Goal: Task Accomplishment & Management: Use online tool/utility

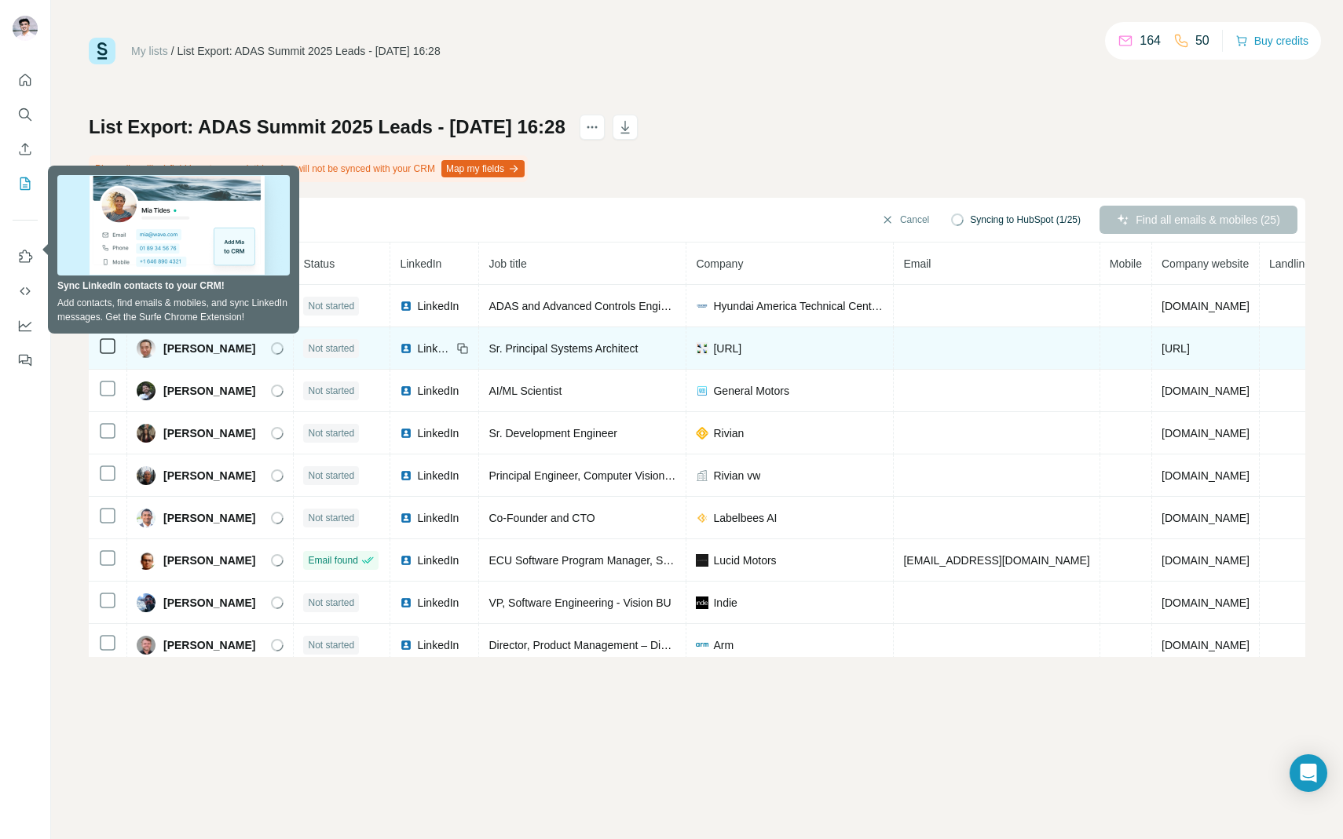
scroll to position [0, 35]
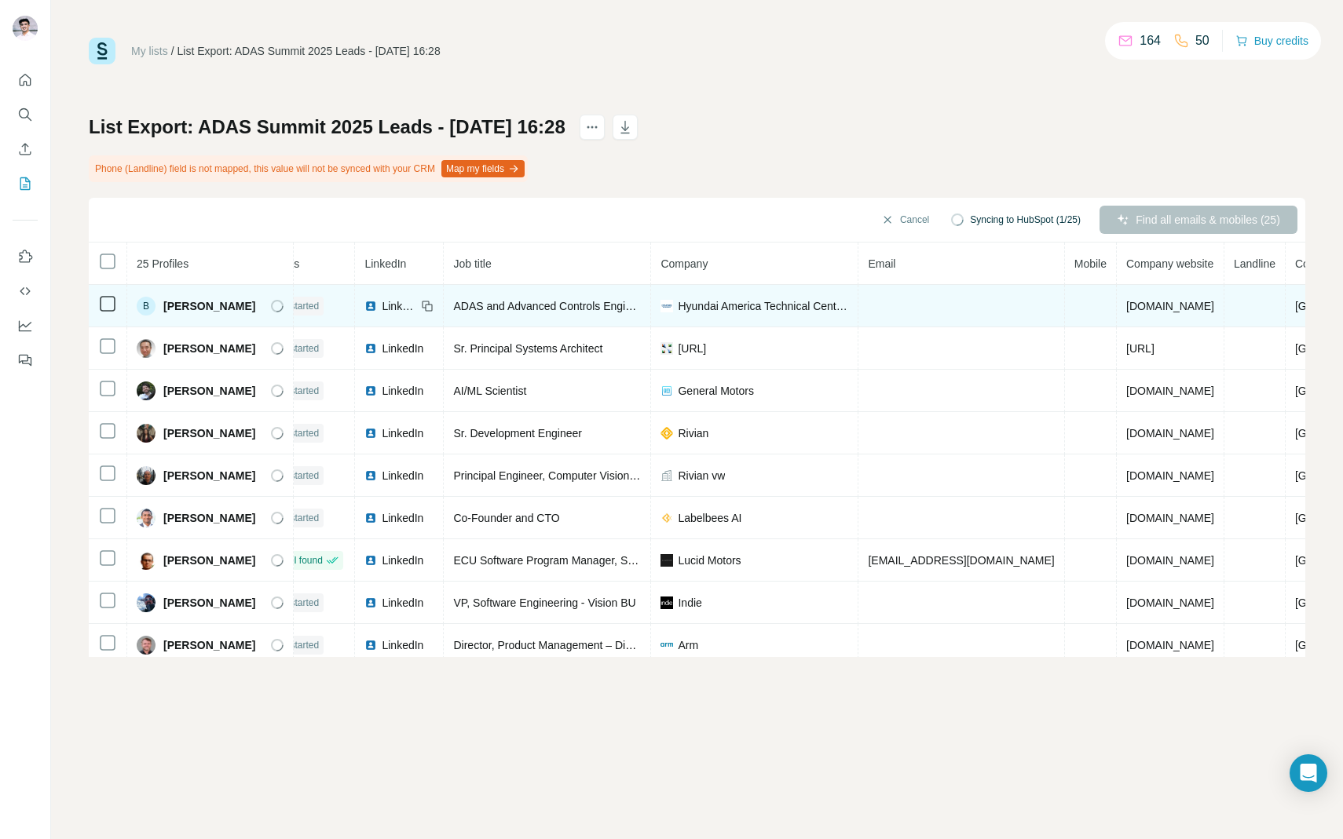
click at [891, 296] on td at bounding box center [961, 306] width 206 height 42
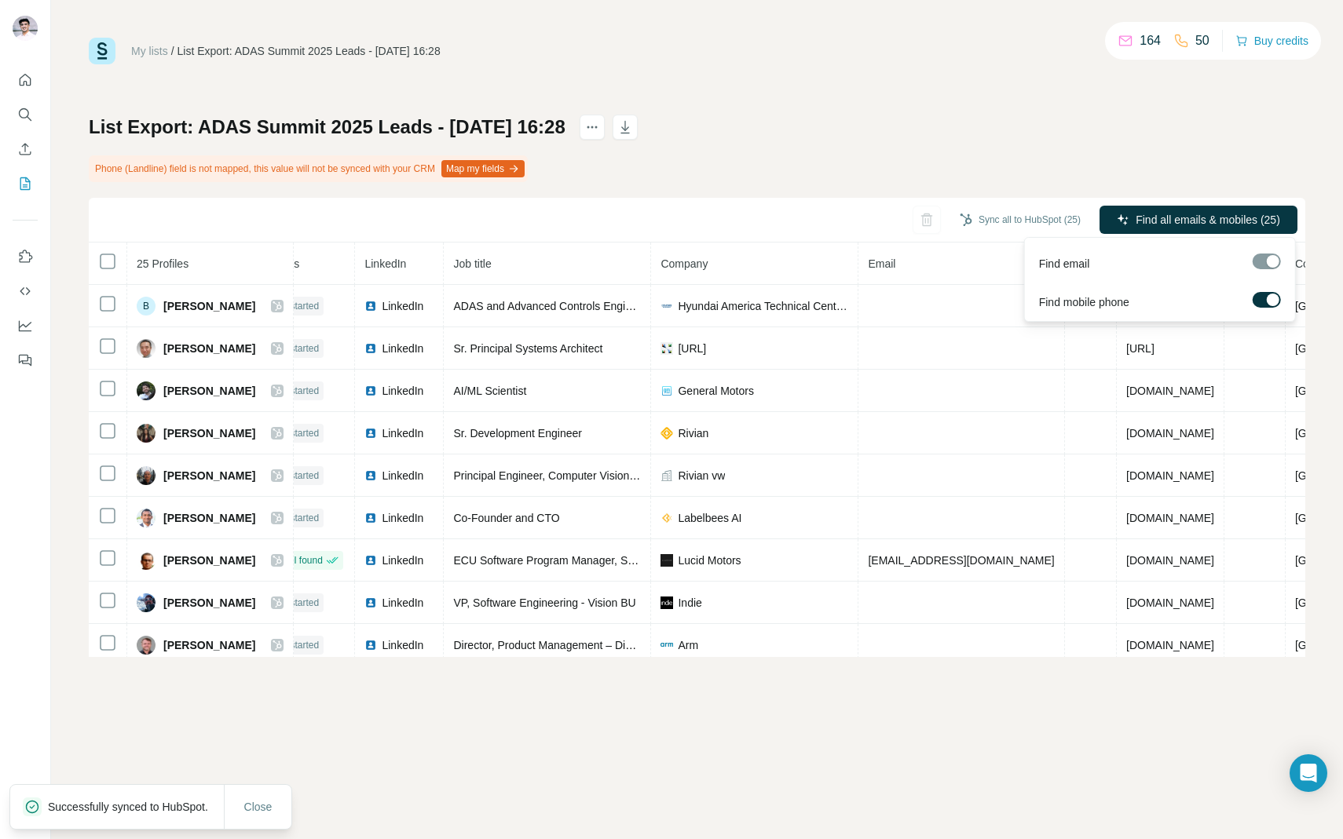
click at [1267, 261] on div at bounding box center [1266, 262] width 28 height 16
click at [1072, 265] on span "Find email" at bounding box center [1064, 264] width 51 height 16
click at [1275, 298] on div at bounding box center [1273, 300] width 13 height 13
click at [1268, 261] on div at bounding box center [1266, 262] width 28 height 16
click at [1267, 294] on label at bounding box center [1266, 300] width 28 height 16
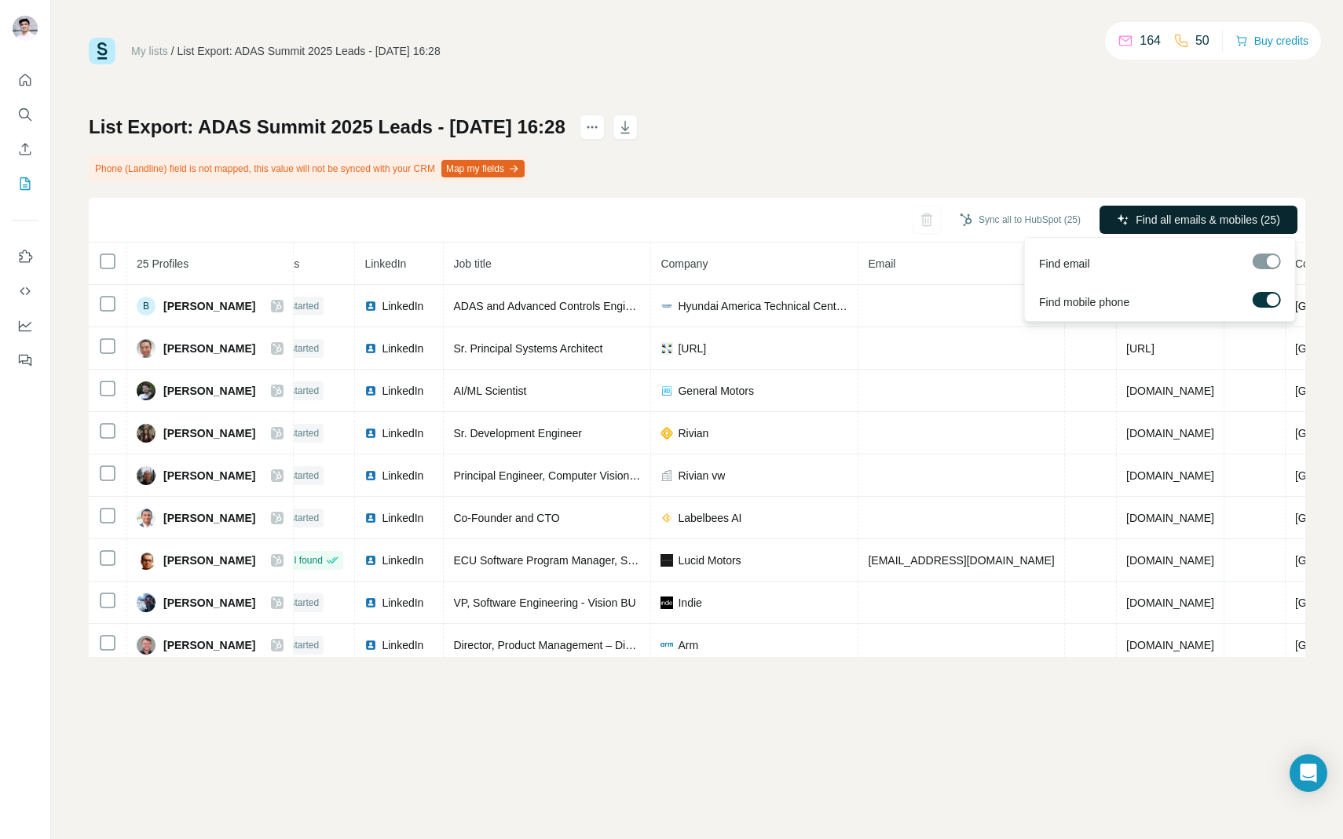
click at [1245, 225] on span "Find all emails & mobiles (25)" at bounding box center [1207, 220] width 144 height 16
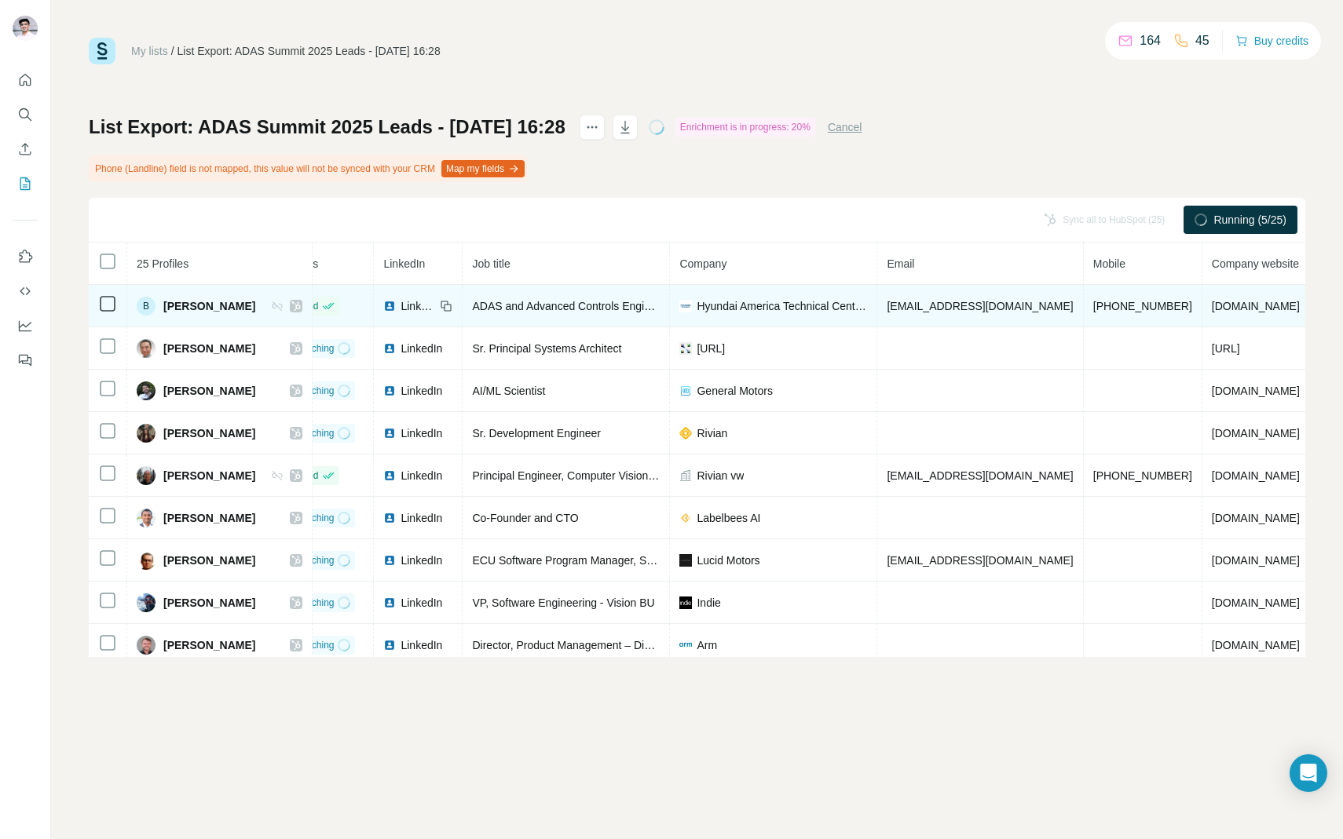
click at [952, 308] on span "[EMAIL_ADDRESS][DOMAIN_NAME]" at bounding box center [979, 306] width 186 height 13
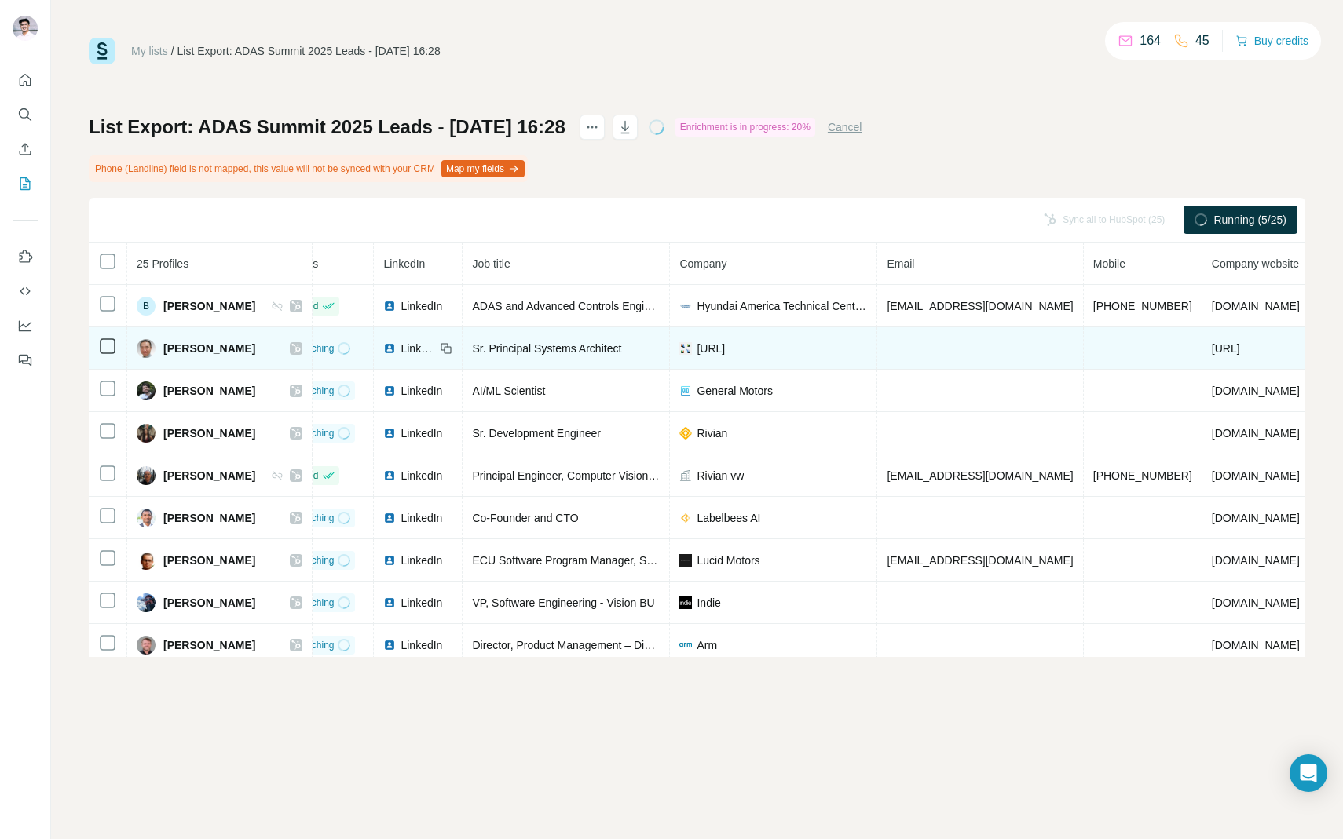
click at [949, 363] on td at bounding box center [980, 348] width 206 height 42
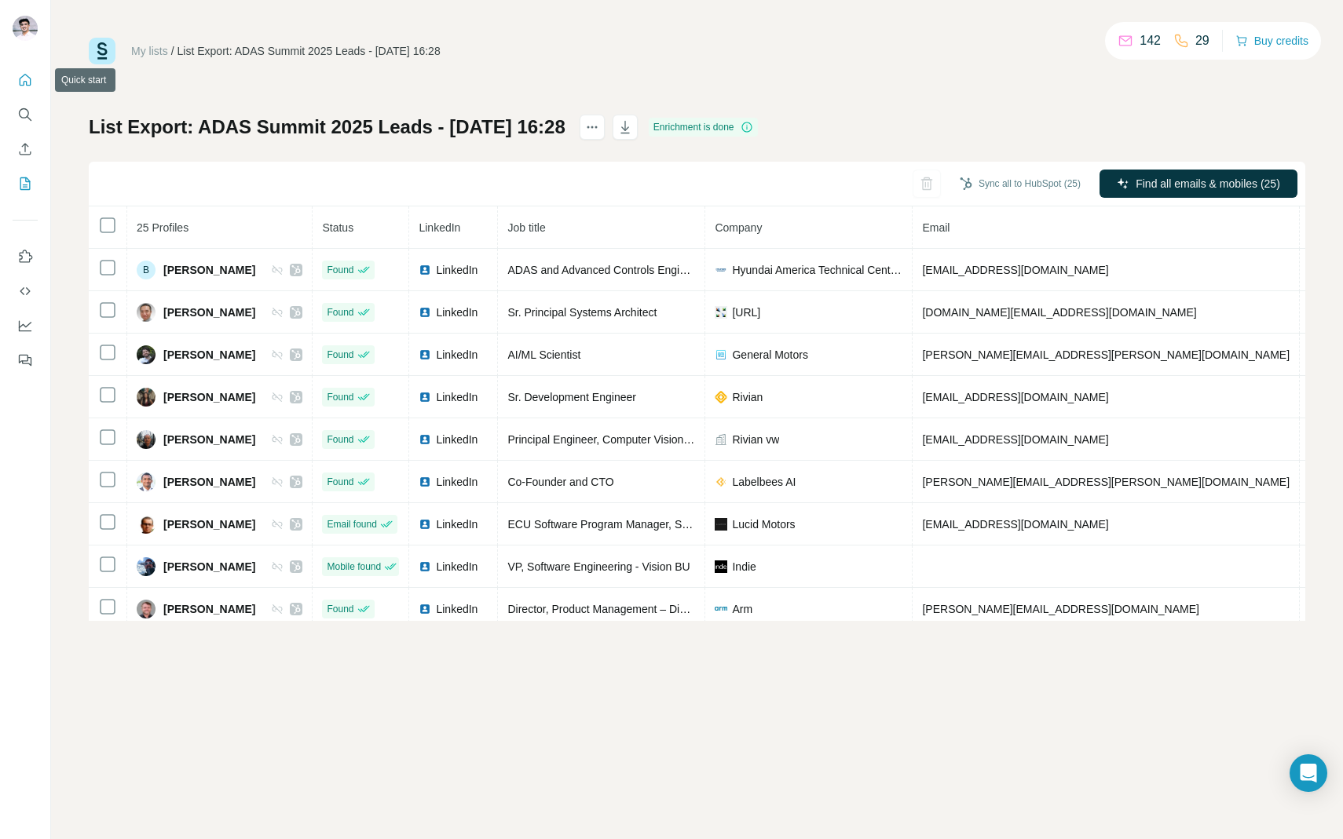
click at [24, 88] on button "Quick start" at bounding box center [25, 80] width 25 height 28
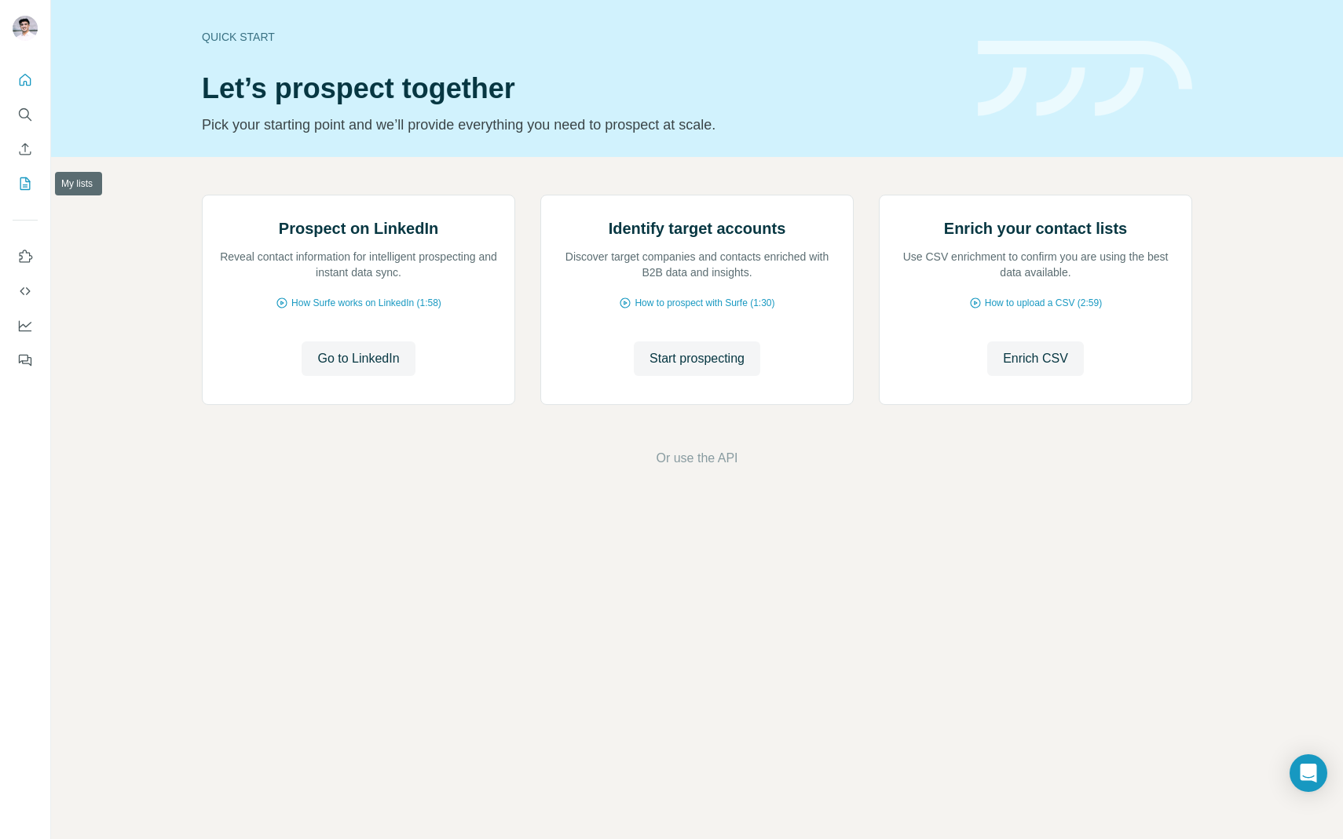
click at [30, 176] on icon "My lists" at bounding box center [25, 184] width 16 height 16
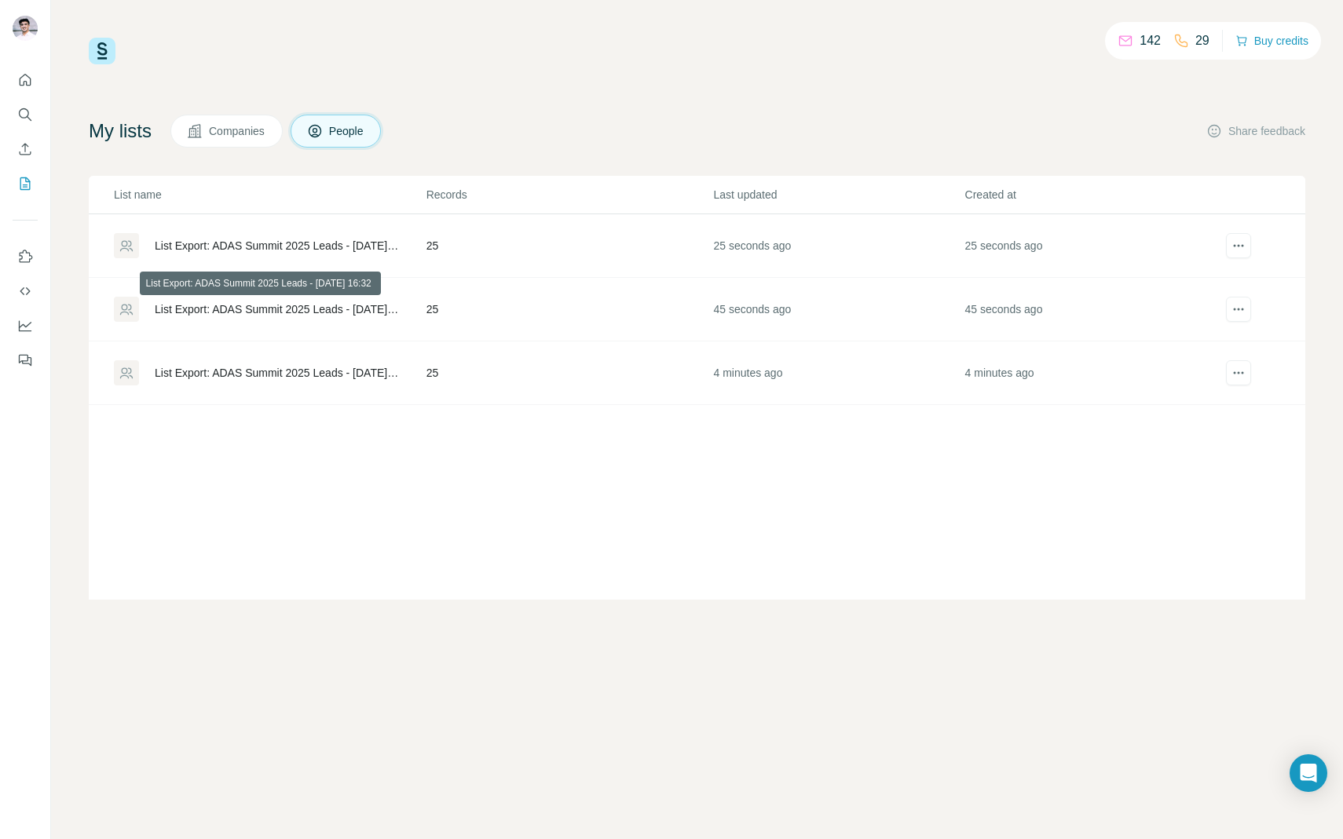
click at [327, 311] on div "List Export: ADAS Summit 2025 Leads - [DATE] 16:32" at bounding box center [277, 310] width 245 height 16
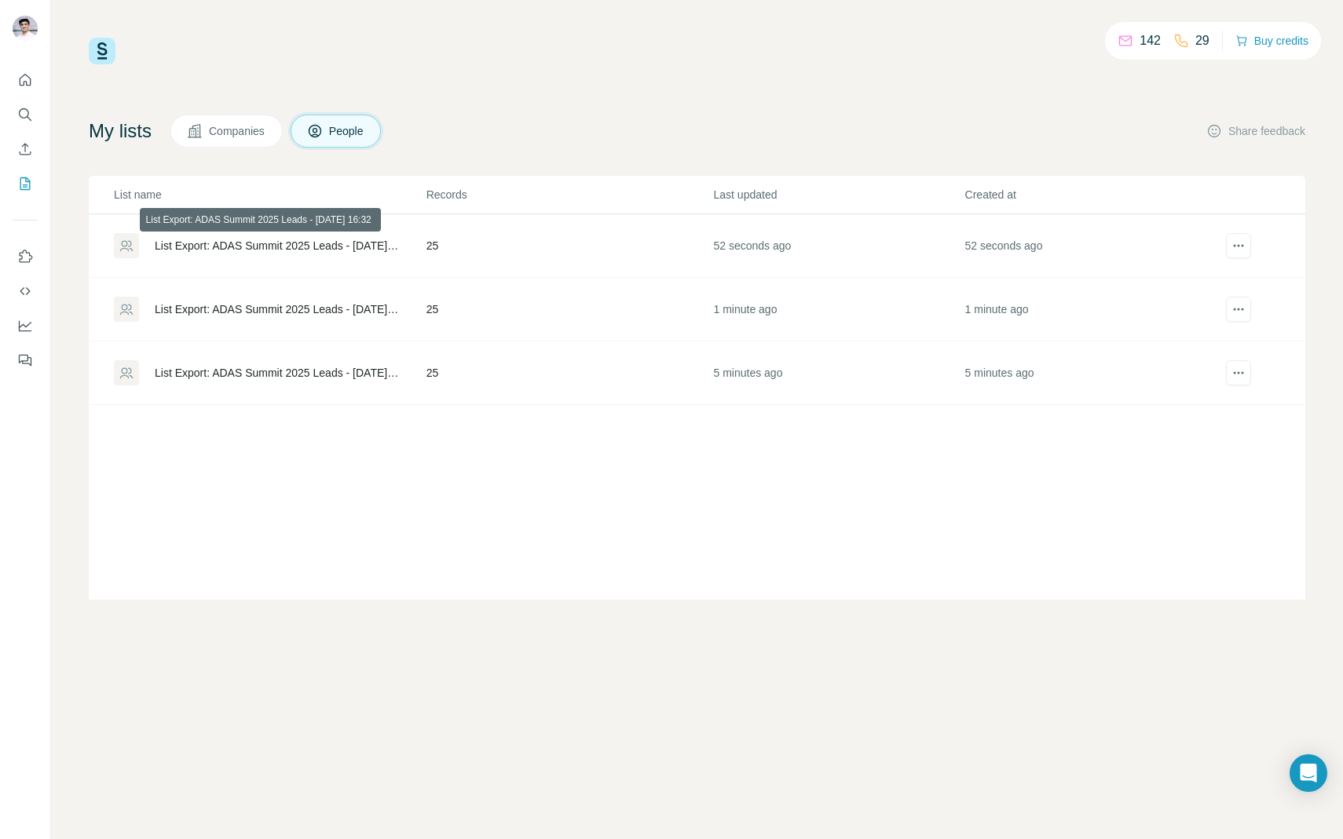
click at [334, 247] on div "List Export: ADAS Summit 2025 Leads - [DATE] 16:32" at bounding box center [277, 246] width 245 height 16
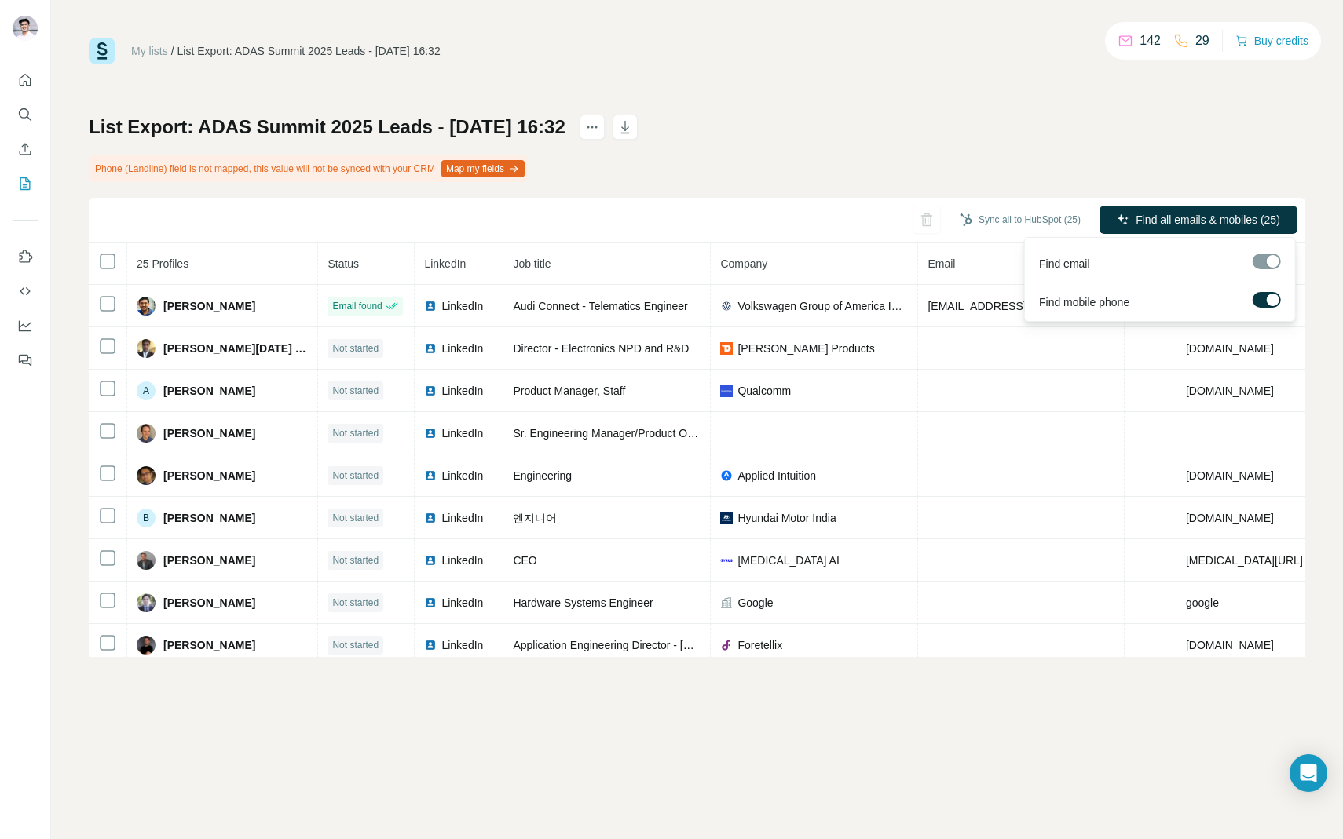
click at [1154, 222] on span "Find all emails & mobiles (25)" at bounding box center [1207, 220] width 144 height 16
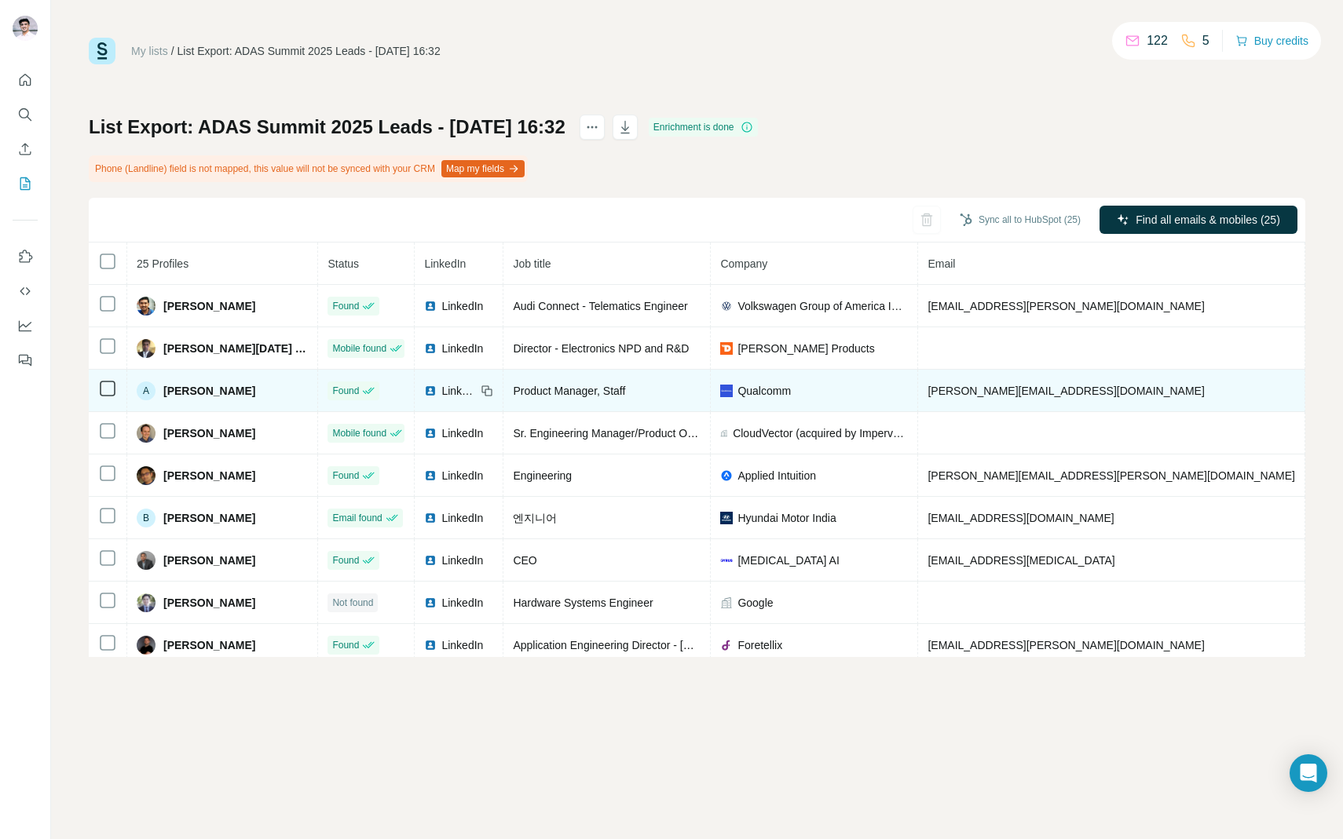
click at [965, 393] on span "anand@qualcomm.com" at bounding box center [1065, 391] width 276 height 13
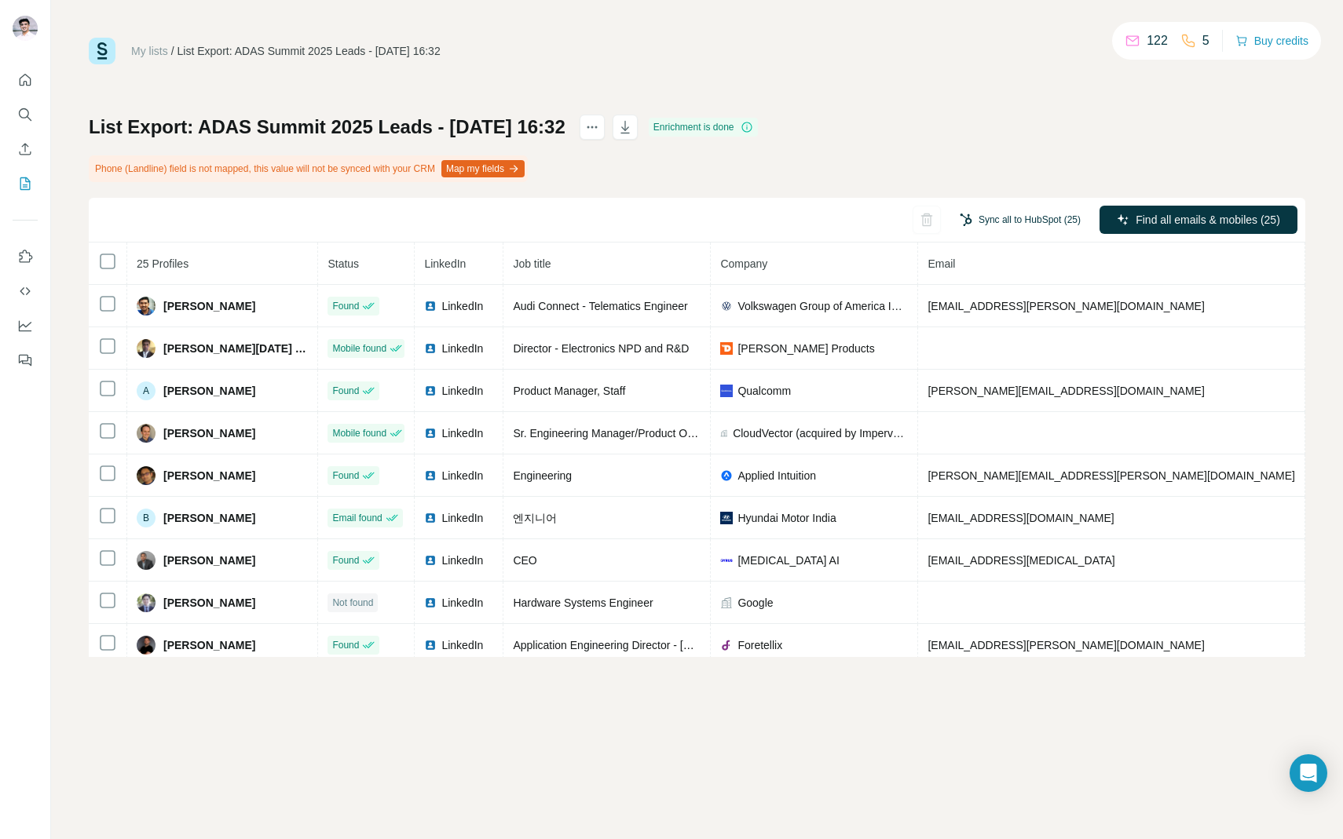
click at [999, 221] on button "Sync all to HubSpot (25)" at bounding box center [1020, 220] width 143 height 24
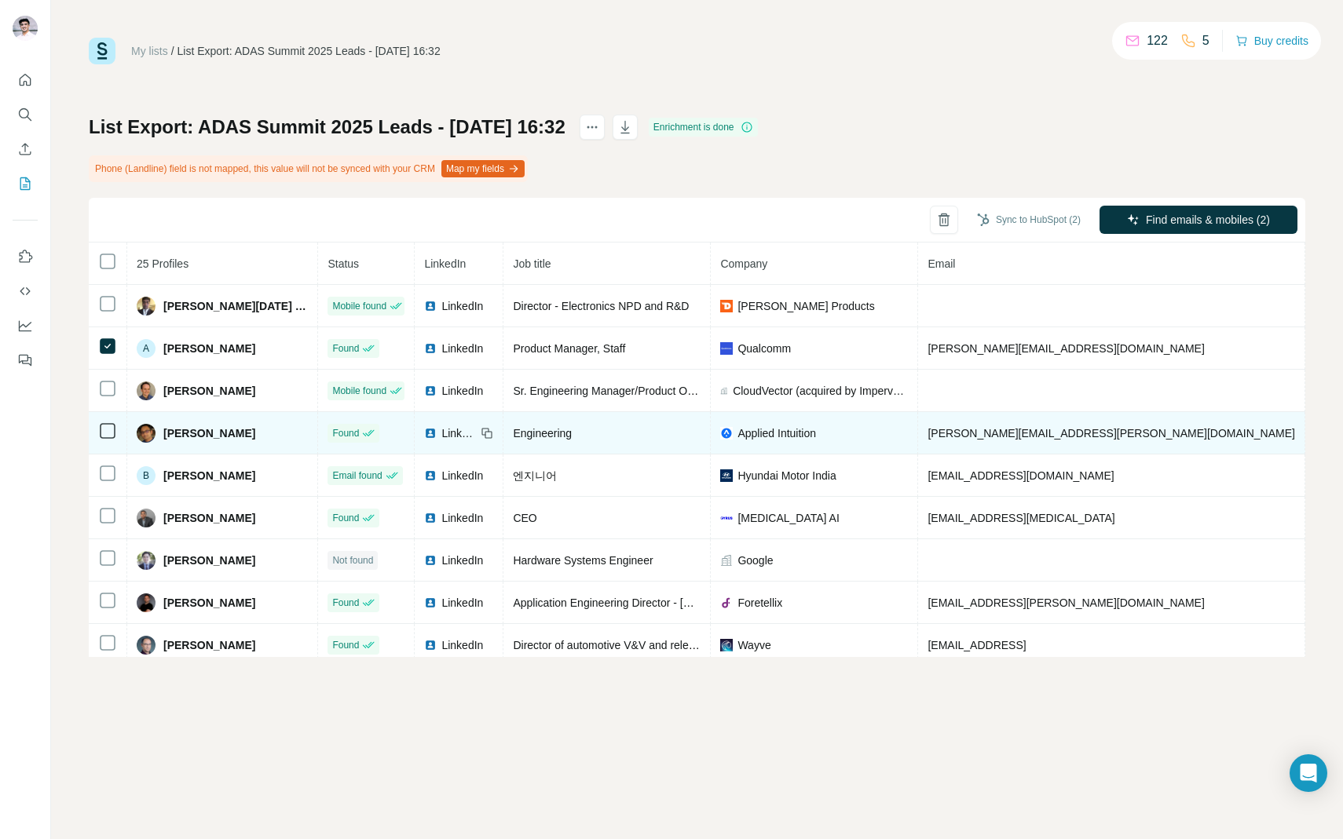
scroll to position [52, 0]
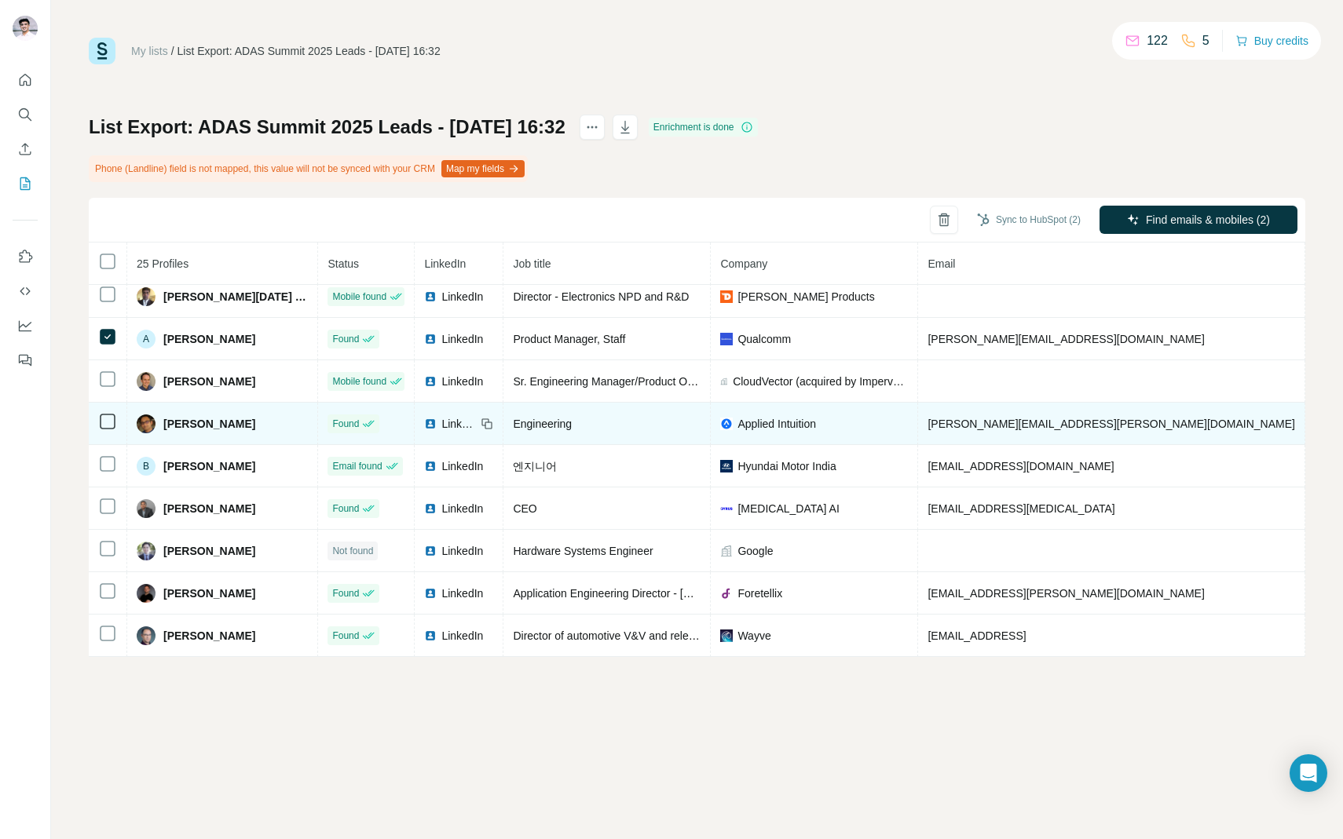
click at [98, 426] on icon at bounding box center [107, 421] width 19 height 19
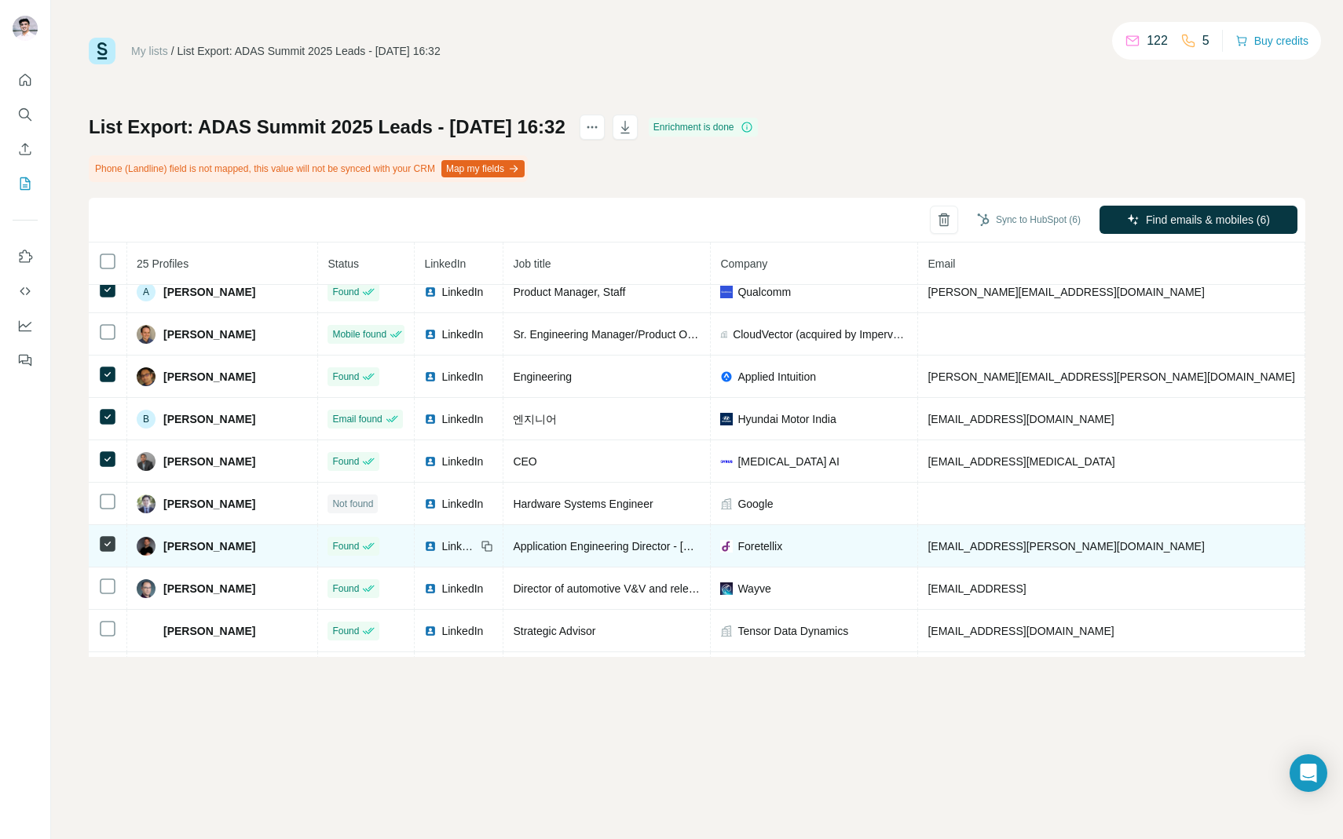
scroll to position [108, 0]
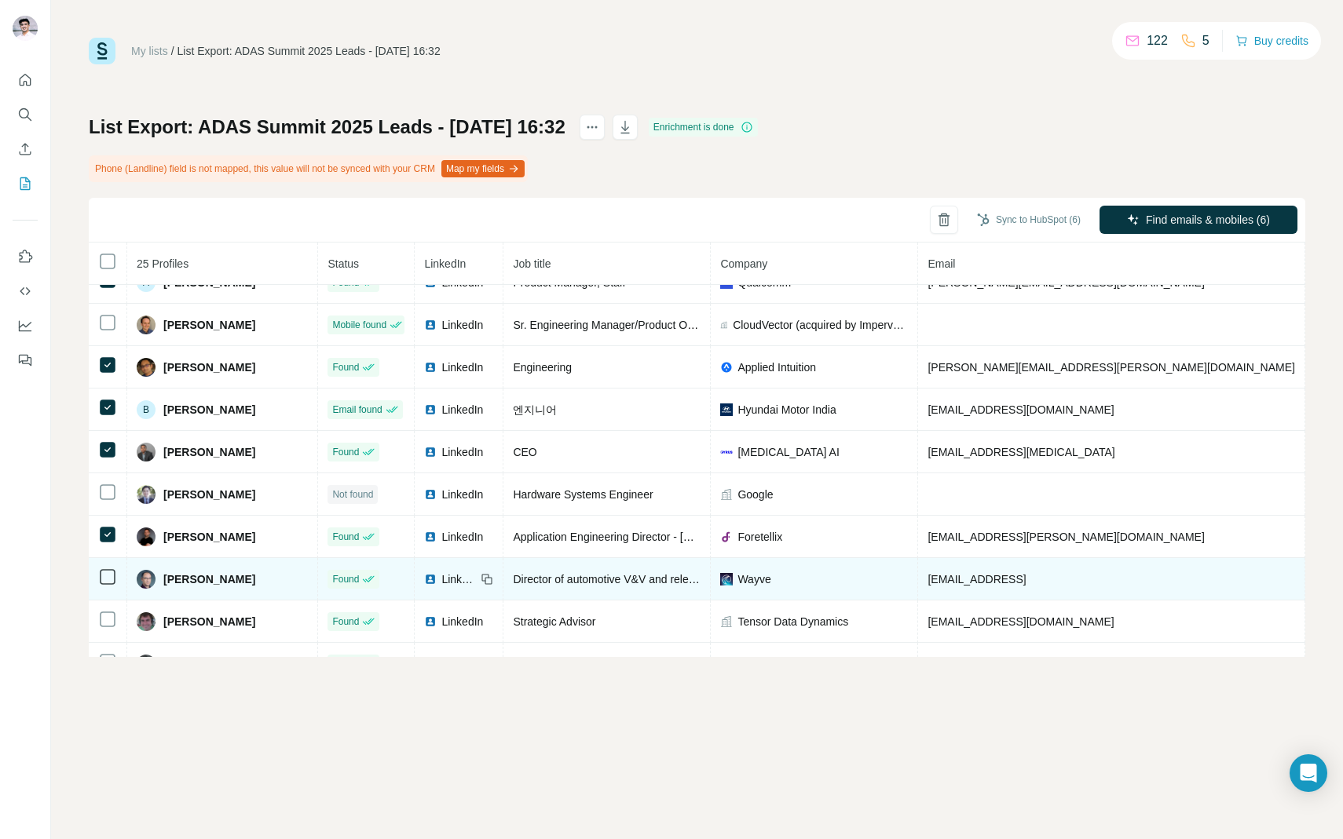
click at [114, 586] on icon at bounding box center [107, 577] width 19 height 19
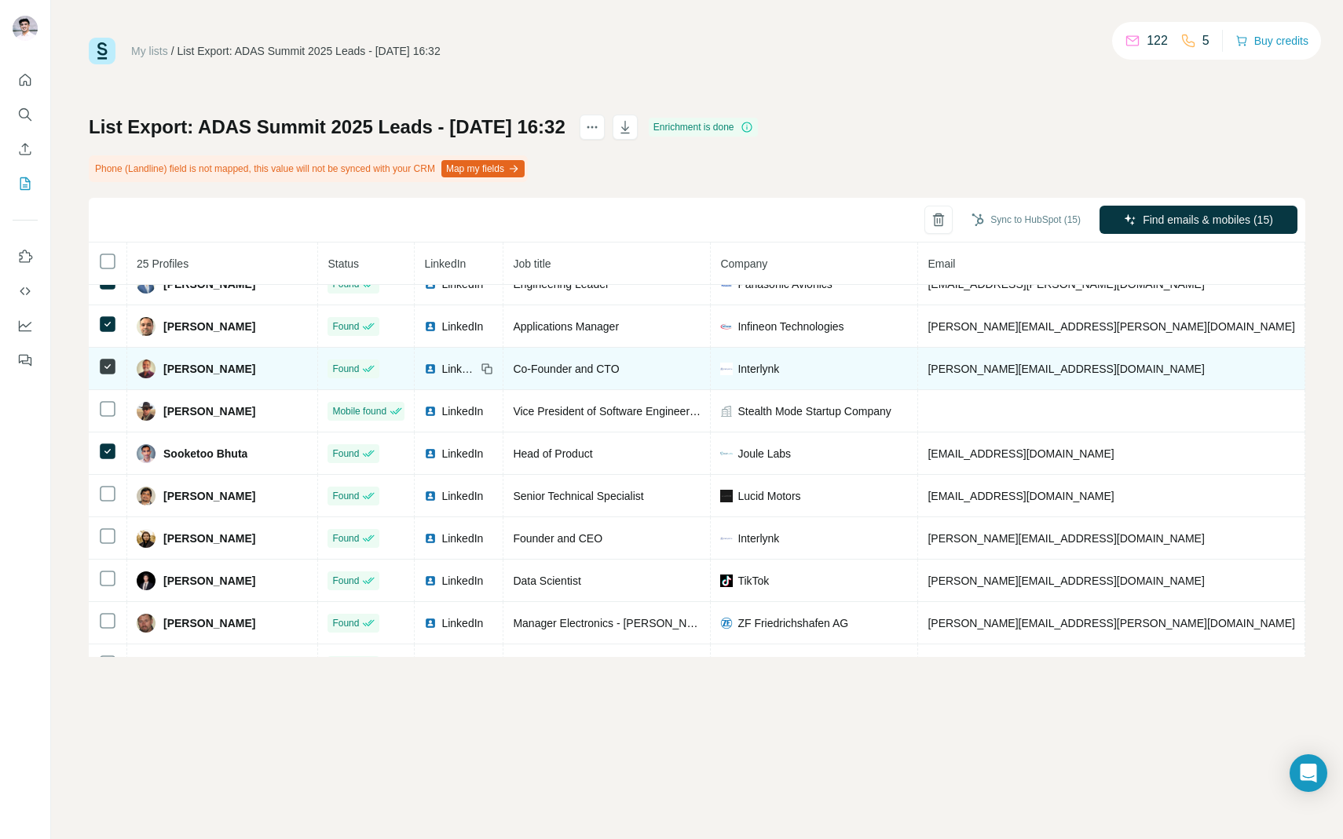
scroll to position [688, 0]
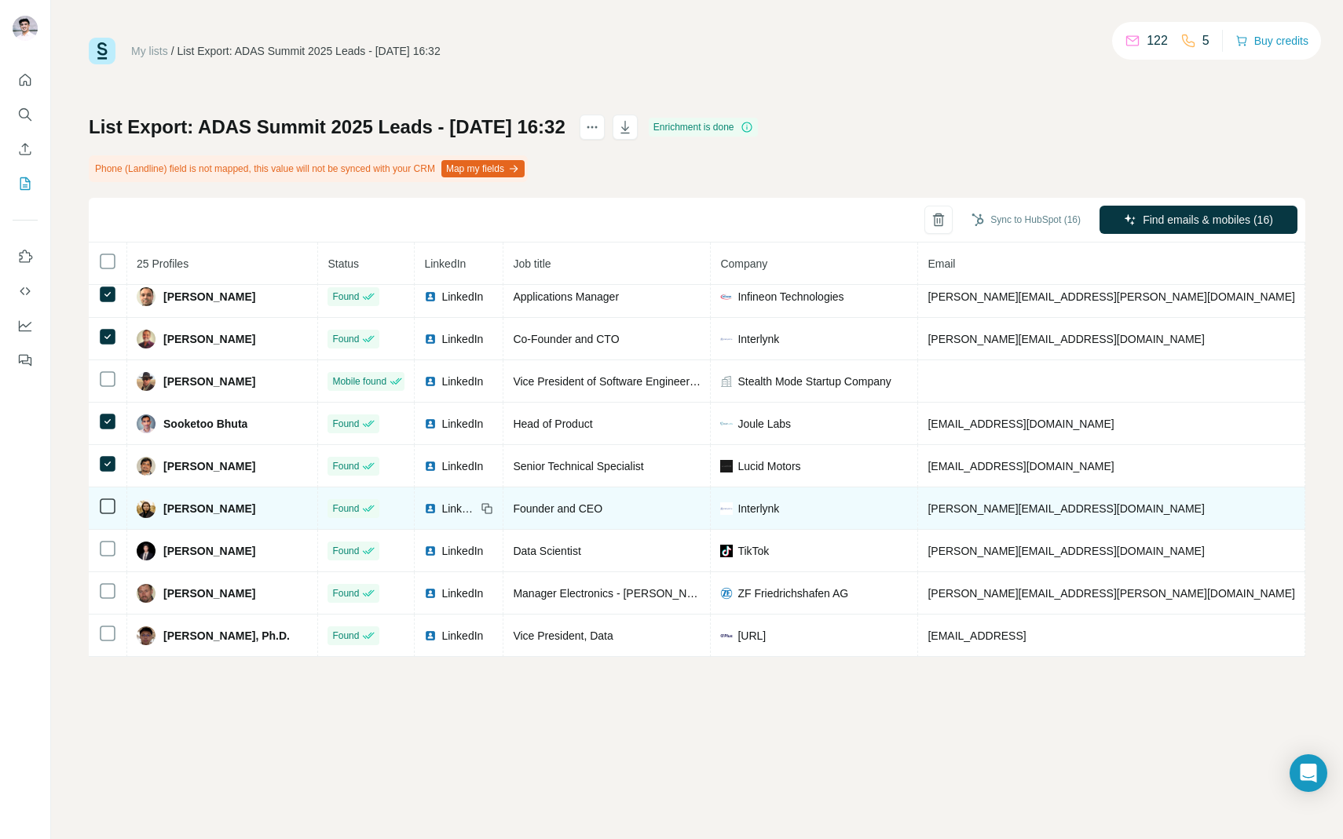
click at [112, 516] on td at bounding box center [108, 509] width 38 height 42
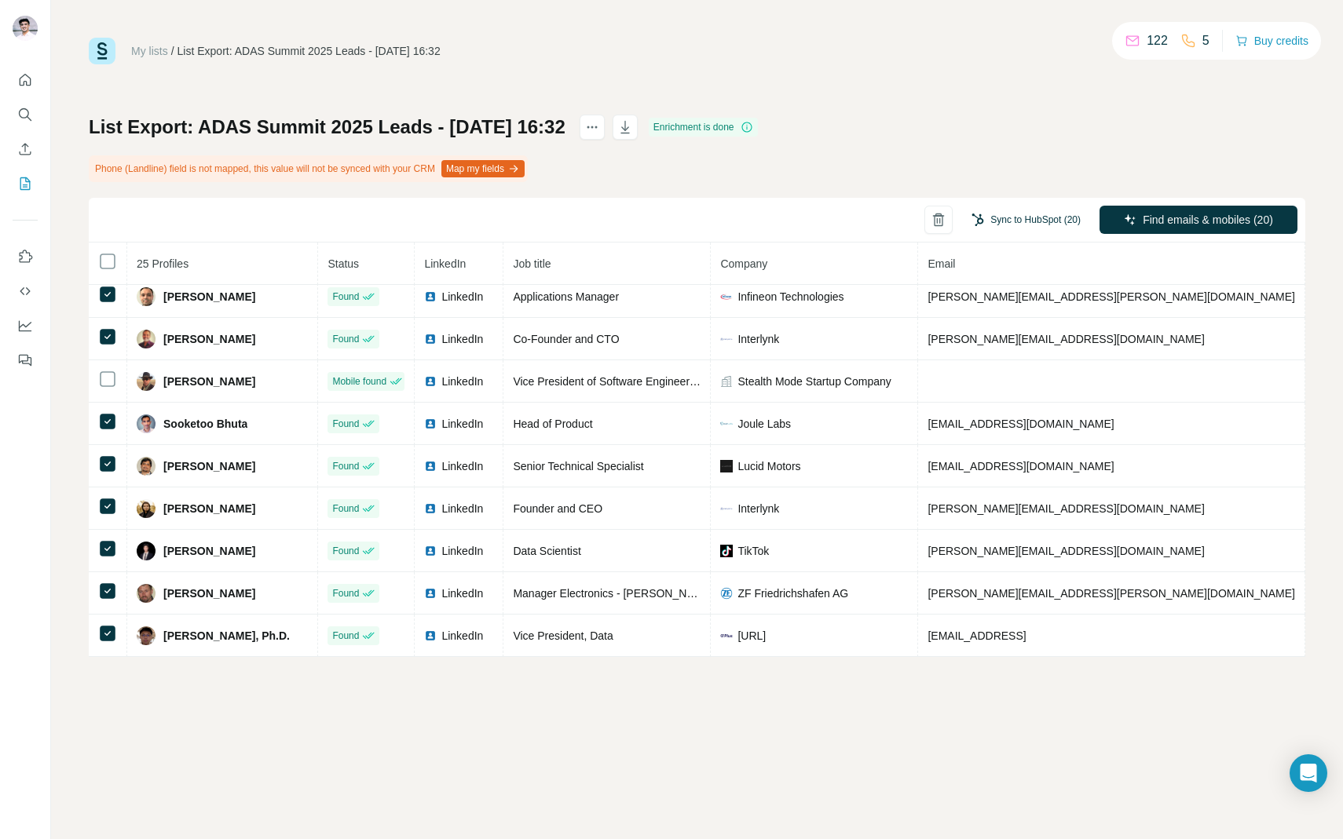
click at [996, 228] on button "Sync to HubSpot (20)" at bounding box center [1025, 220] width 131 height 24
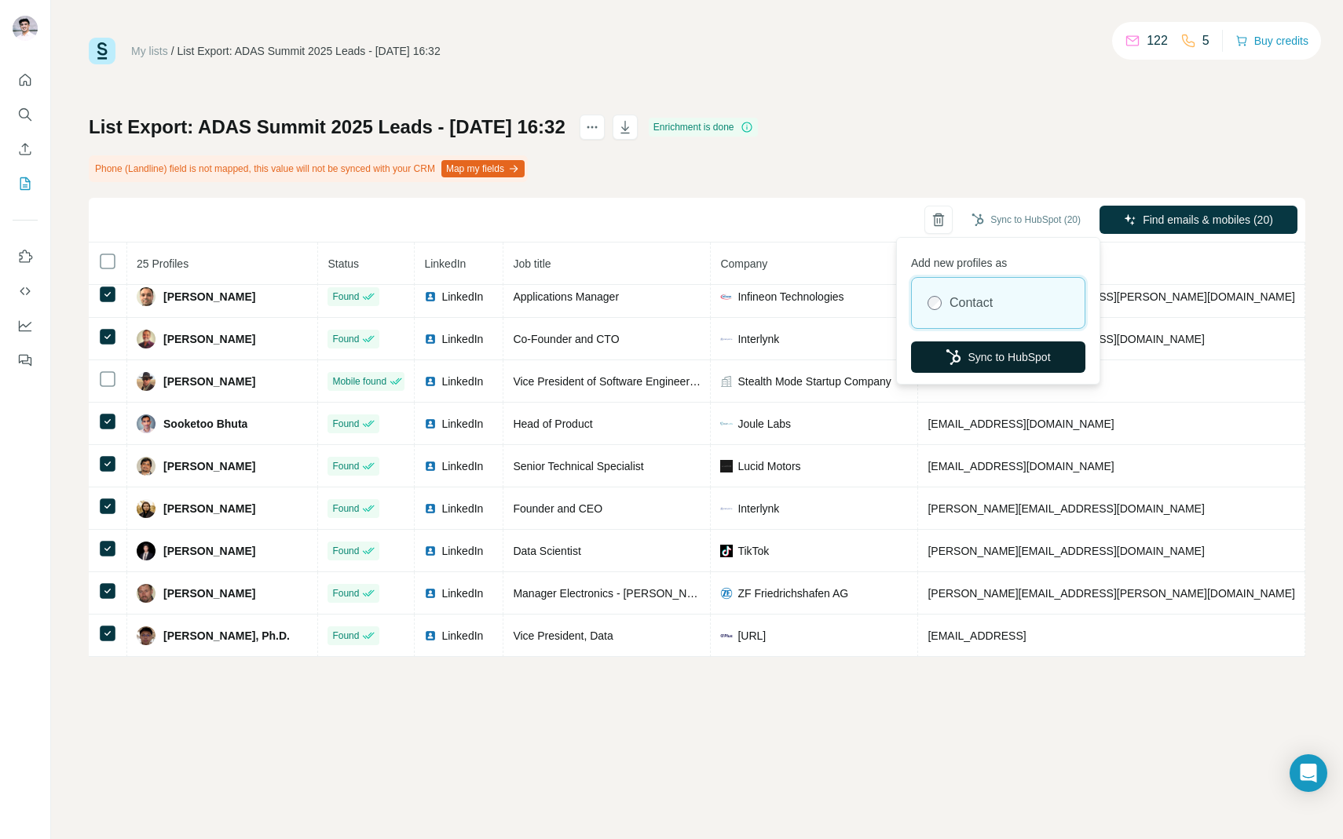
click at [978, 360] on button "Sync to HubSpot" at bounding box center [998, 357] width 174 height 31
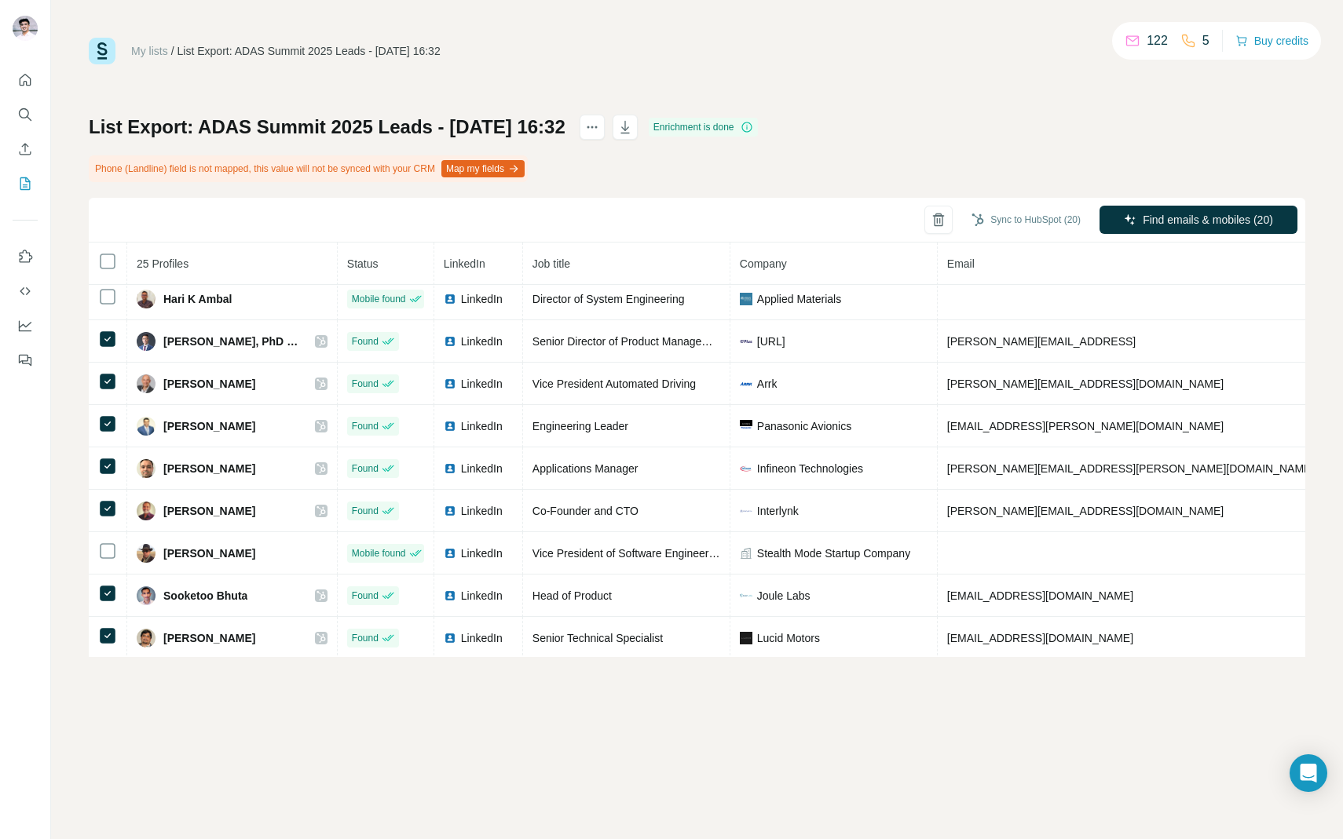
scroll to position [536, 0]
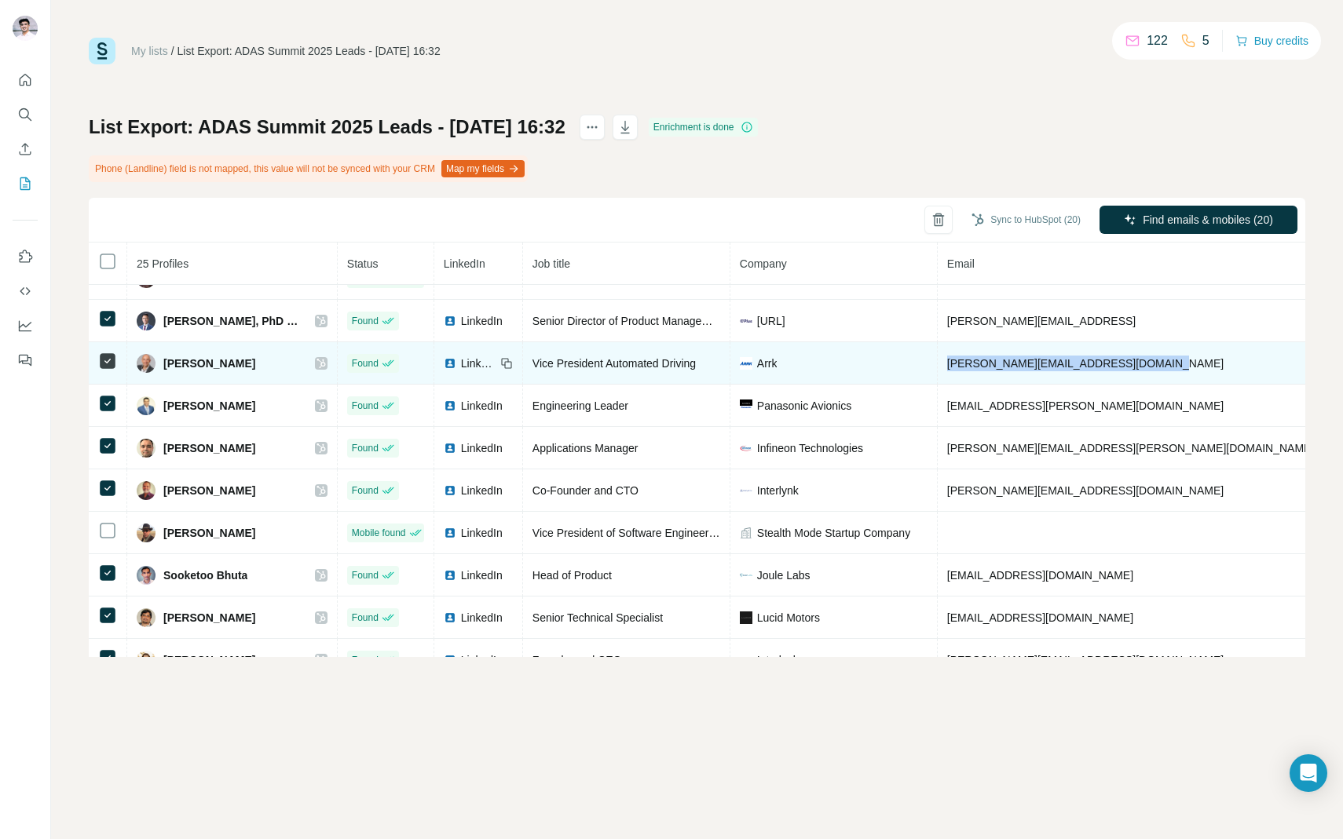
drag, startPoint x: 919, startPoint y: 361, endPoint x: 1131, endPoint y: 365, distance: 212.8
click at [1131, 365] on td "markus.haumaier@arrk-engineering.com" at bounding box center [1131, 363] width 387 height 42
copy span "markus.haumaier@arrk-engineering.com"
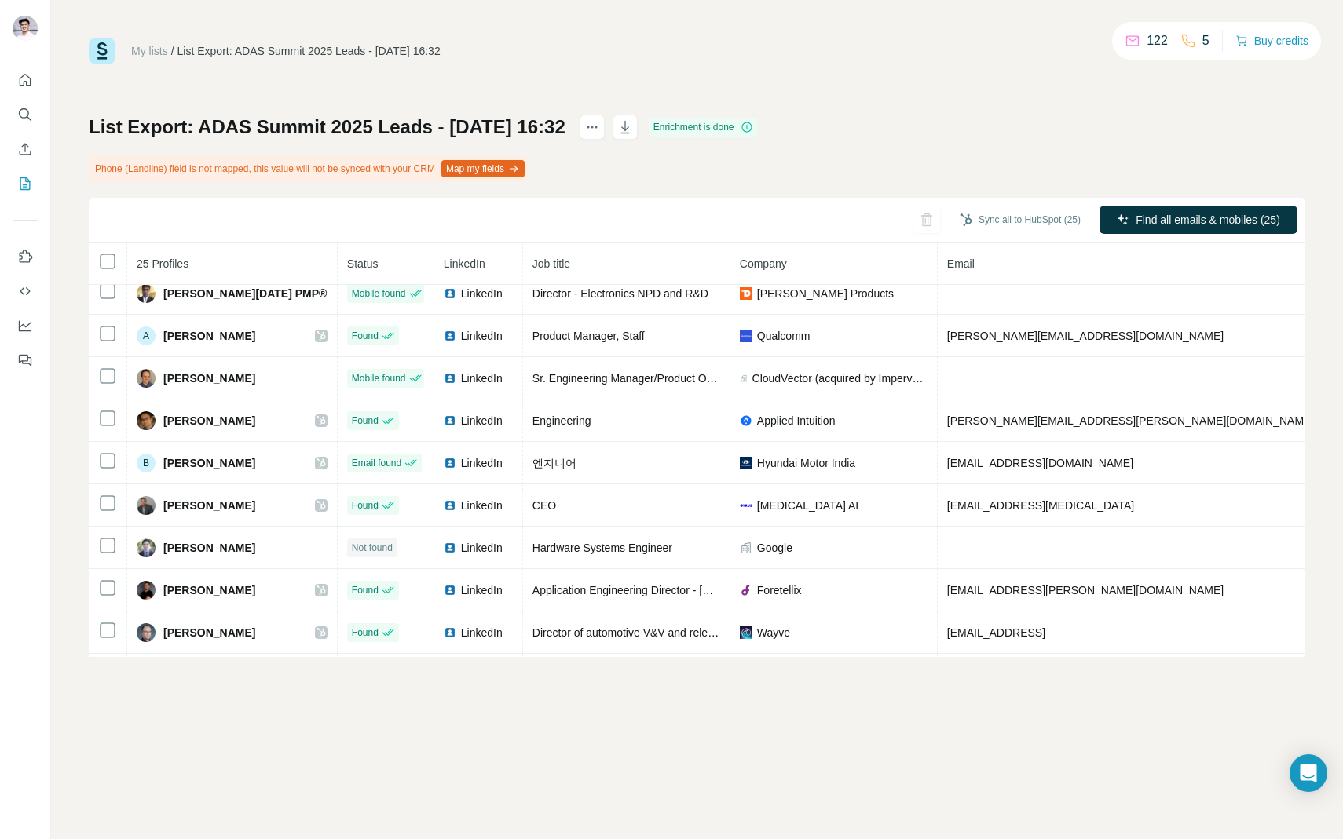
scroll to position [0, 0]
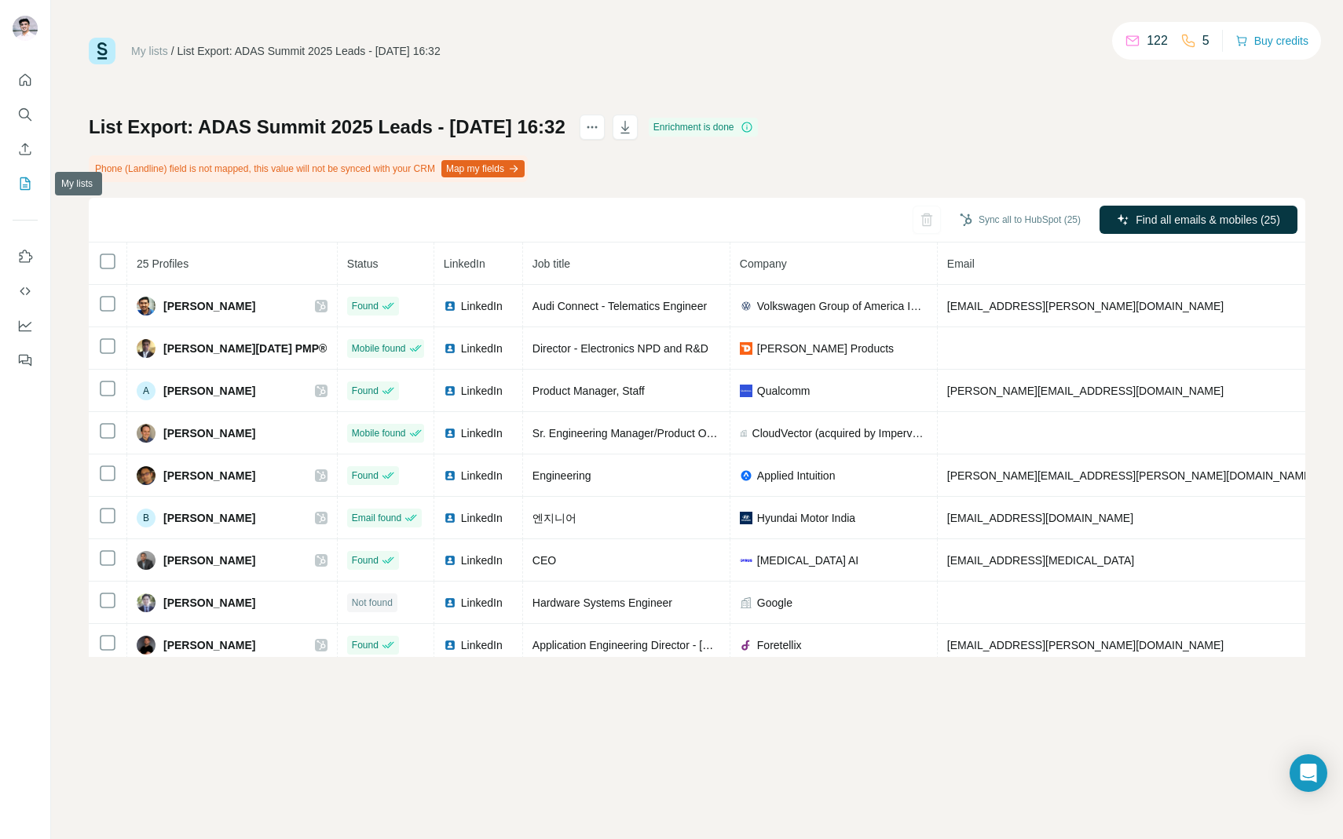
click at [27, 188] on icon "My lists" at bounding box center [25, 184] width 16 height 16
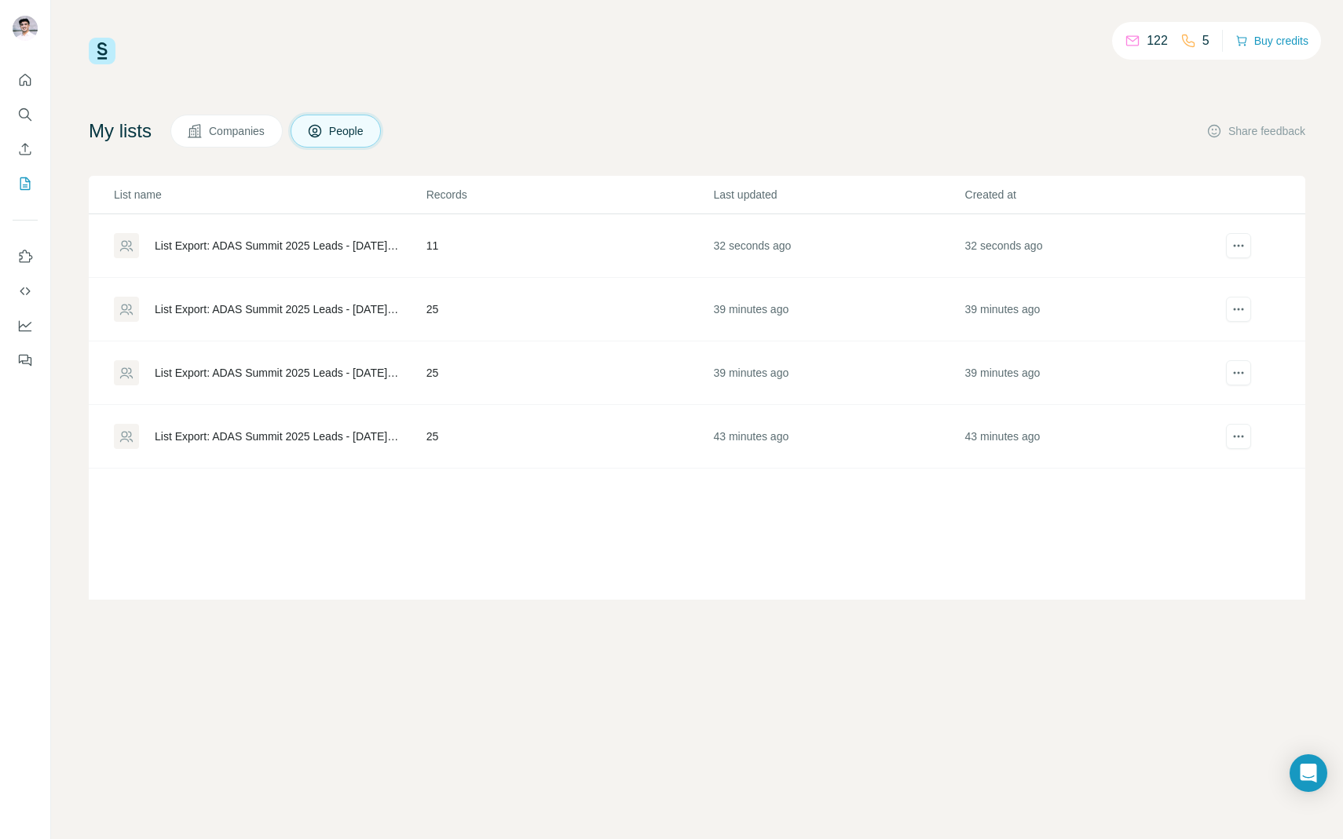
click at [296, 243] on div "List Export: ADAS Summit 2025 Leads - [DATE] 17:10" at bounding box center [277, 246] width 245 height 16
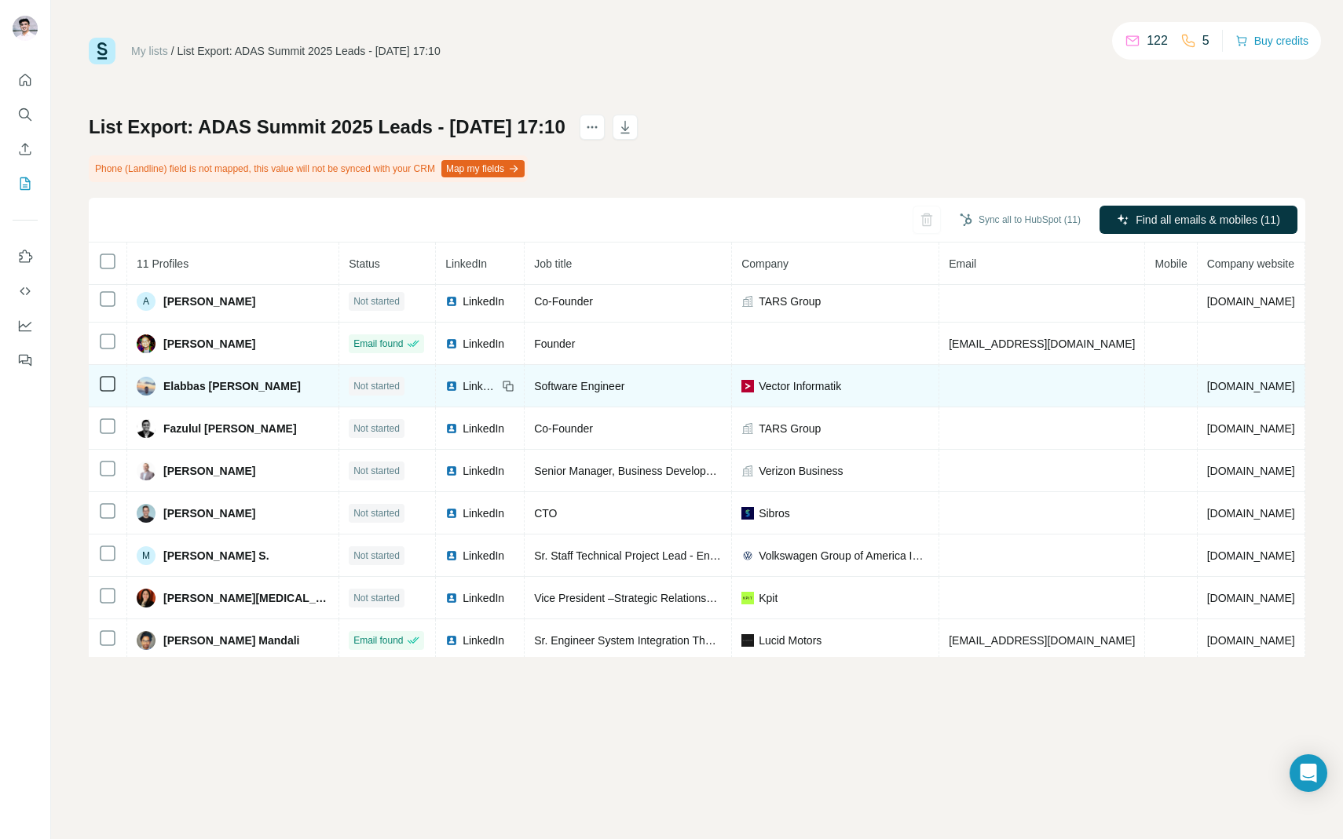
scroll to position [52, 0]
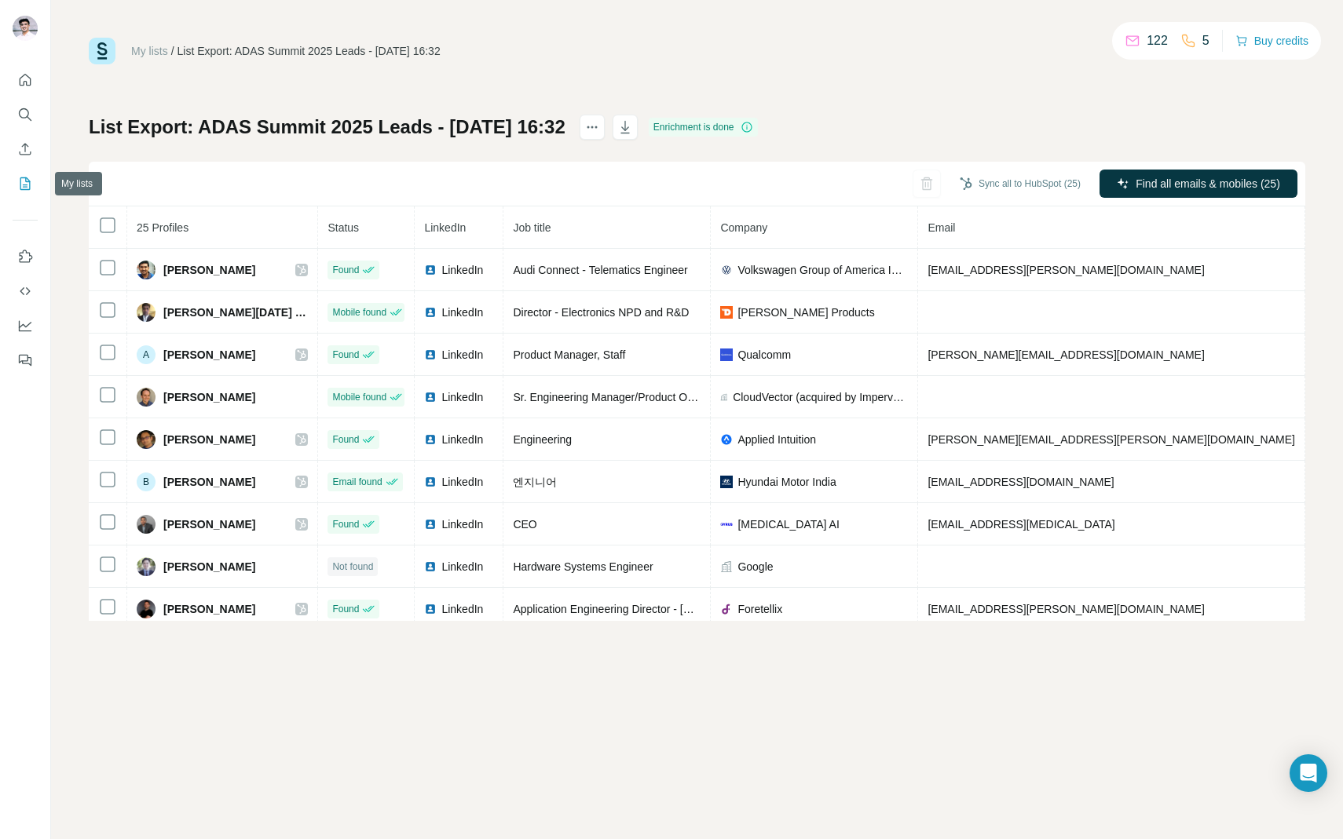
click at [24, 192] on button "My lists" at bounding box center [25, 184] width 25 height 28
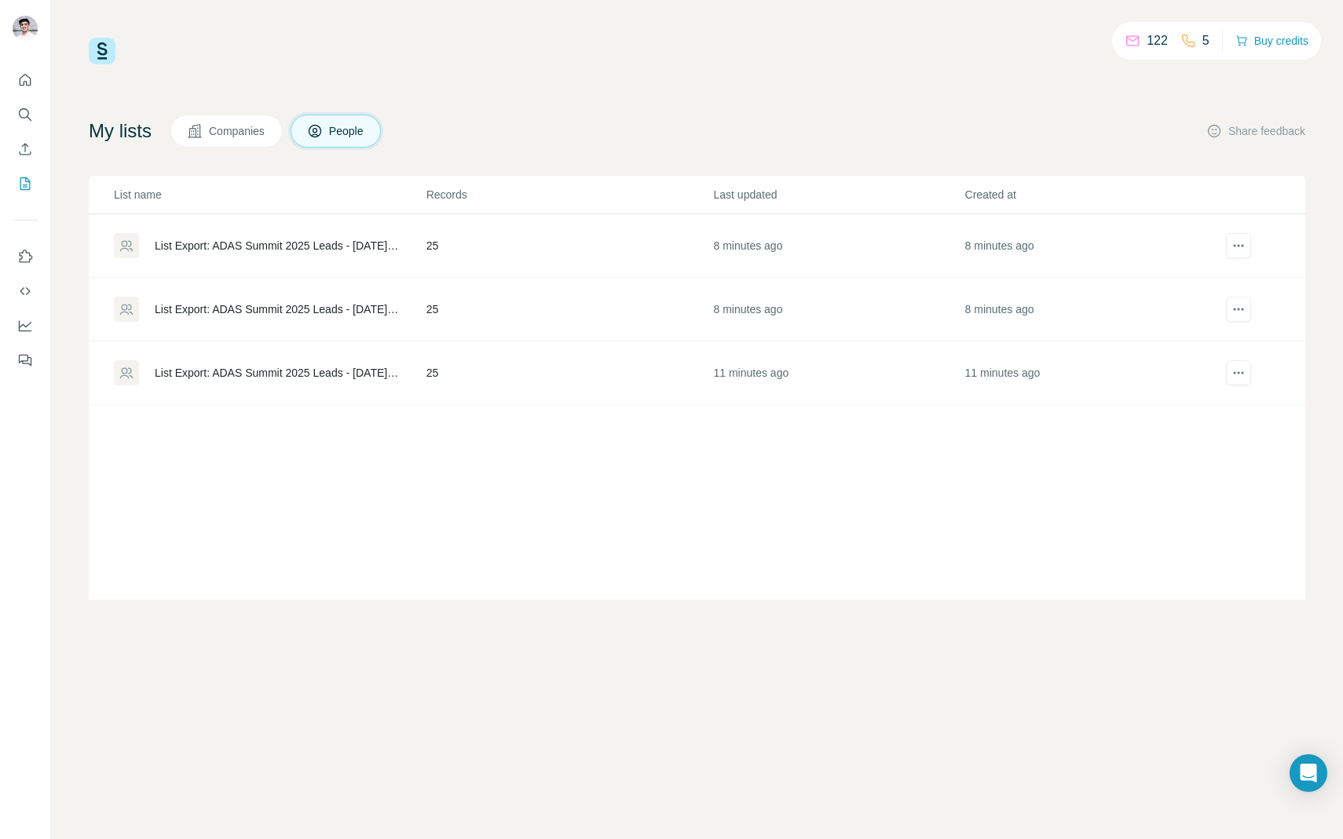
click at [276, 377] on div "List Export: ADAS Summit 2025 Leads - [DATE] 16:28" at bounding box center [277, 373] width 245 height 16
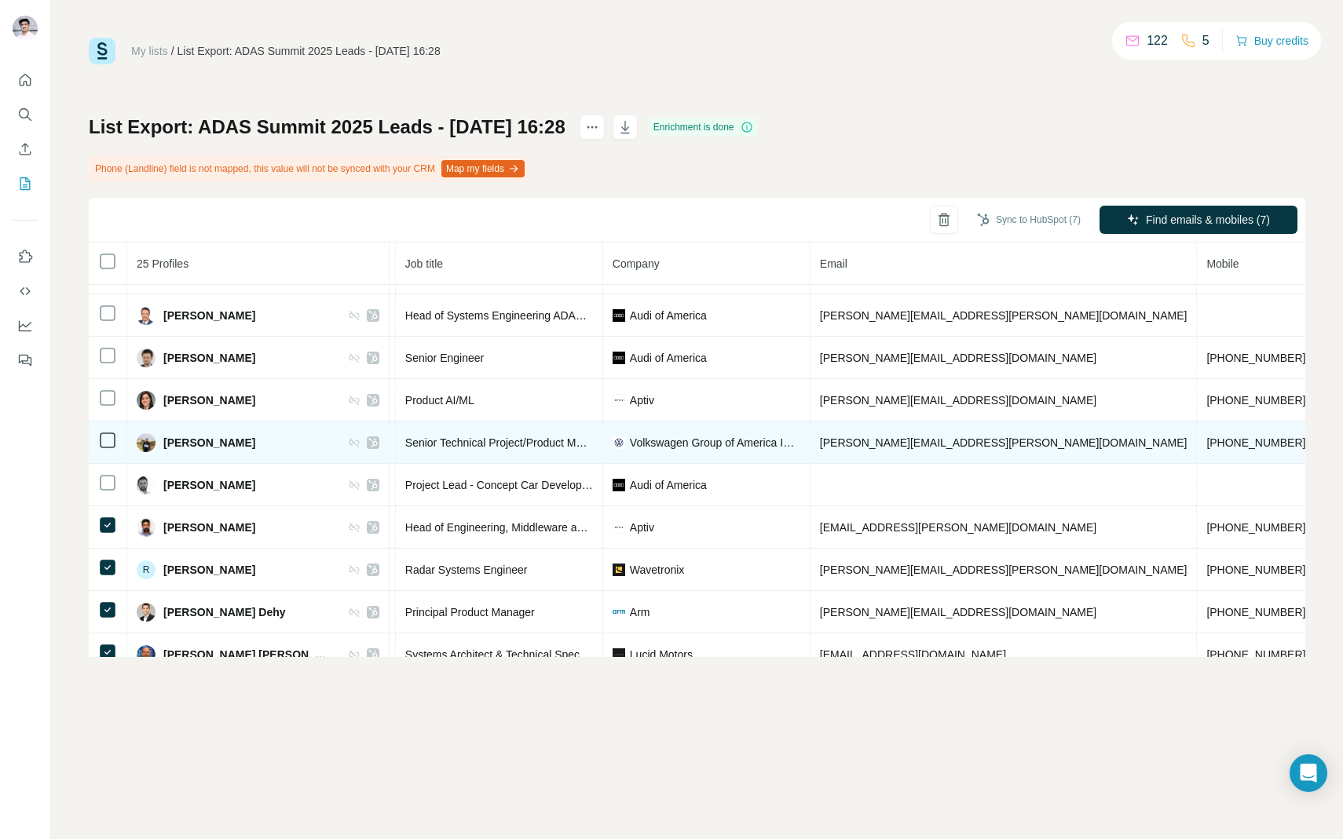
scroll to position [536, 179]
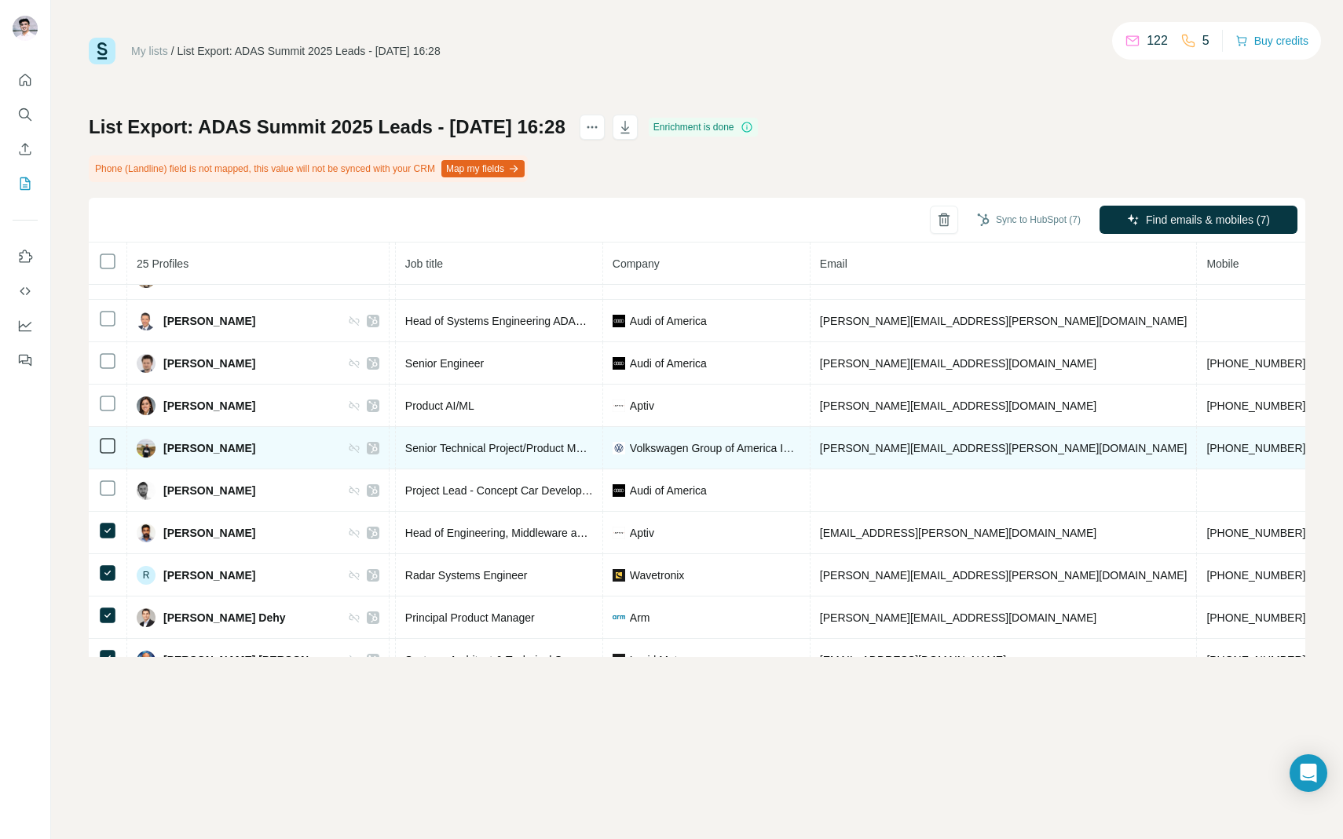
click at [116, 439] on icon at bounding box center [107, 446] width 19 height 19
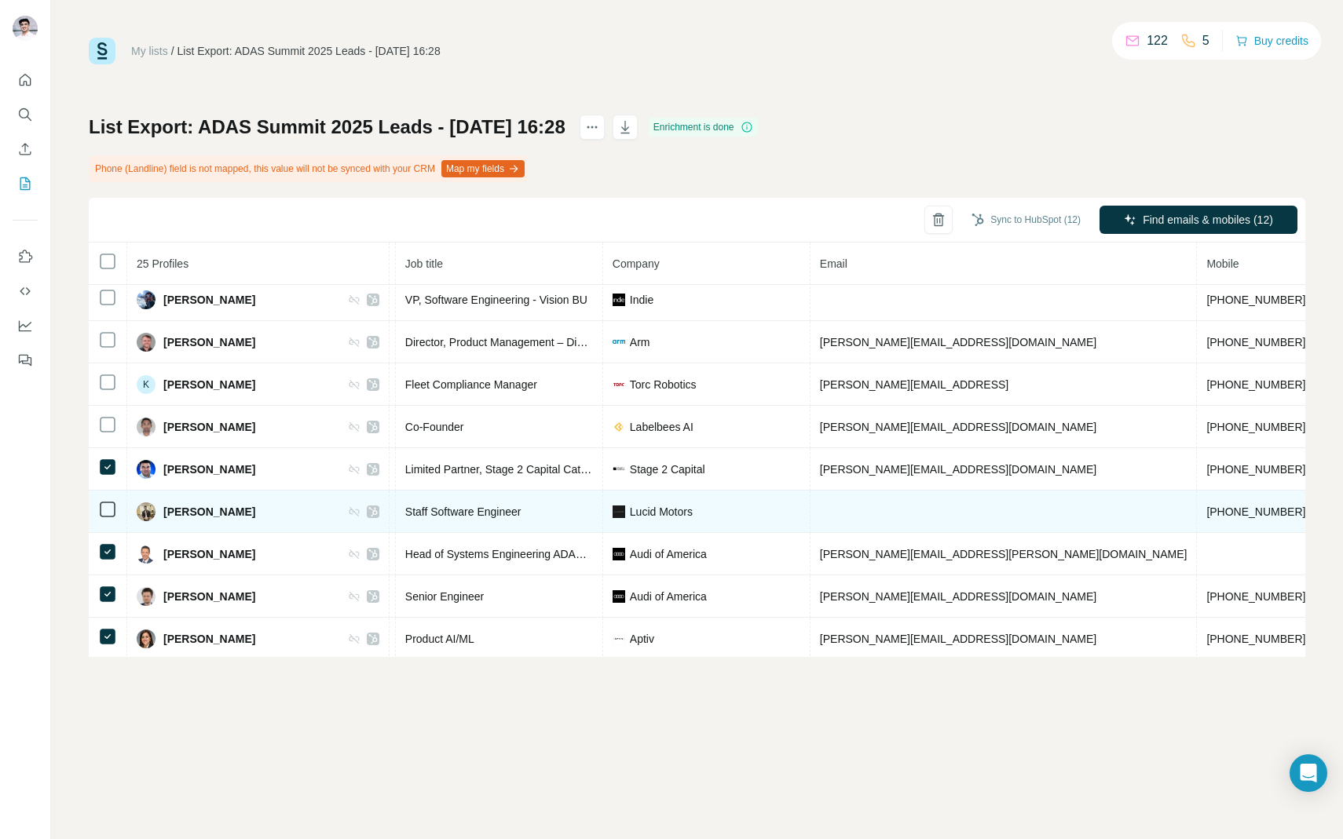
scroll to position [302, 179]
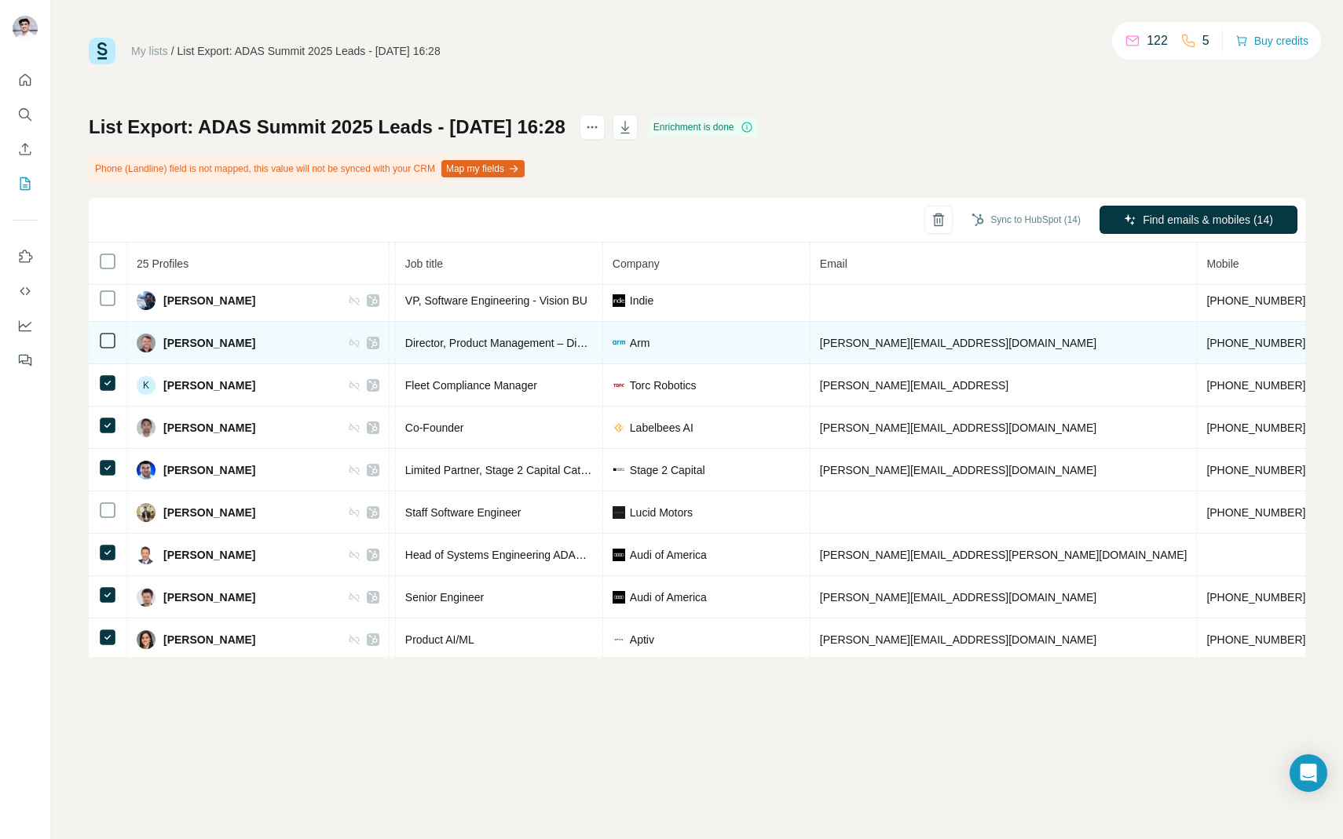
click at [106, 330] on td at bounding box center [108, 343] width 38 height 42
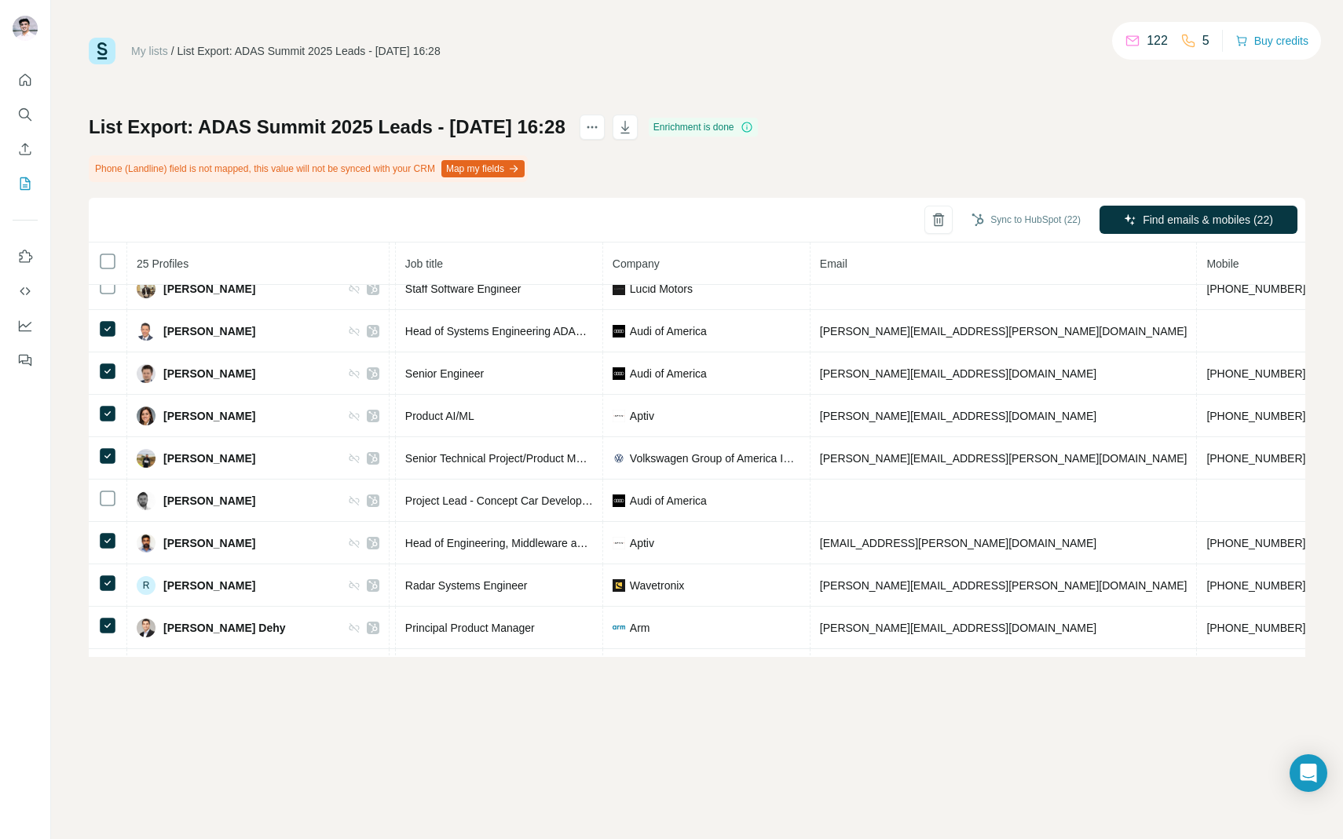
scroll to position [688, 179]
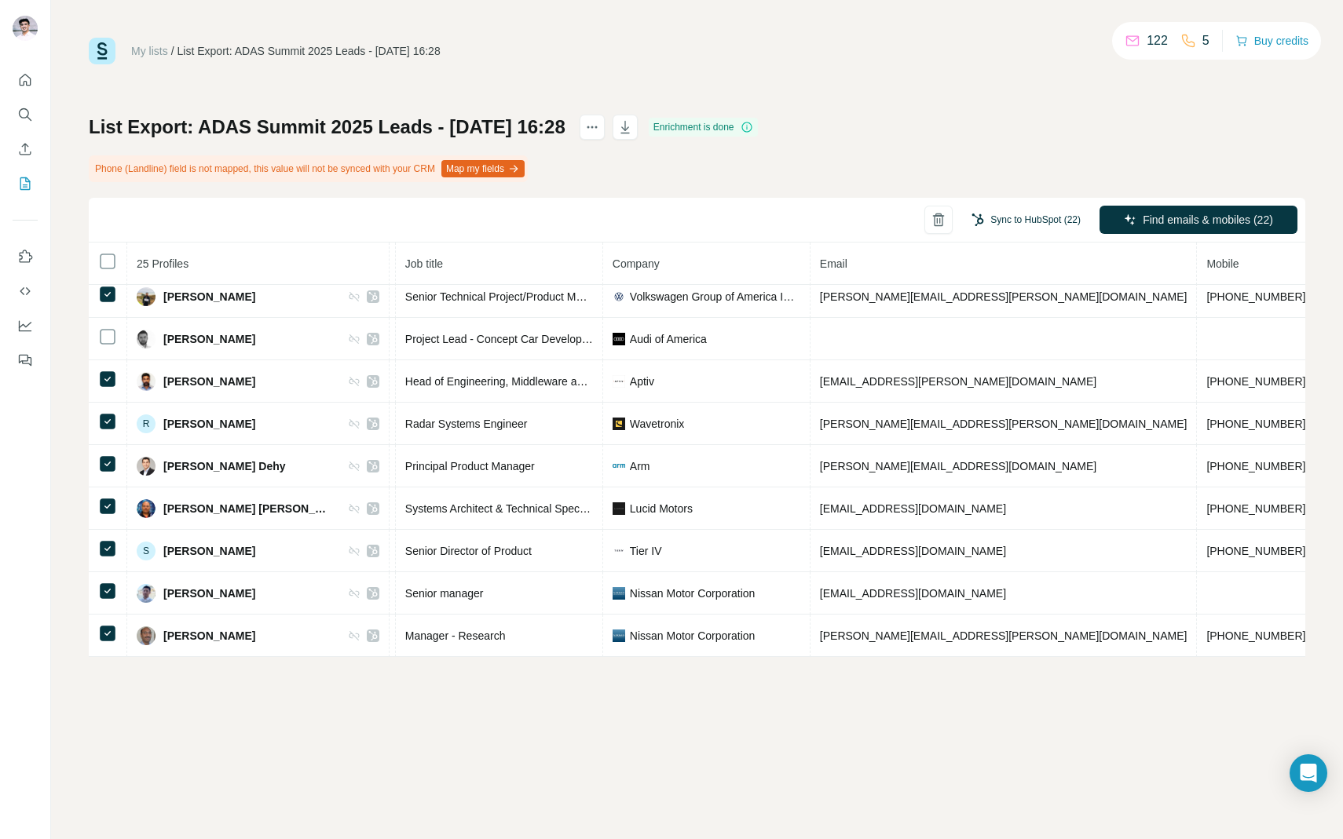
click at [1059, 221] on button "Sync to HubSpot (22)" at bounding box center [1025, 220] width 131 height 24
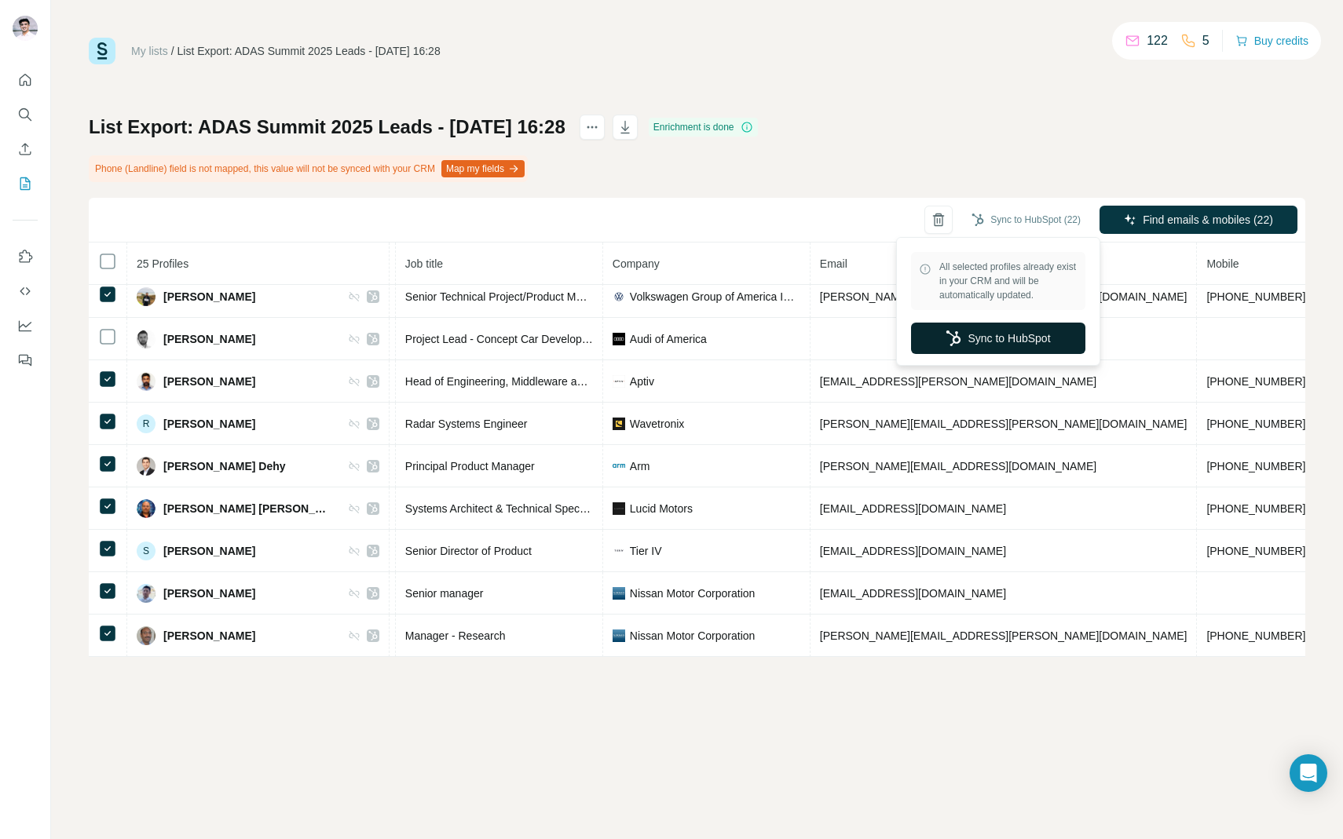
click at [1029, 327] on button "Sync to HubSpot" at bounding box center [998, 338] width 174 height 31
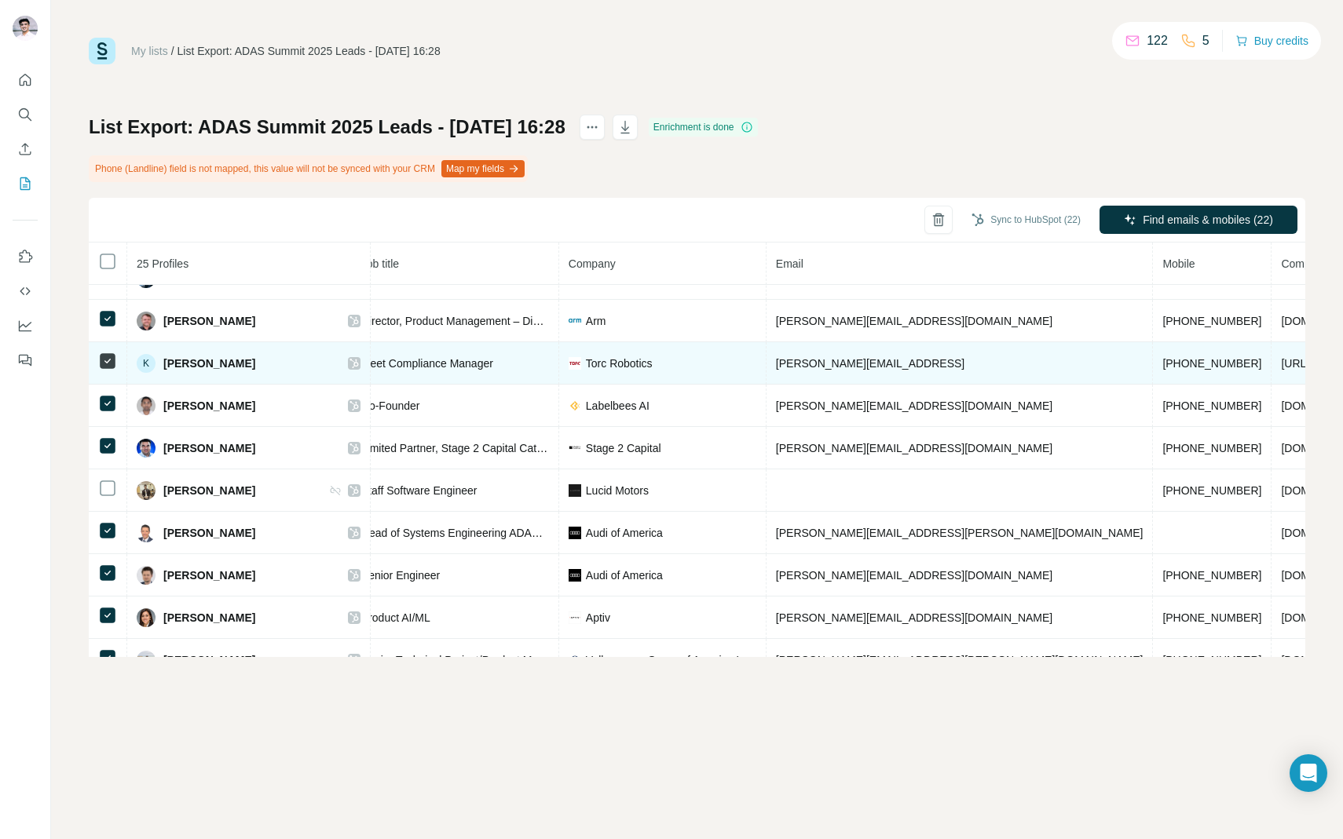
scroll to position [309, 204]
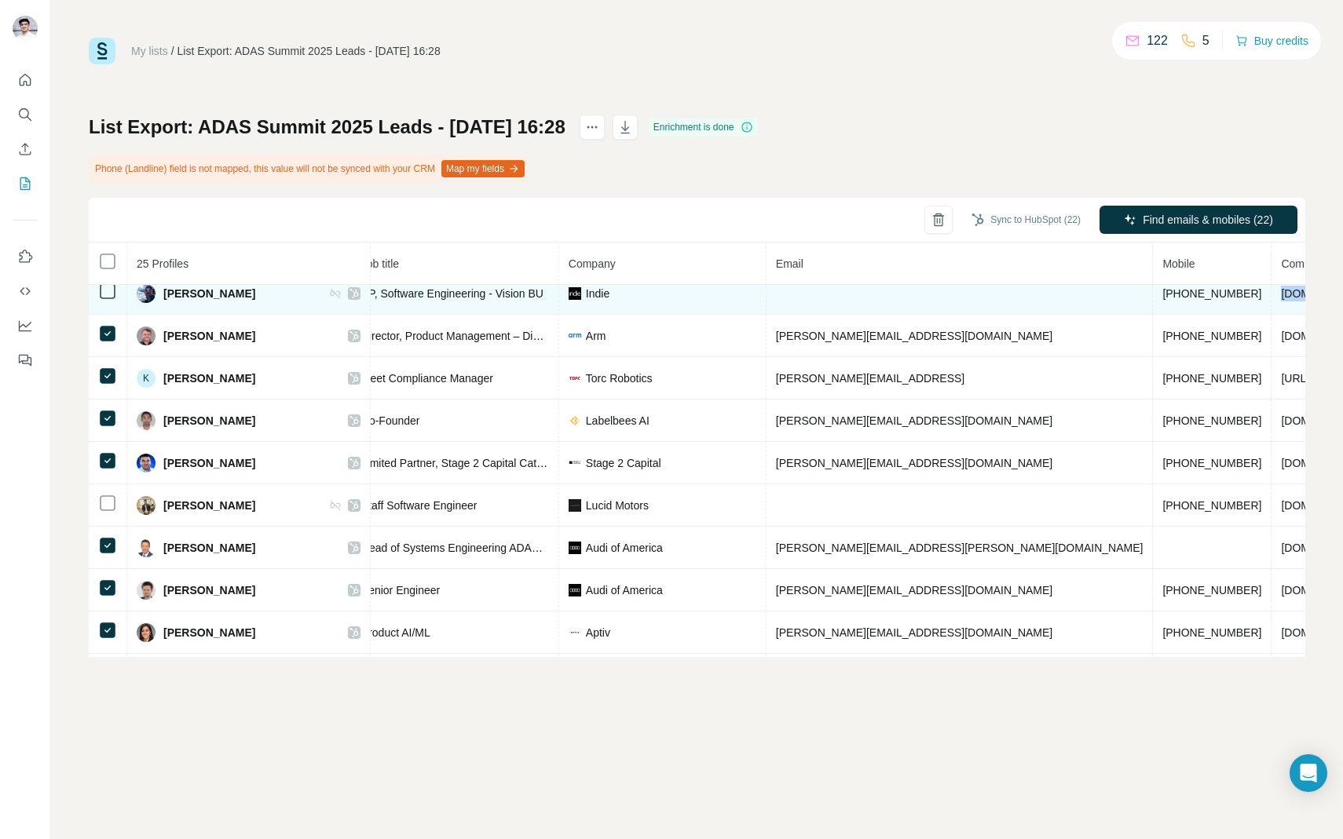
drag, startPoint x: 1047, startPoint y: 292, endPoint x: 1105, endPoint y: 292, distance: 57.3
click at [1271, 292] on td "indie.inc" at bounding box center [1325, 293] width 108 height 42
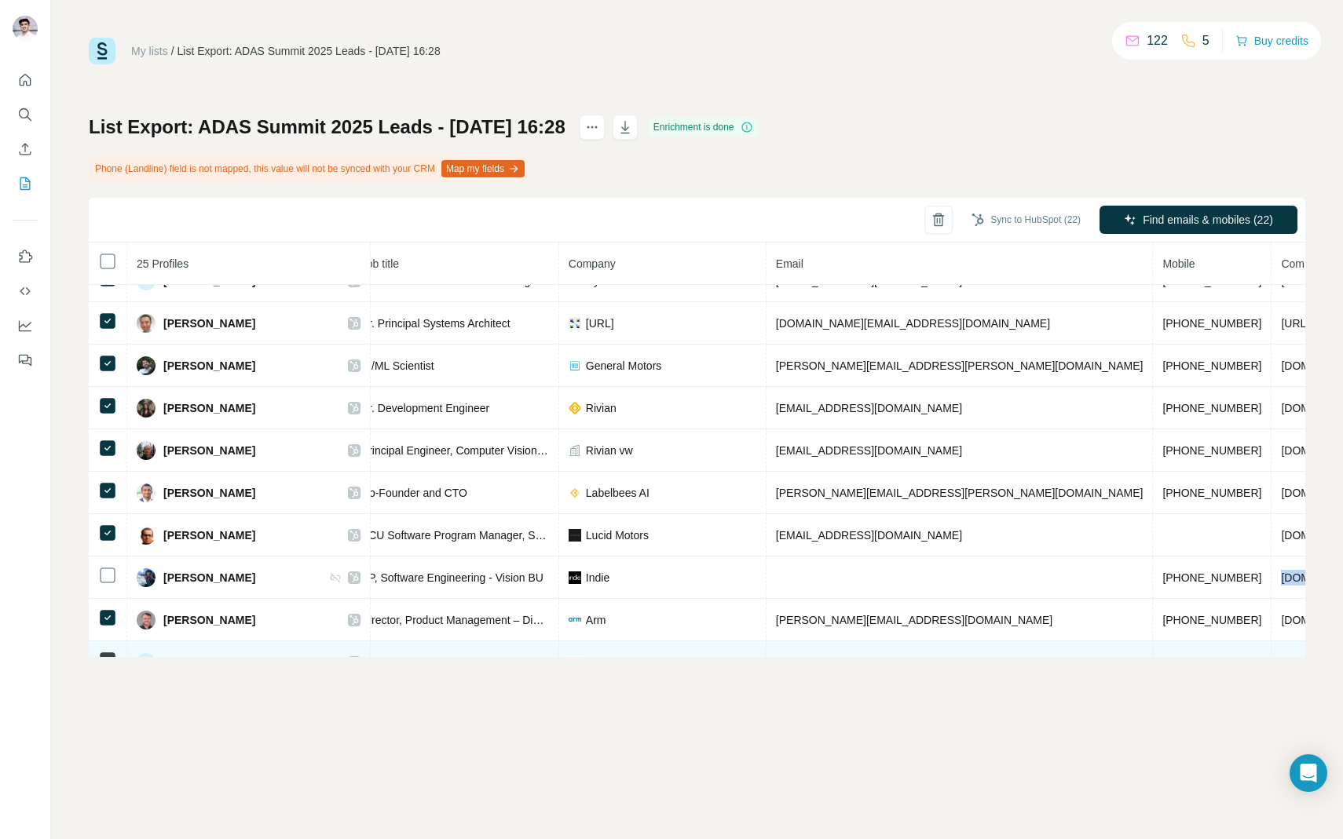
scroll to position [0, 204]
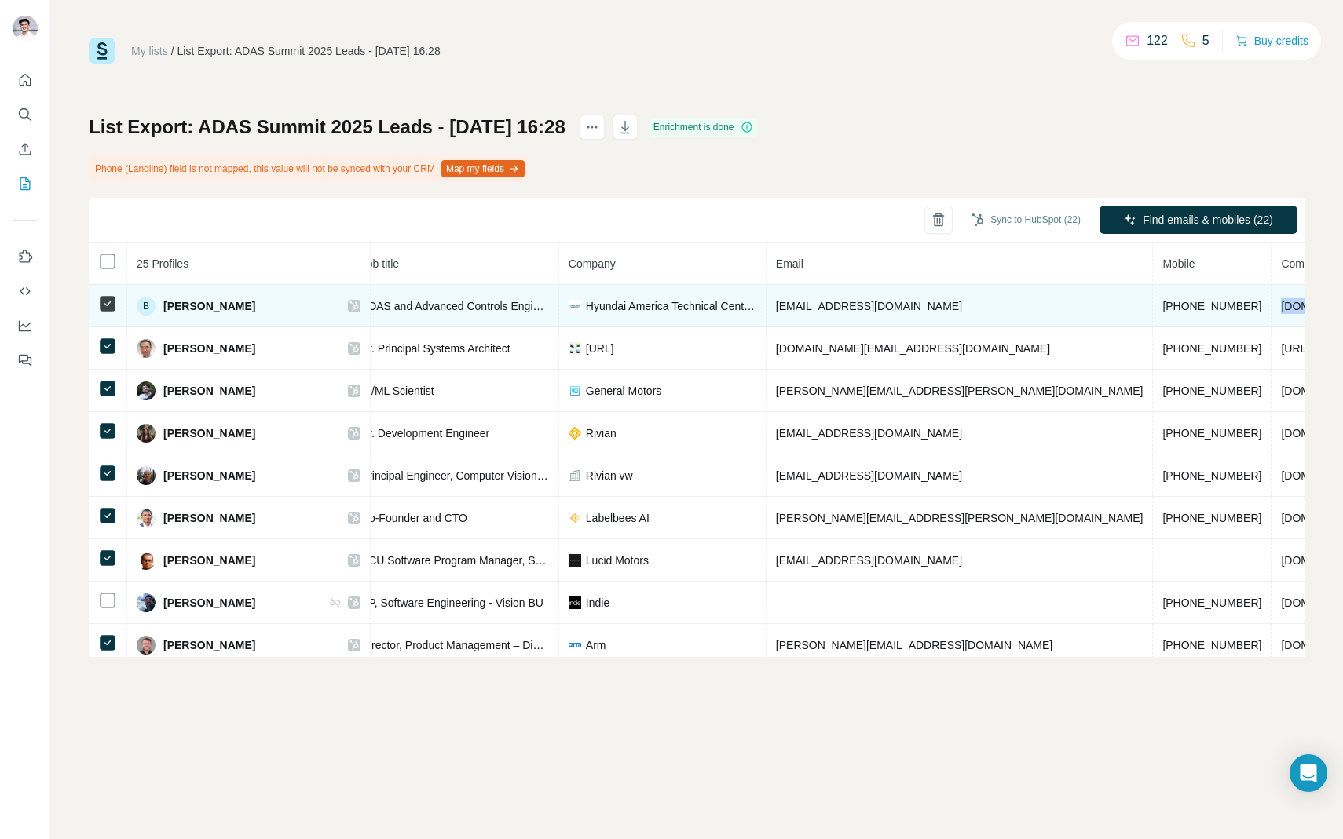
drag, startPoint x: 1047, startPoint y: 307, endPoint x: 1155, endPoint y: 306, distance: 107.6
click at [1155, 306] on tr "B Brian Hardoin Found LinkedIn ADAS and Advanced Controls Engineer Hyundai Amer…" at bounding box center [729, 306] width 1689 height 42
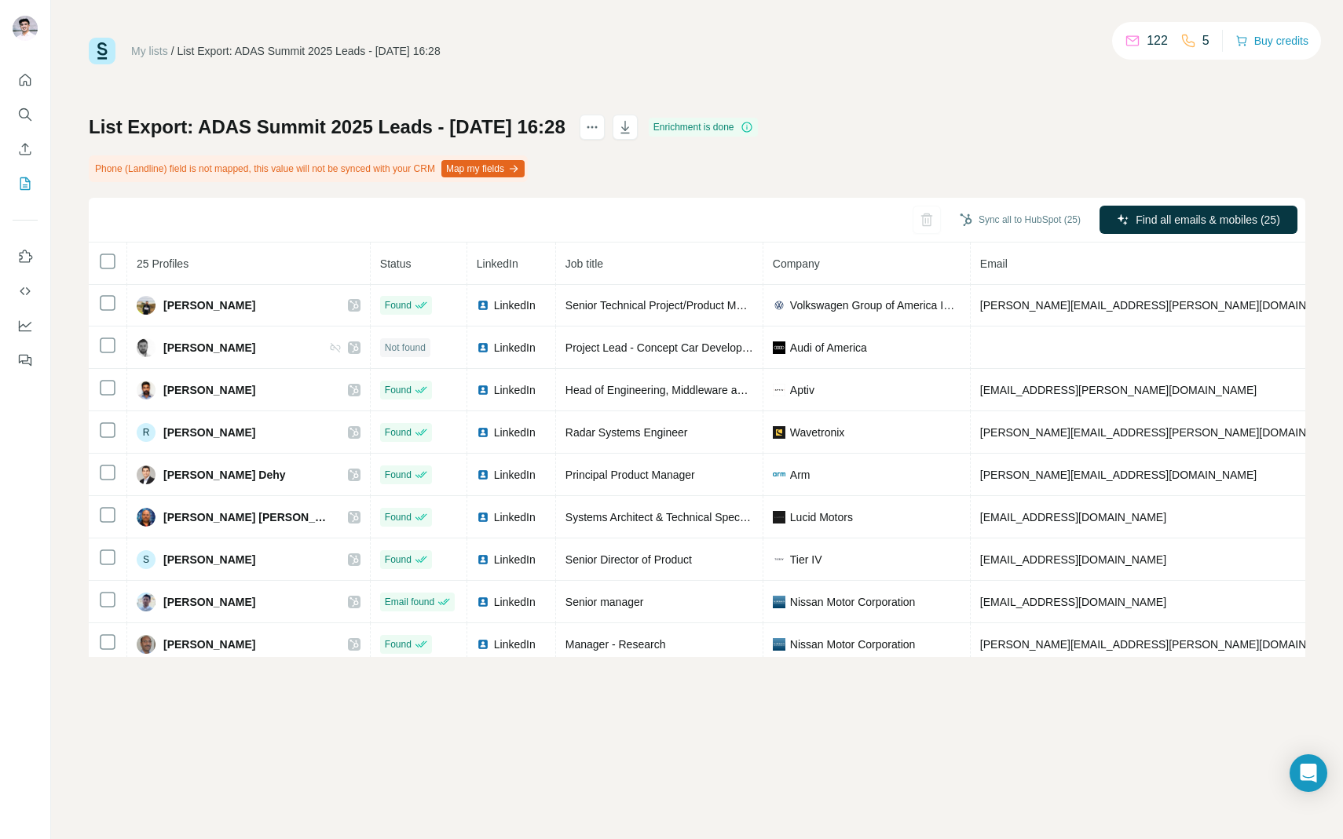
scroll to position [688, 0]
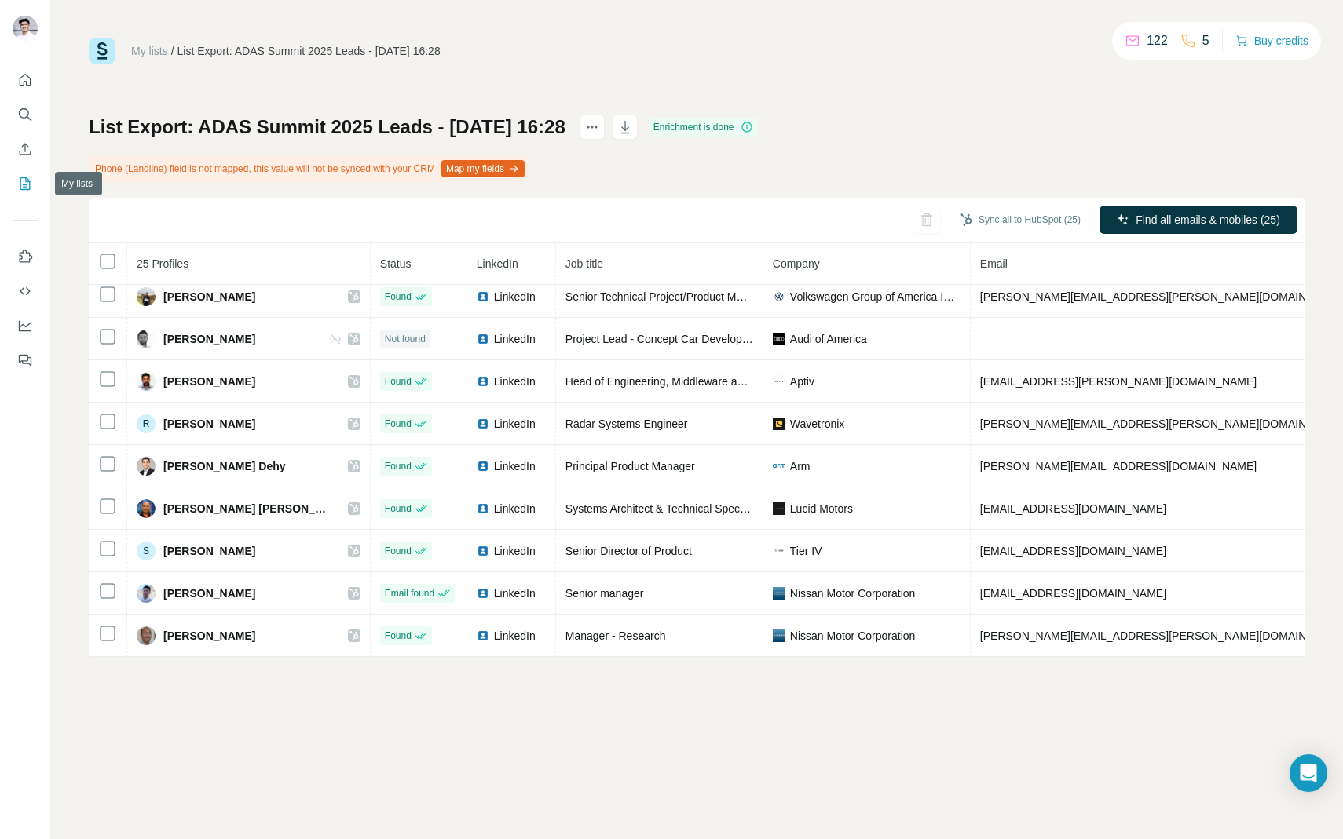
click at [31, 178] on icon "My lists" at bounding box center [25, 184] width 16 height 16
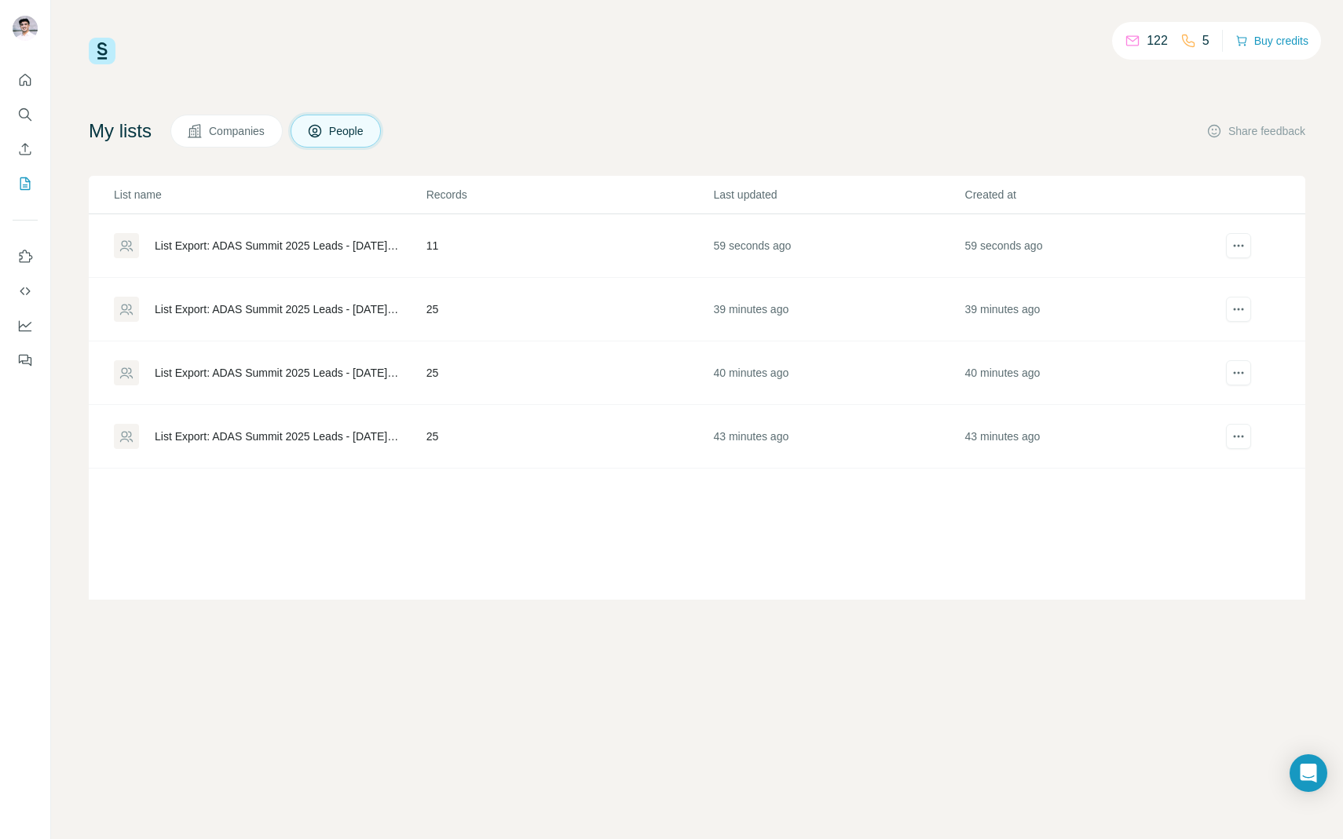
click at [239, 251] on div "List Export: ADAS Summit 2025 Leads - [DATE] 17:10" at bounding box center [277, 246] width 245 height 16
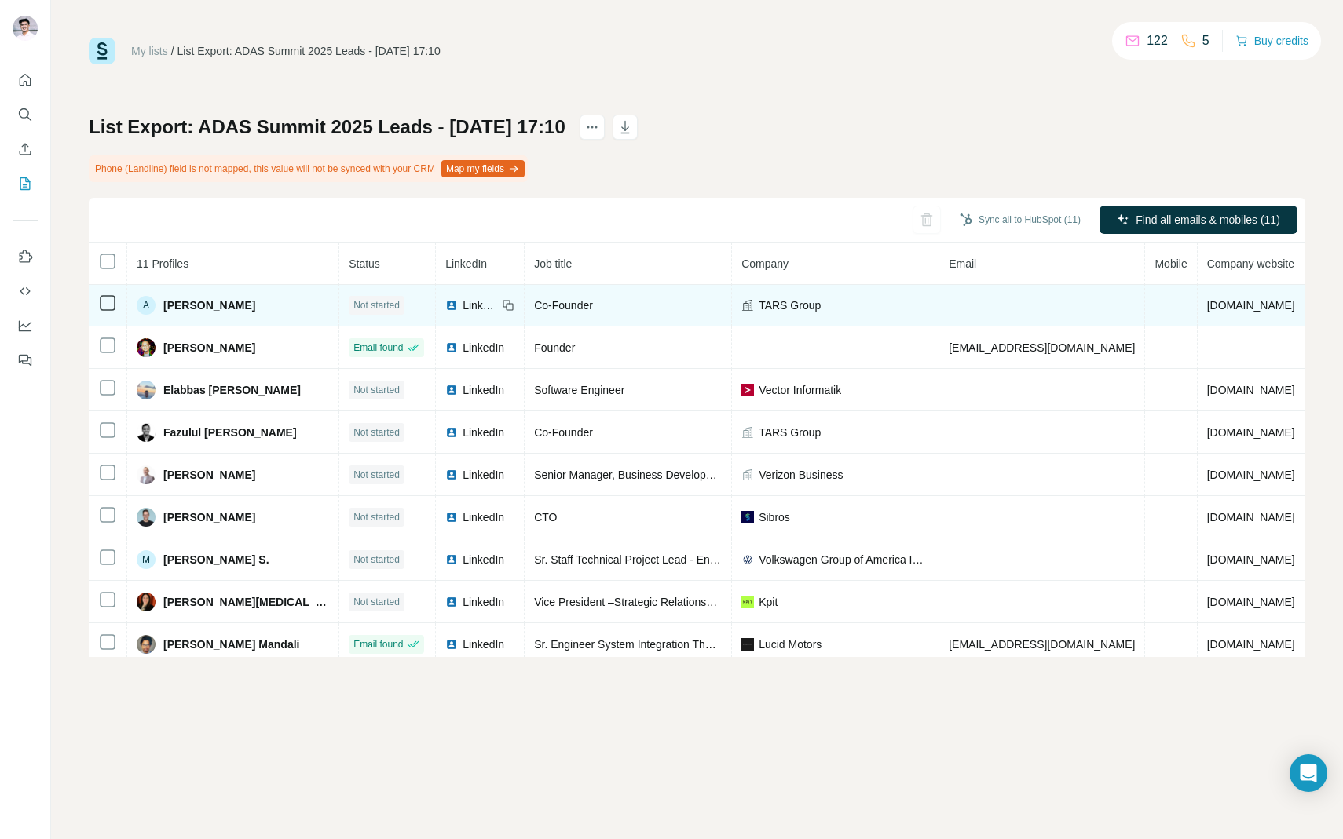
scroll to position [52, 0]
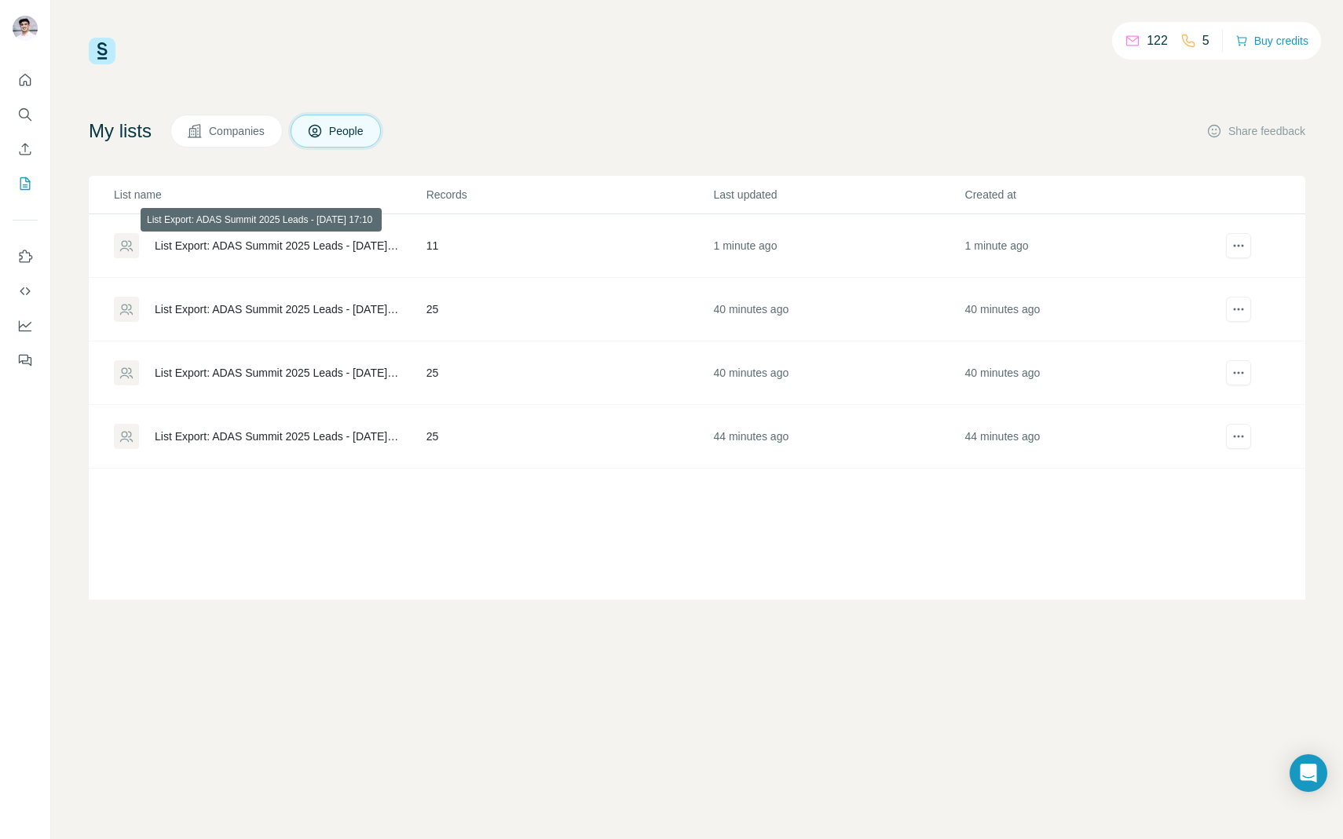
click at [348, 251] on div "List Export: ADAS Summit 2025 Leads - [DATE] 17:10" at bounding box center [277, 246] width 245 height 16
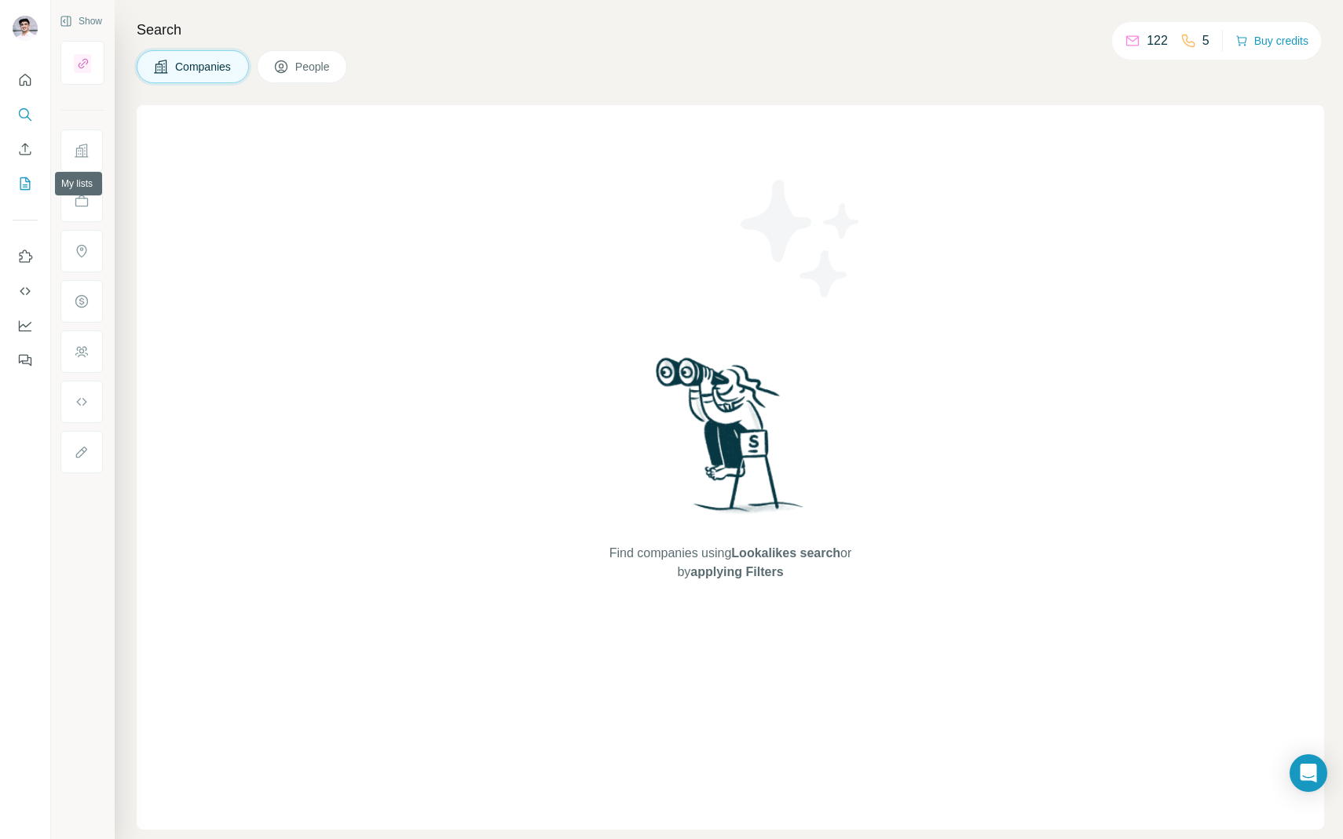
click at [20, 181] on icon "My lists" at bounding box center [25, 183] width 10 height 13
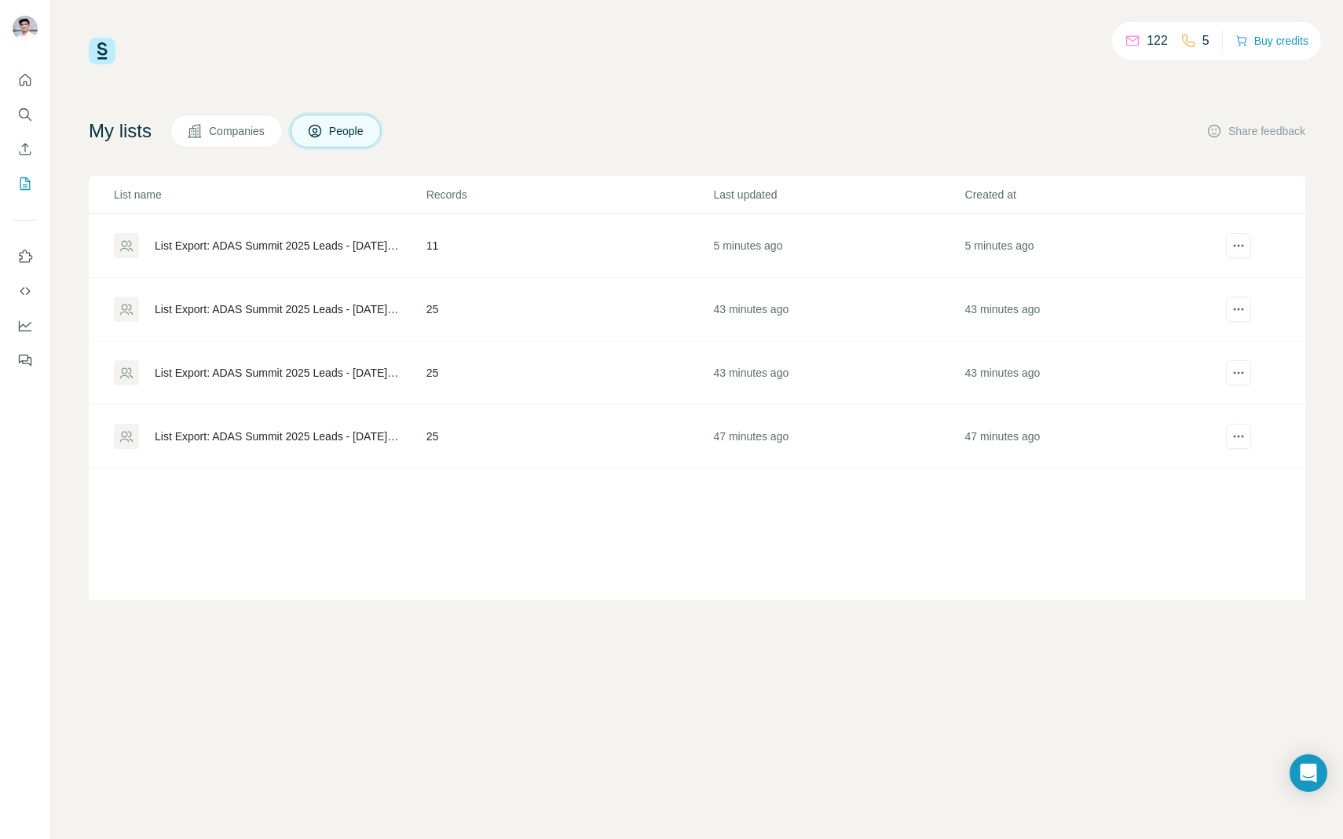
click at [288, 239] on div "List Export: ADAS Summit 2025 Leads - [DATE] 17:10" at bounding box center [277, 246] width 245 height 16
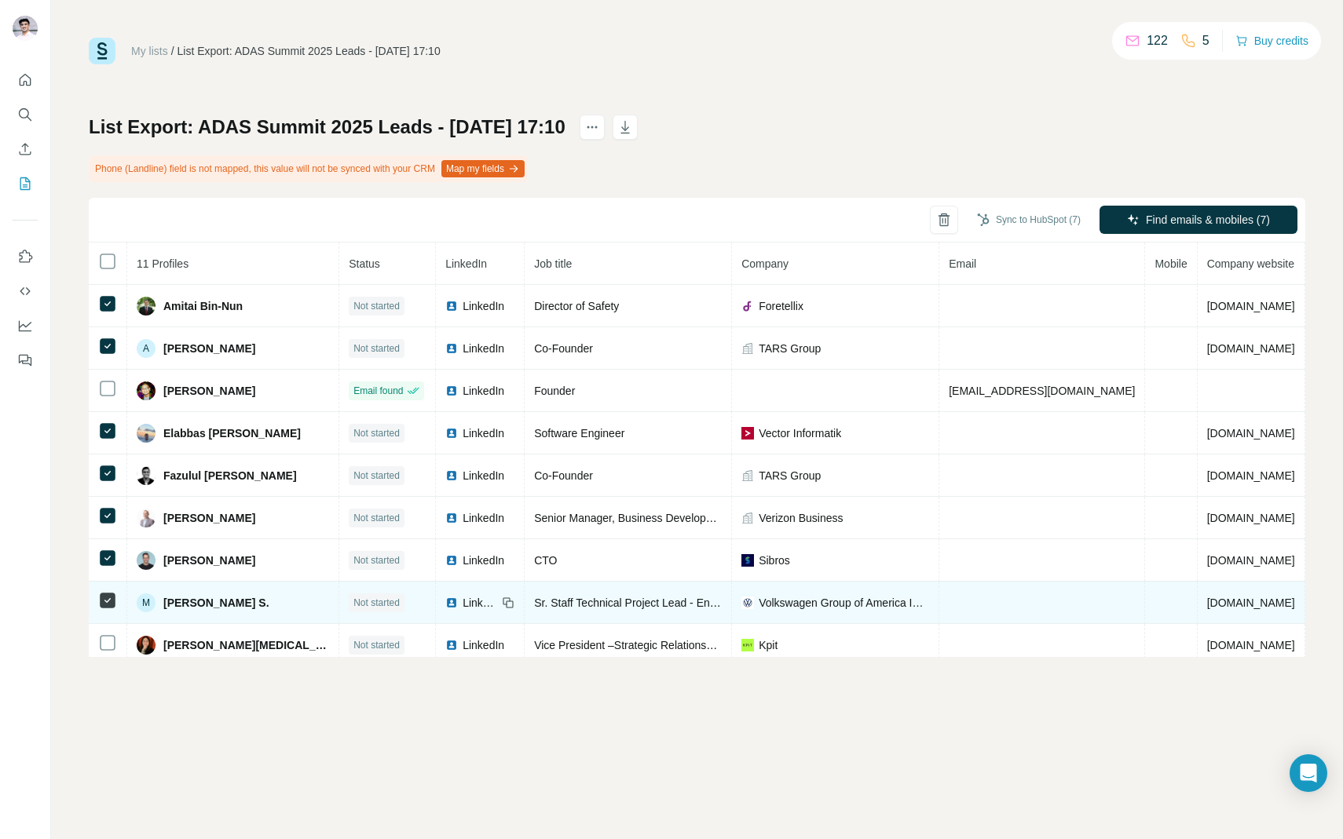
scroll to position [52, 0]
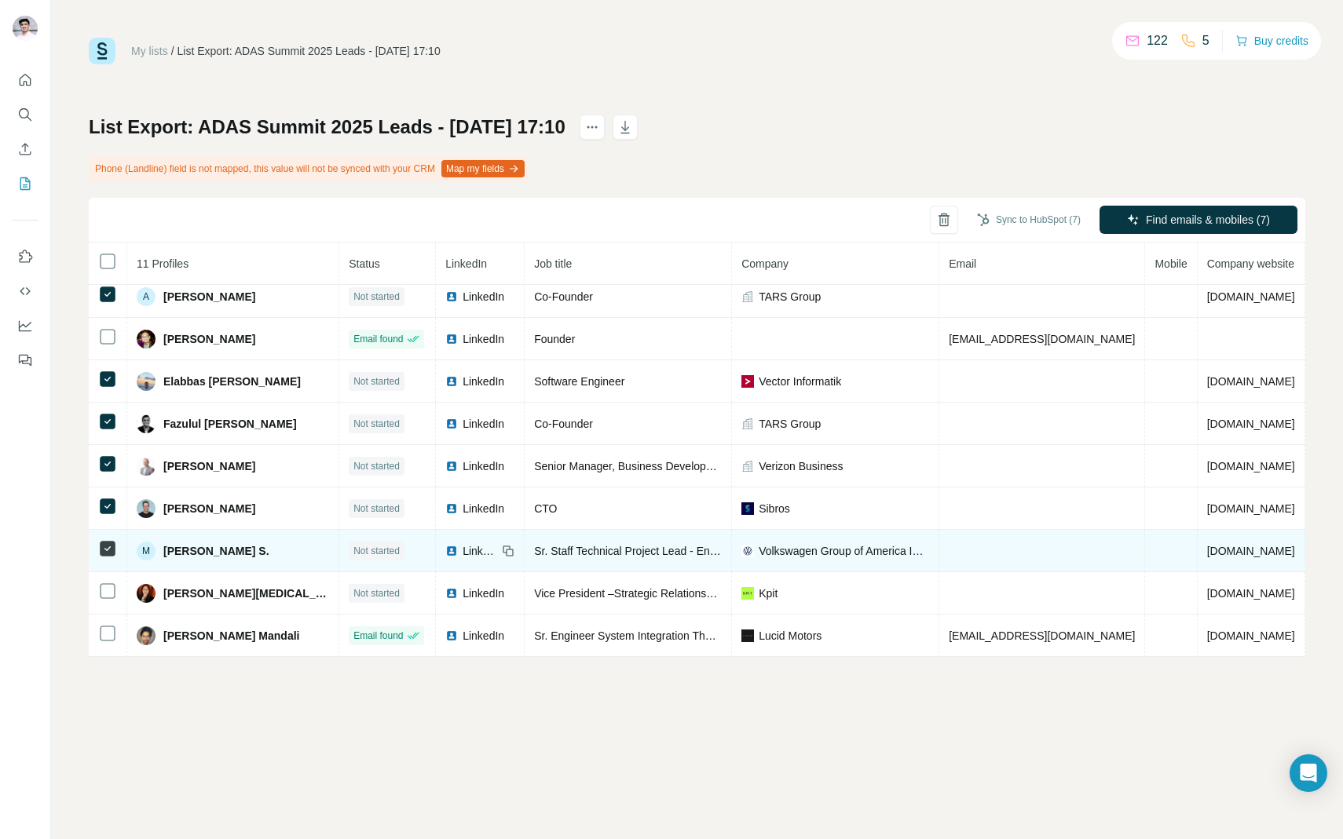
click at [111, 602] on td at bounding box center [108, 593] width 38 height 42
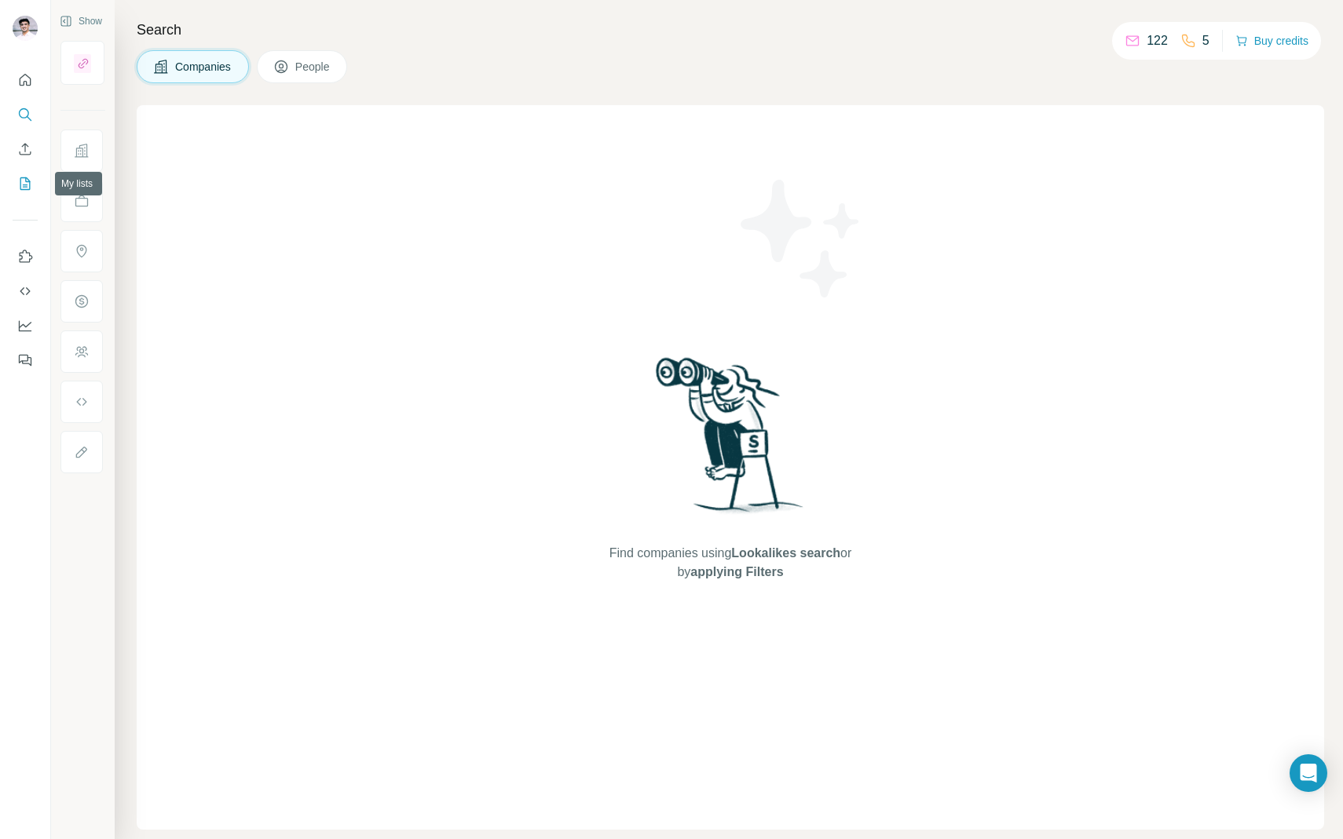
click at [26, 192] on button "My lists" at bounding box center [25, 184] width 25 height 28
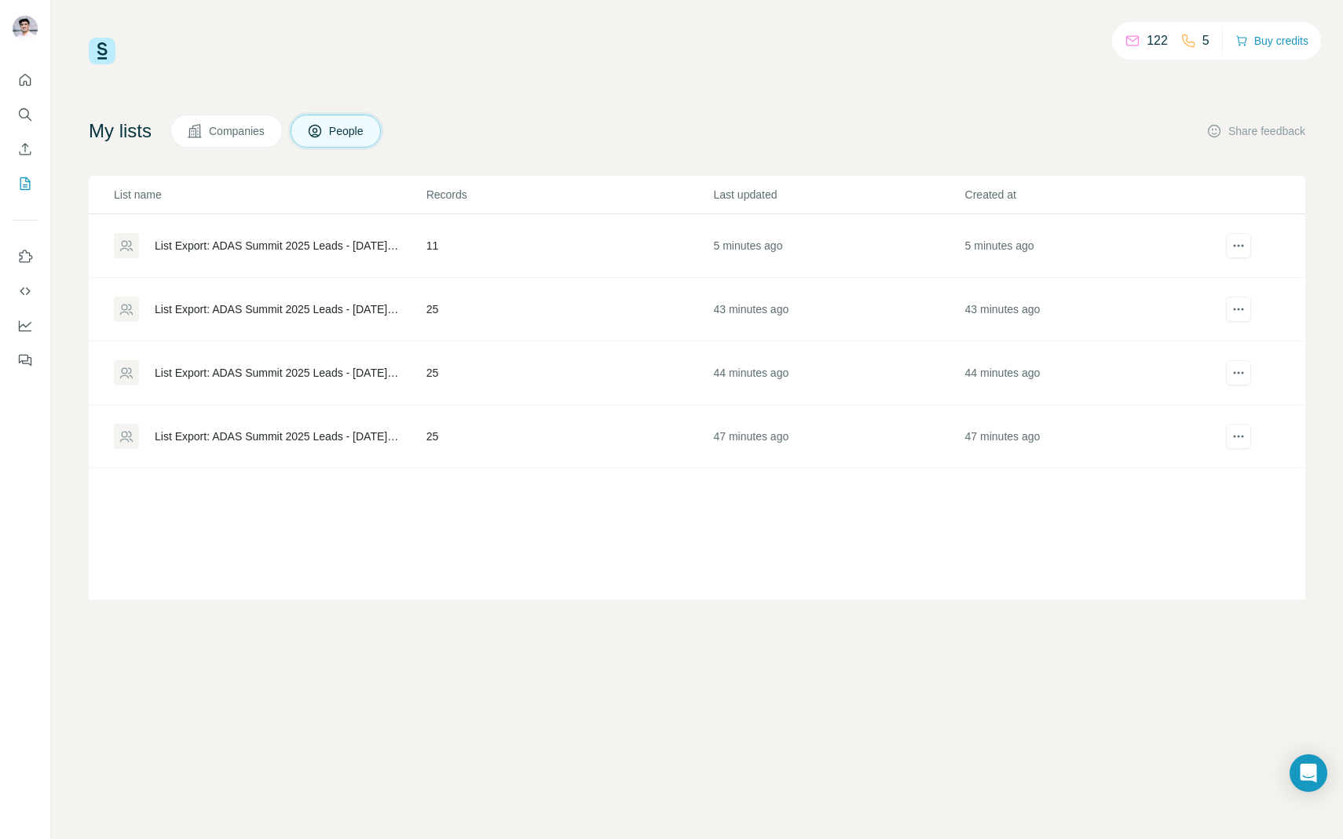
click at [278, 239] on div "List Export: ADAS Summit 2025 Leads - [DATE] 17:10" at bounding box center [277, 246] width 245 height 16
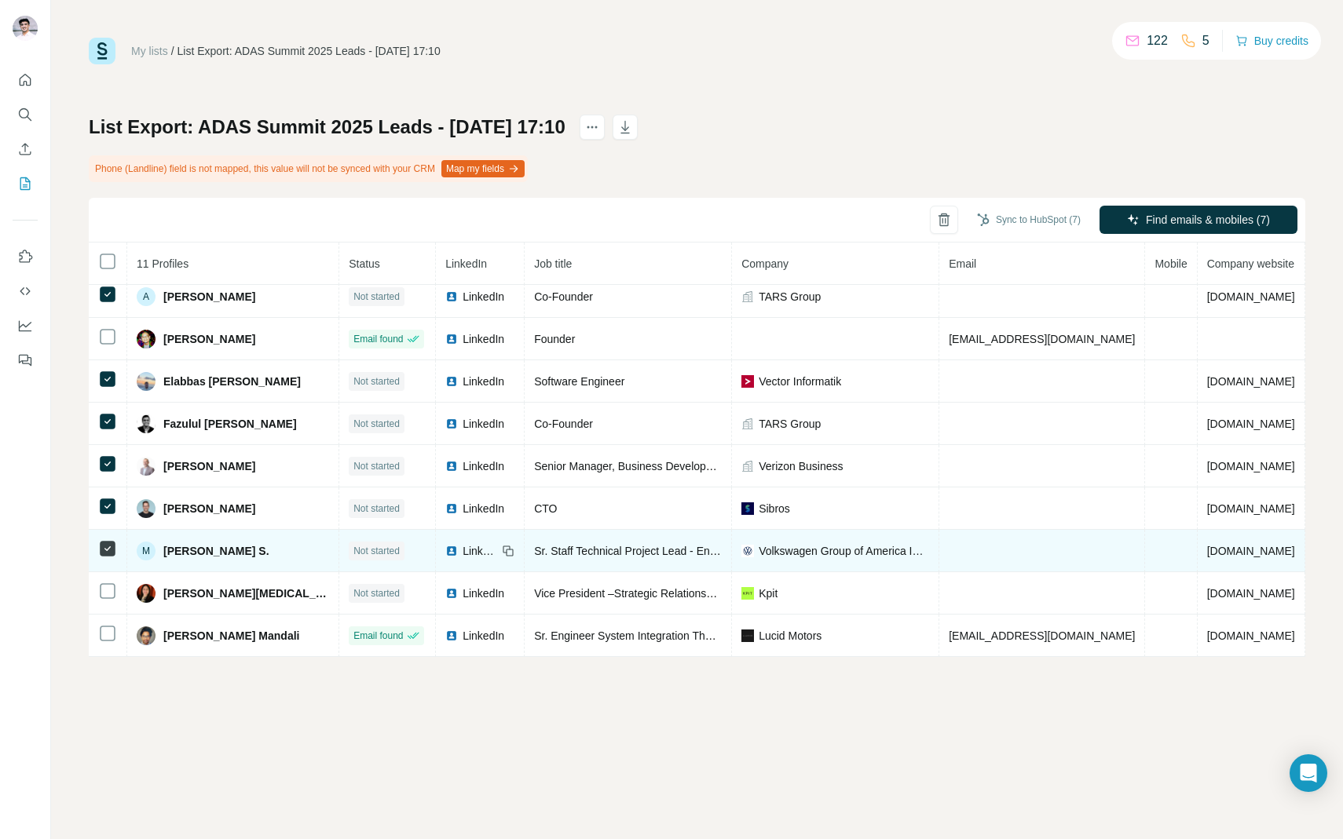
scroll to position [54, 0]
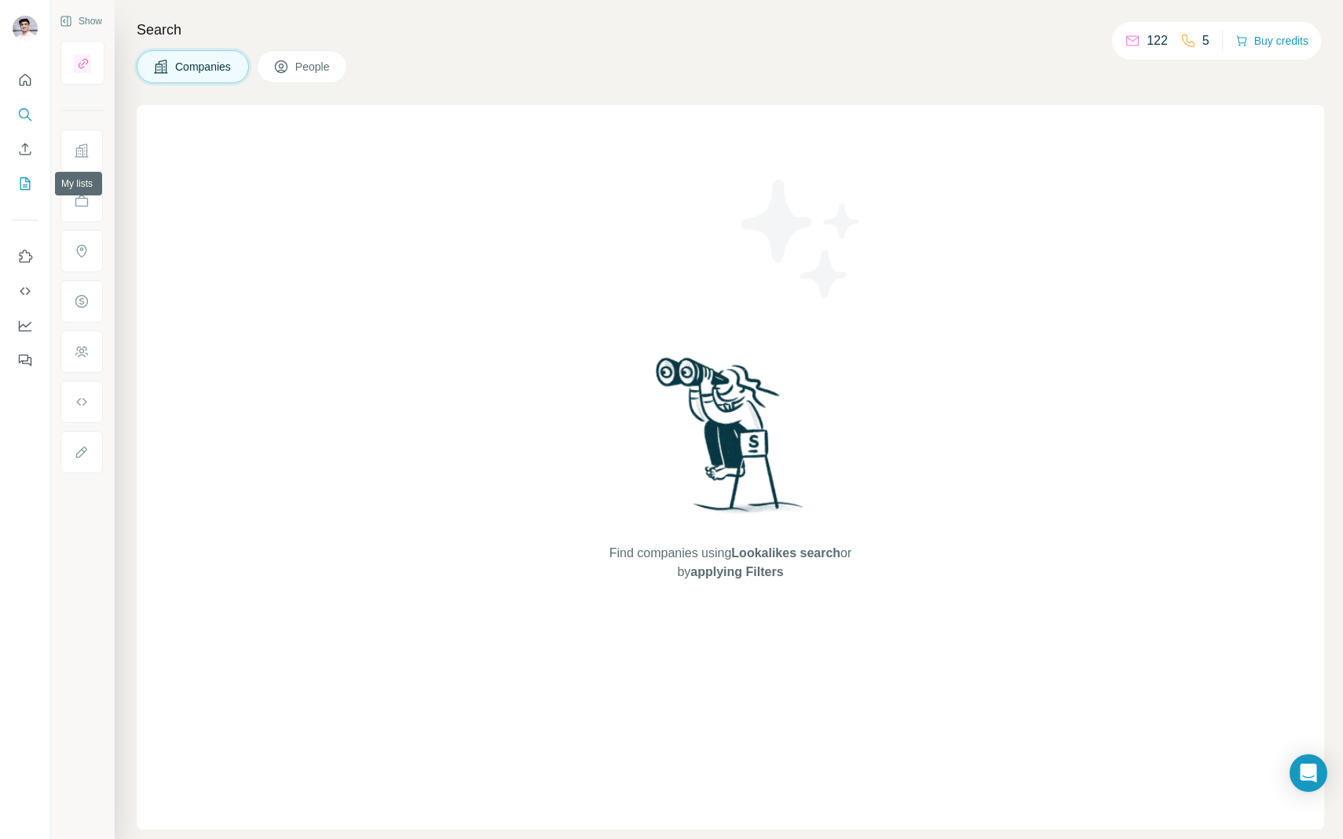
click at [29, 185] on icon "My lists" at bounding box center [25, 183] width 10 height 13
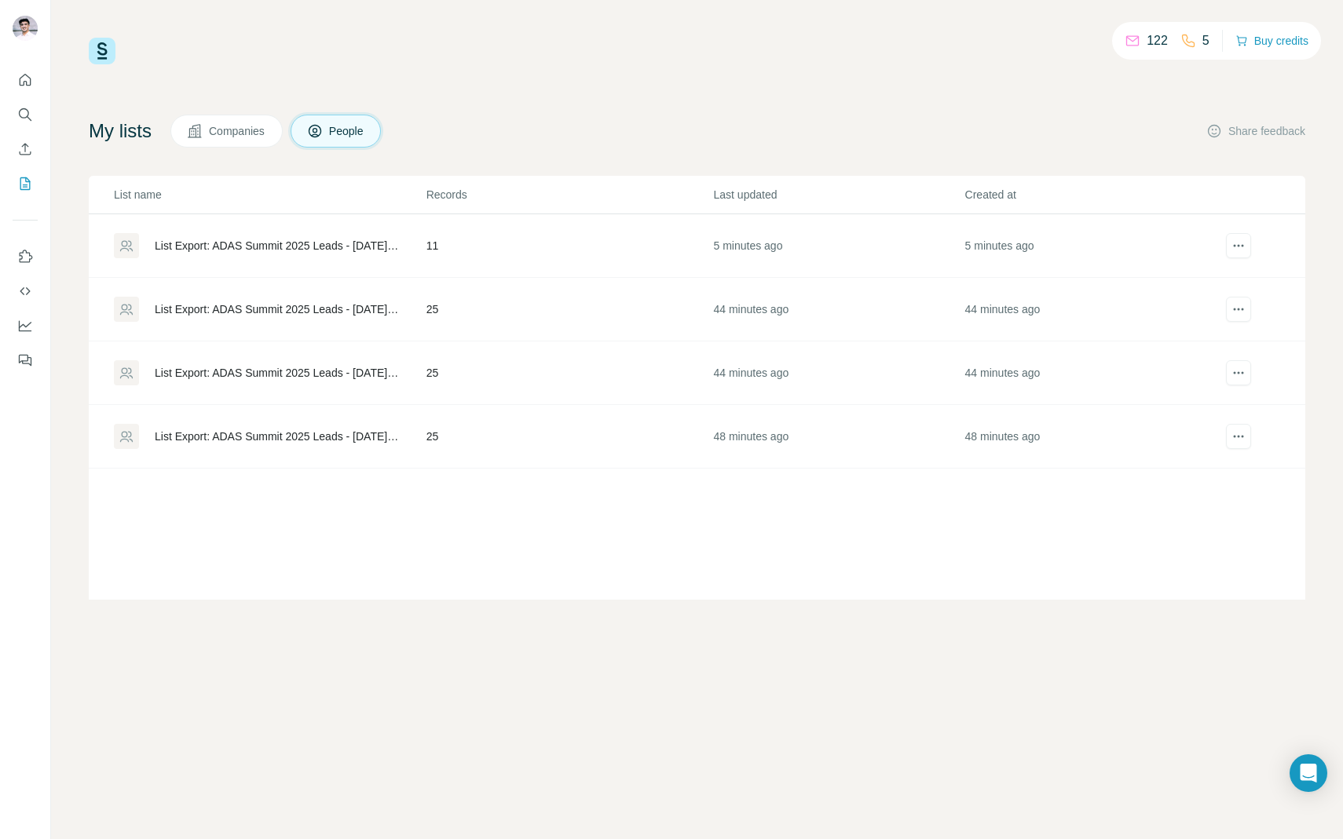
click at [326, 240] on div "List Export: ADAS Summit 2025 Leads - [DATE] 17:10" at bounding box center [277, 246] width 245 height 16
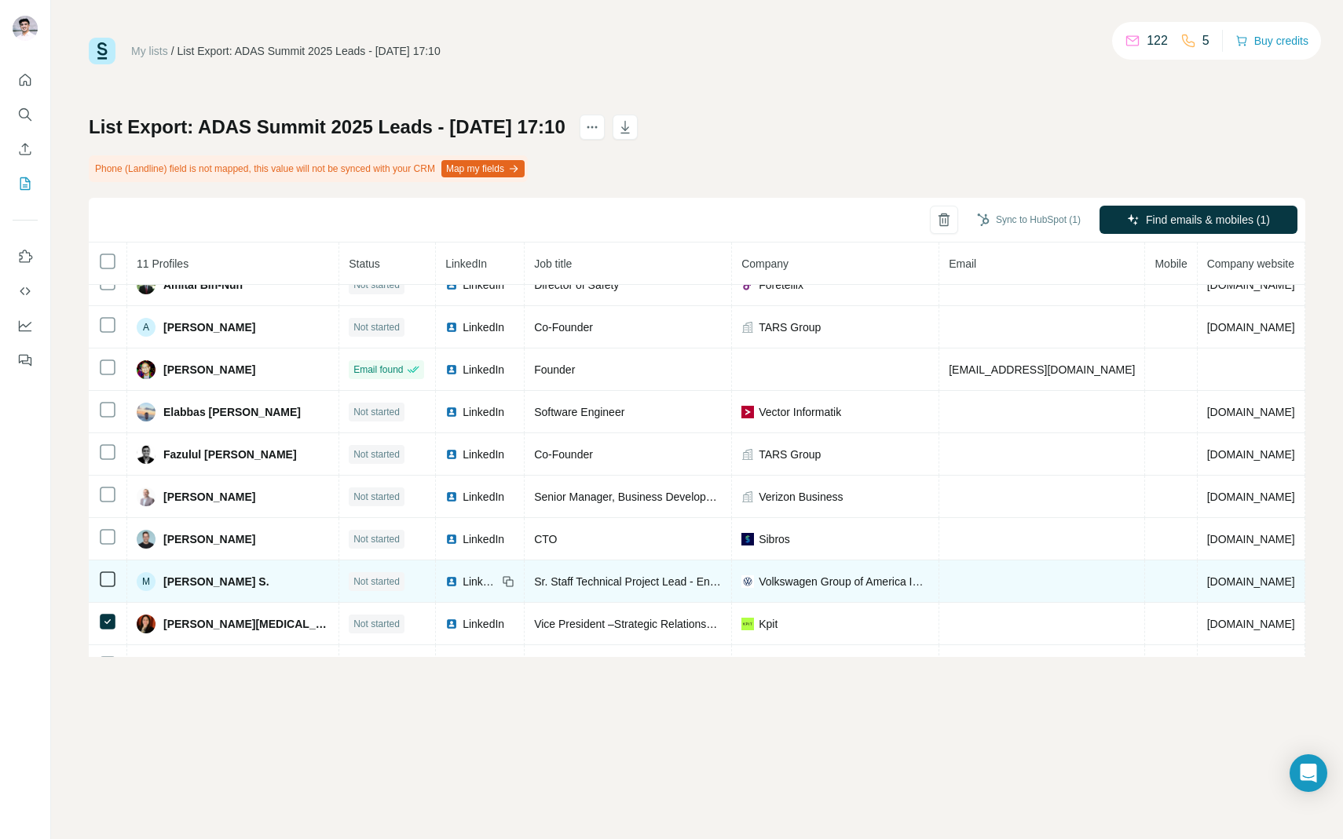
scroll to position [52, 0]
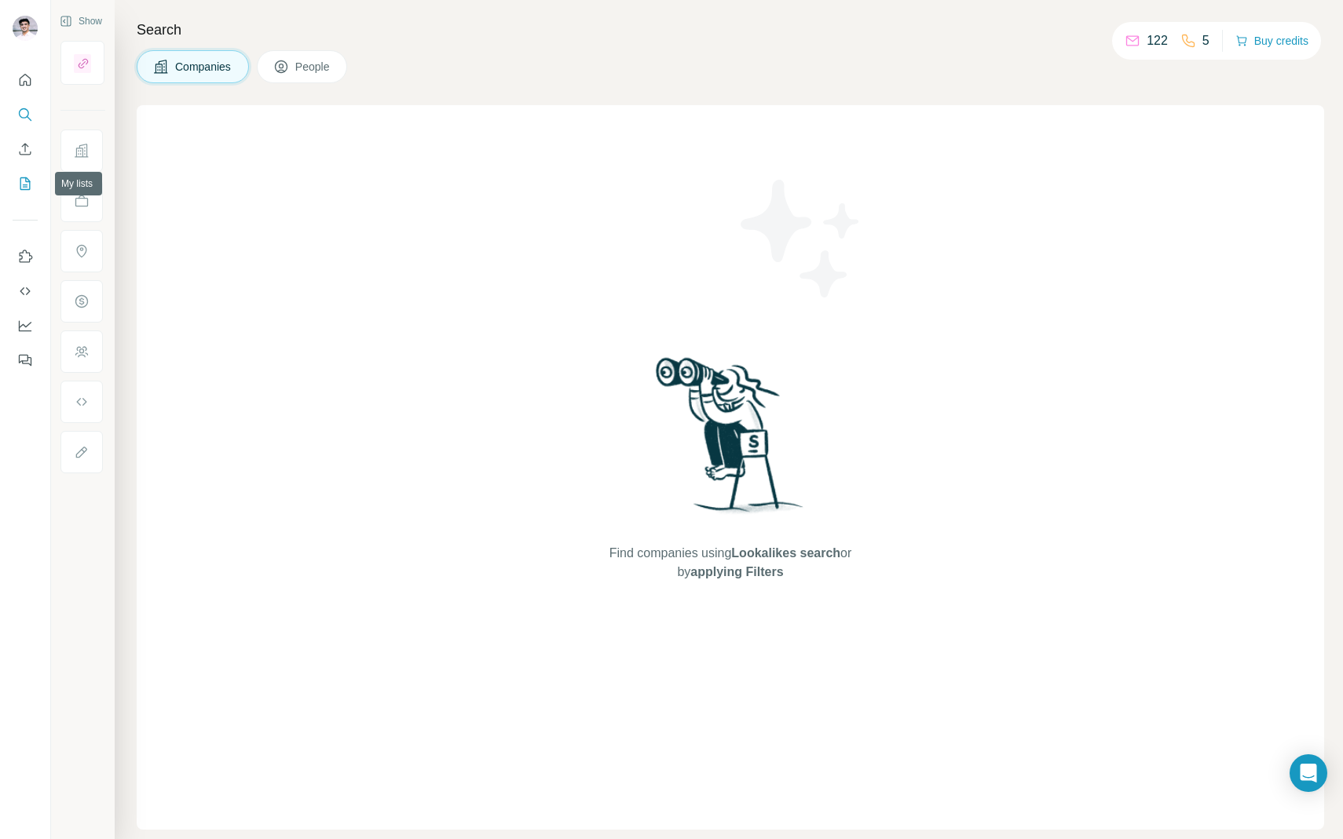
click at [24, 184] on icon "My lists" at bounding box center [25, 184] width 16 height 16
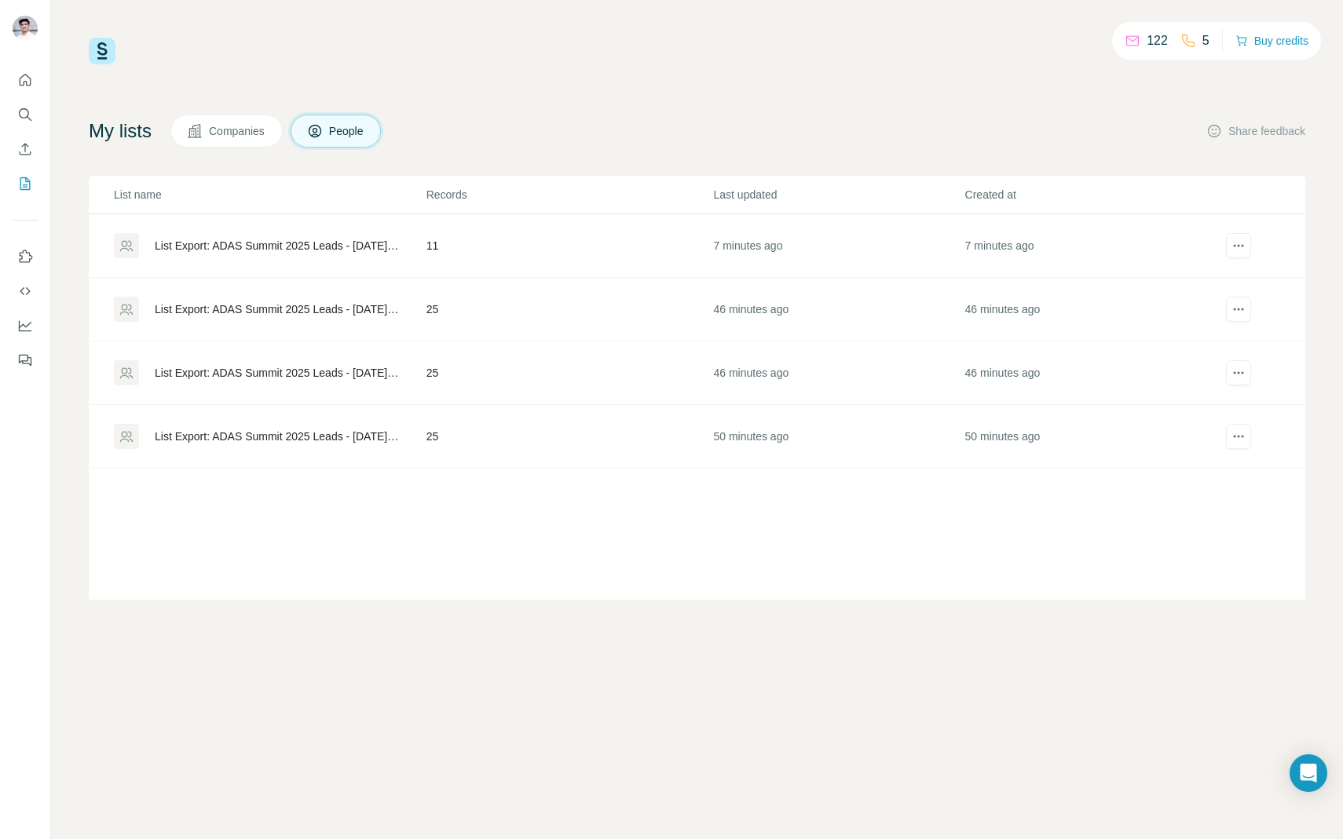
click at [343, 255] on div "List Export: ADAS Summit 2025 Leads - [DATE] 17:10" at bounding box center [269, 245] width 311 height 25
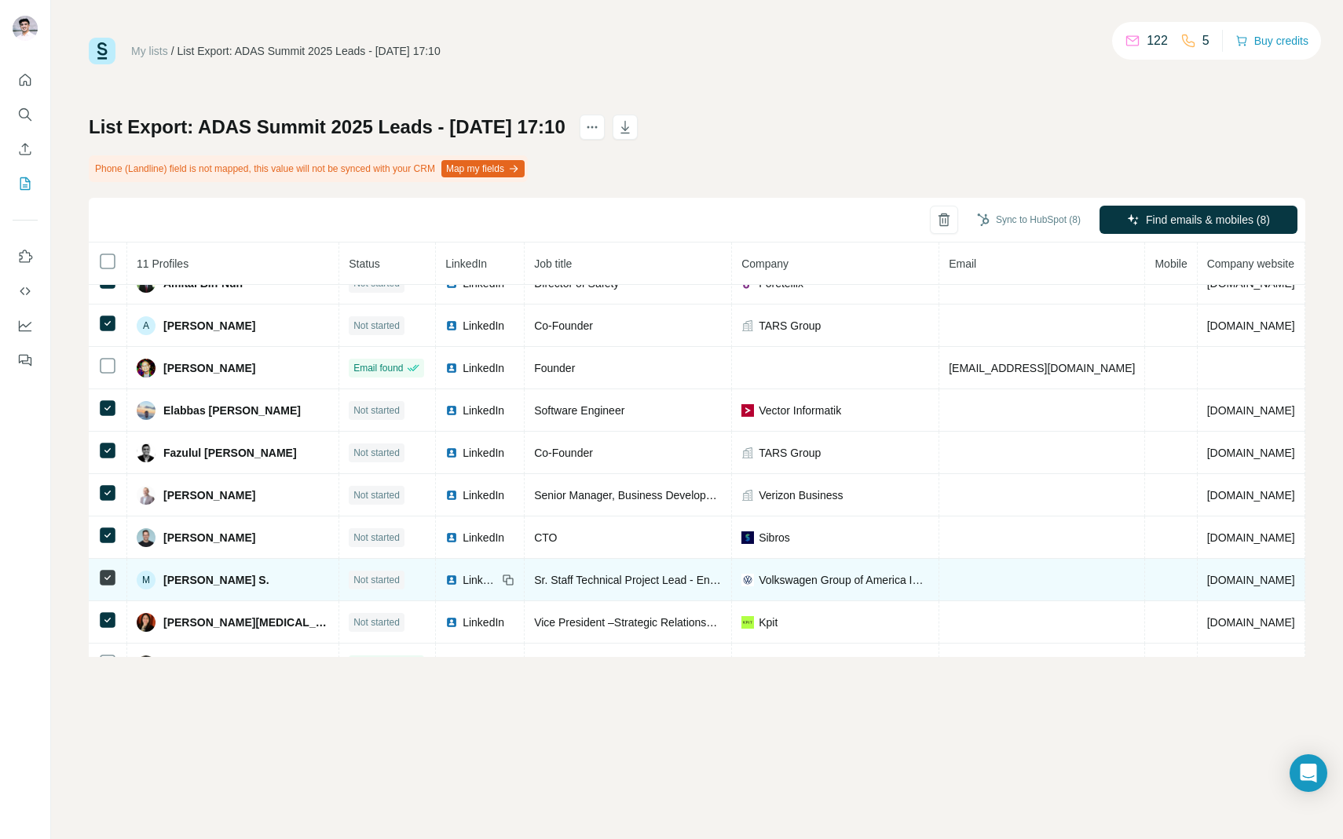
scroll to position [20, 0]
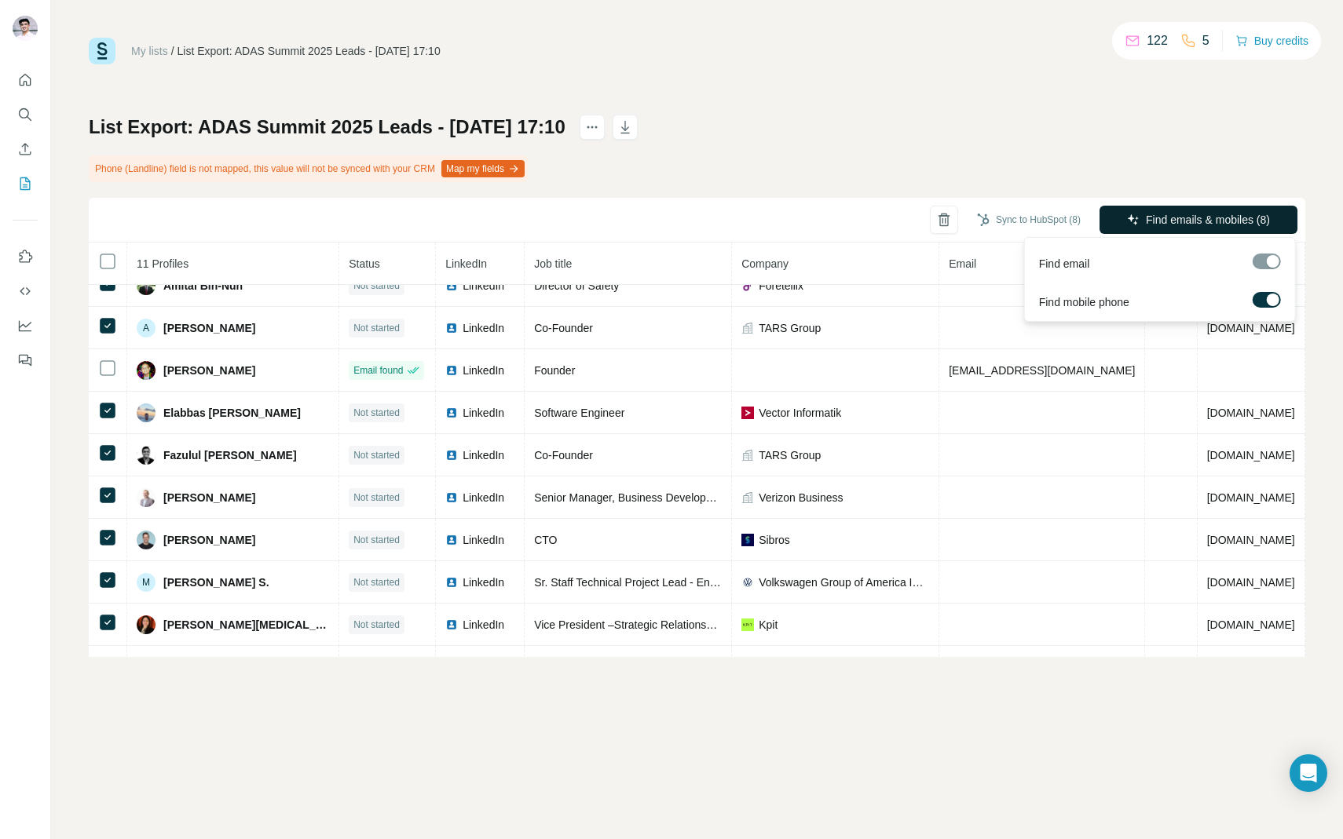
click at [1154, 227] on span "Find emails & mobiles (8)" at bounding box center [1208, 220] width 124 height 16
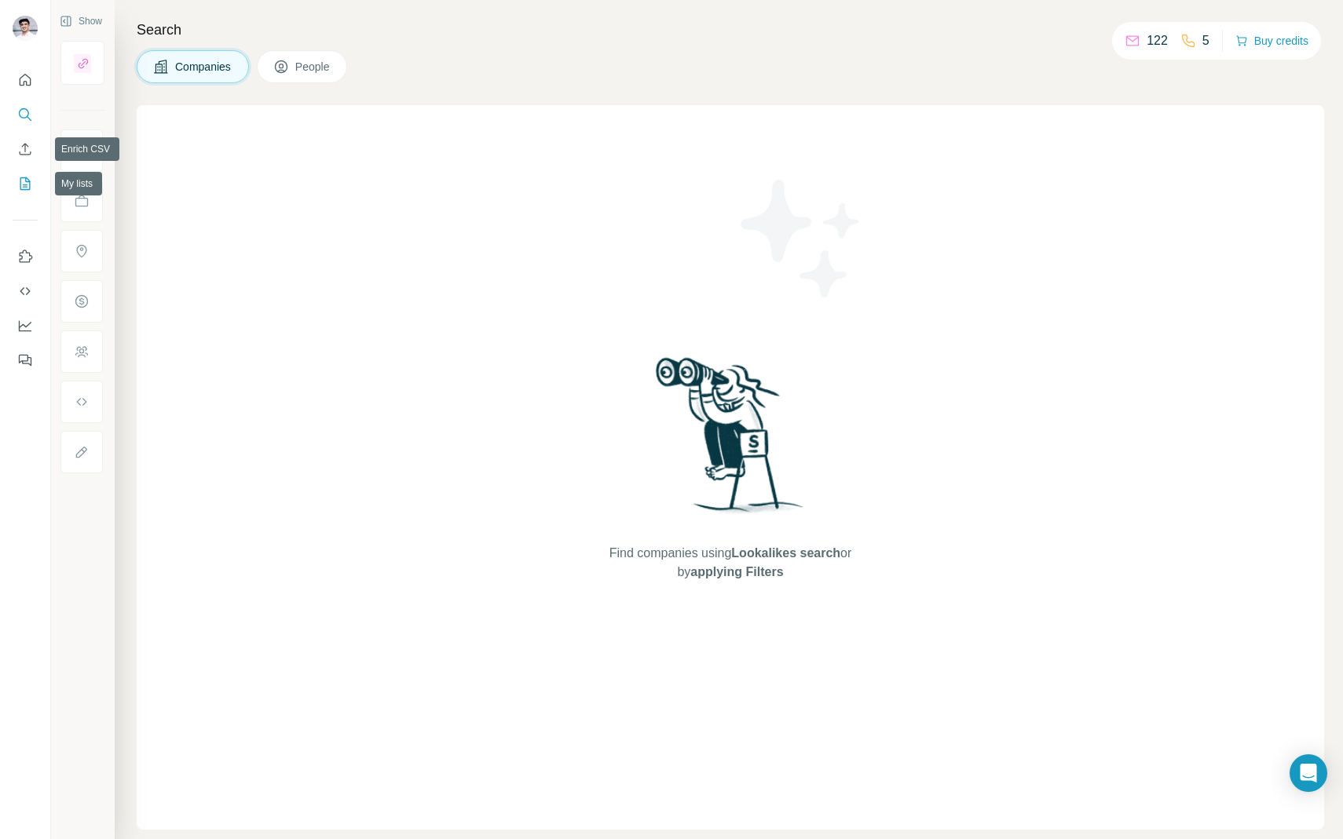
click at [25, 180] on icon "My lists" at bounding box center [27, 182] width 8 height 10
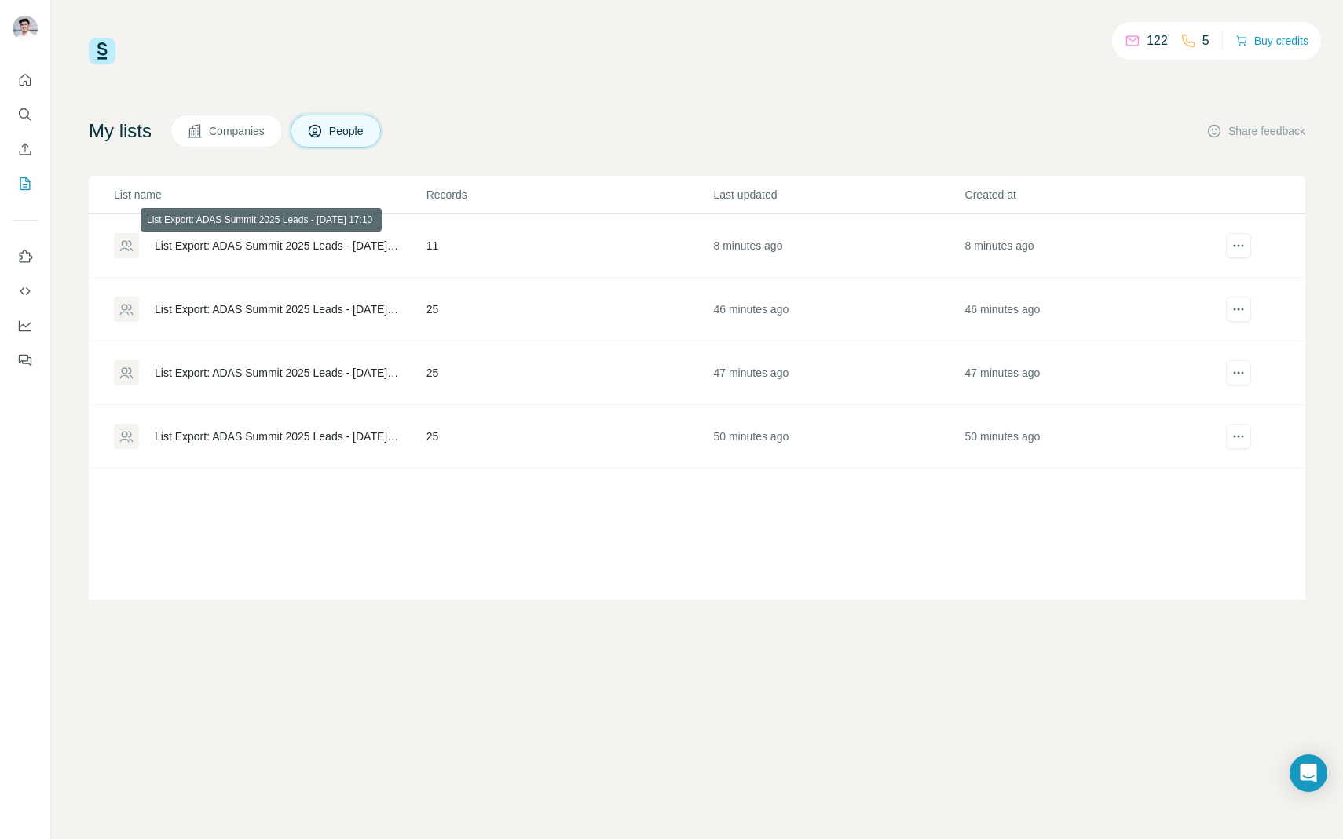
click at [245, 246] on div "List Export: ADAS Summit 2025 Leads - [DATE] 17:10" at bounding box center [277, 246] width 245 height 16
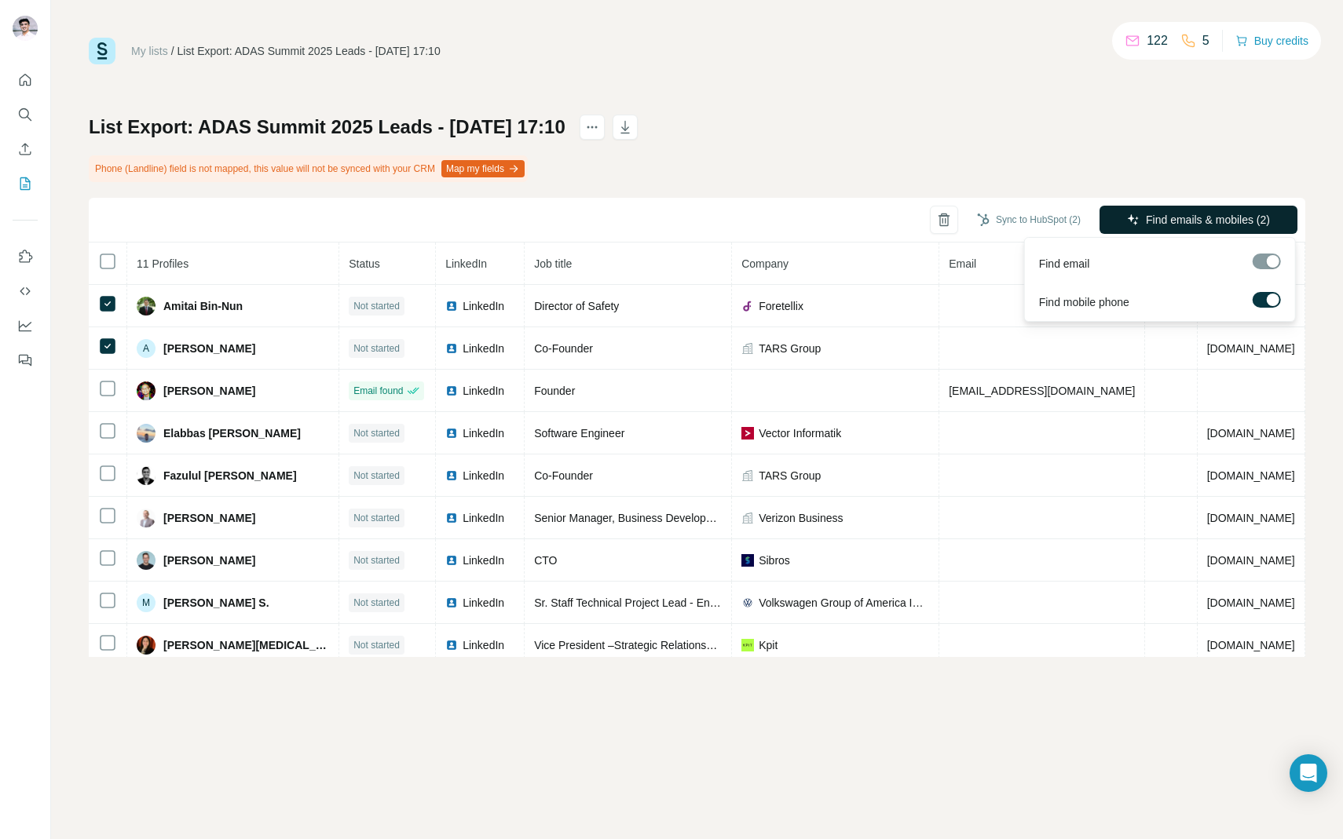
click at [1199, 225] on span "Find emails & mobiles (2)" at bounding box center [1208, 220] width 124 height 16
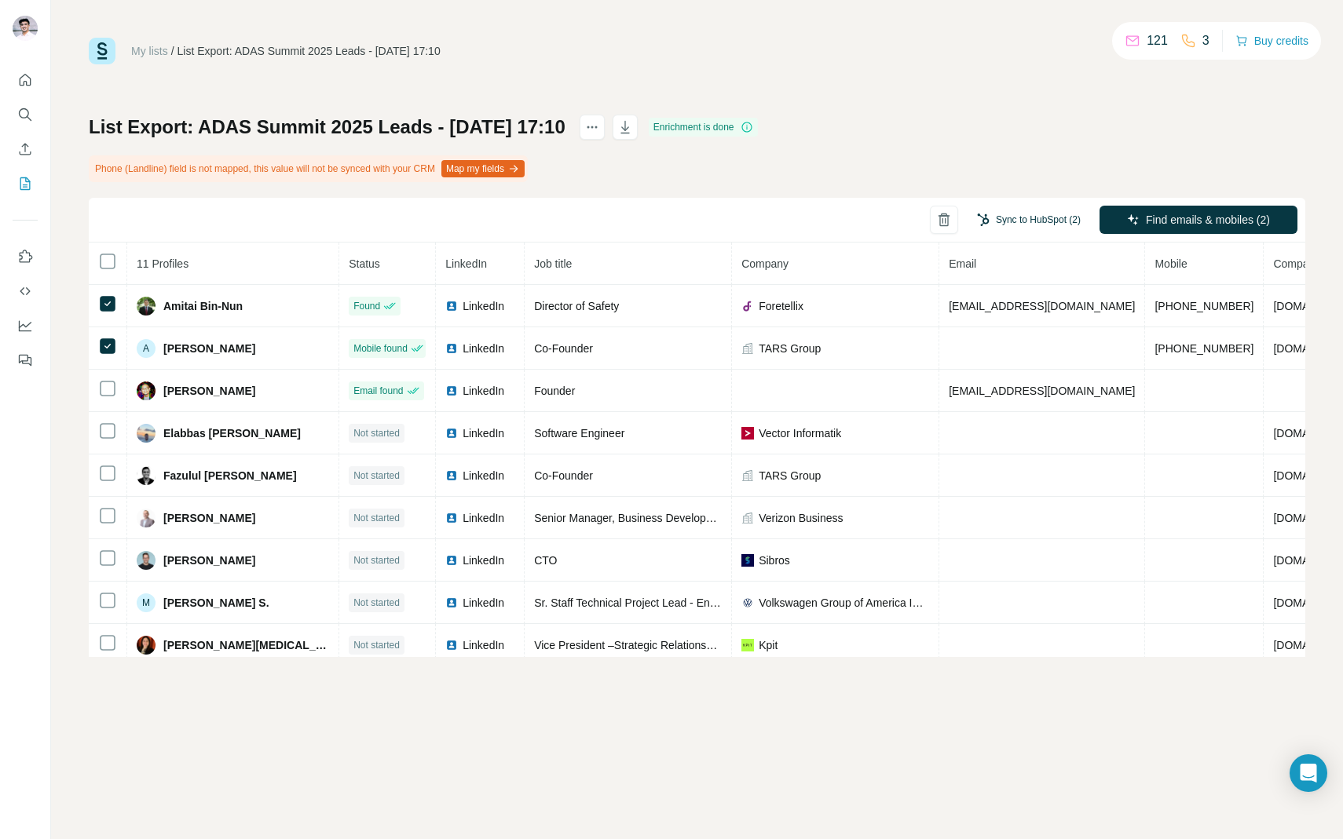
click at [1007, 222] on button "Sync to HubSpot (2)" at bounding box center [1029, 220] width 126 height 24
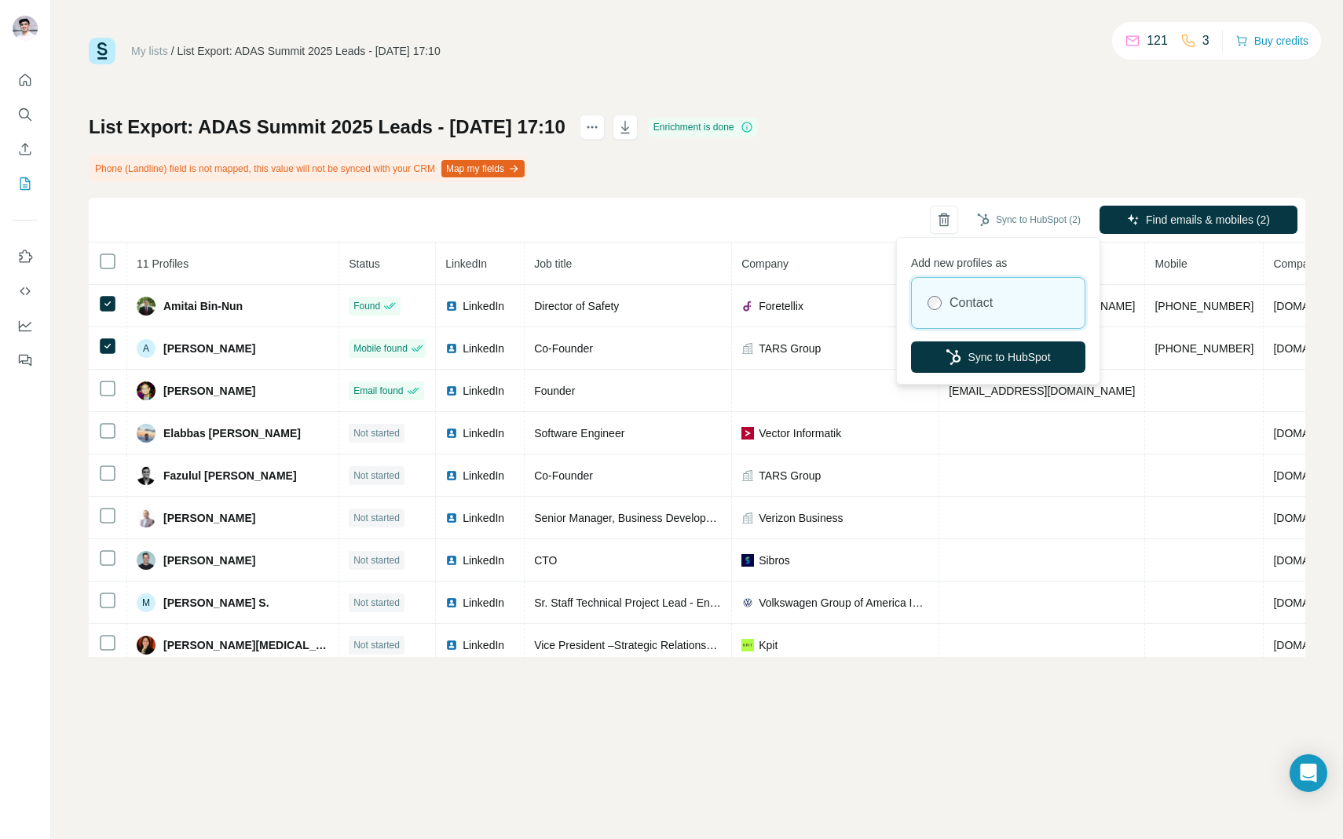
click at [909, 178] on div "List Export: ADAS Summit 2025 Leads - [DATE] 17:10 Enrichment is done Phone (La…" at bounding box center [697, 386] width 1216 height 543
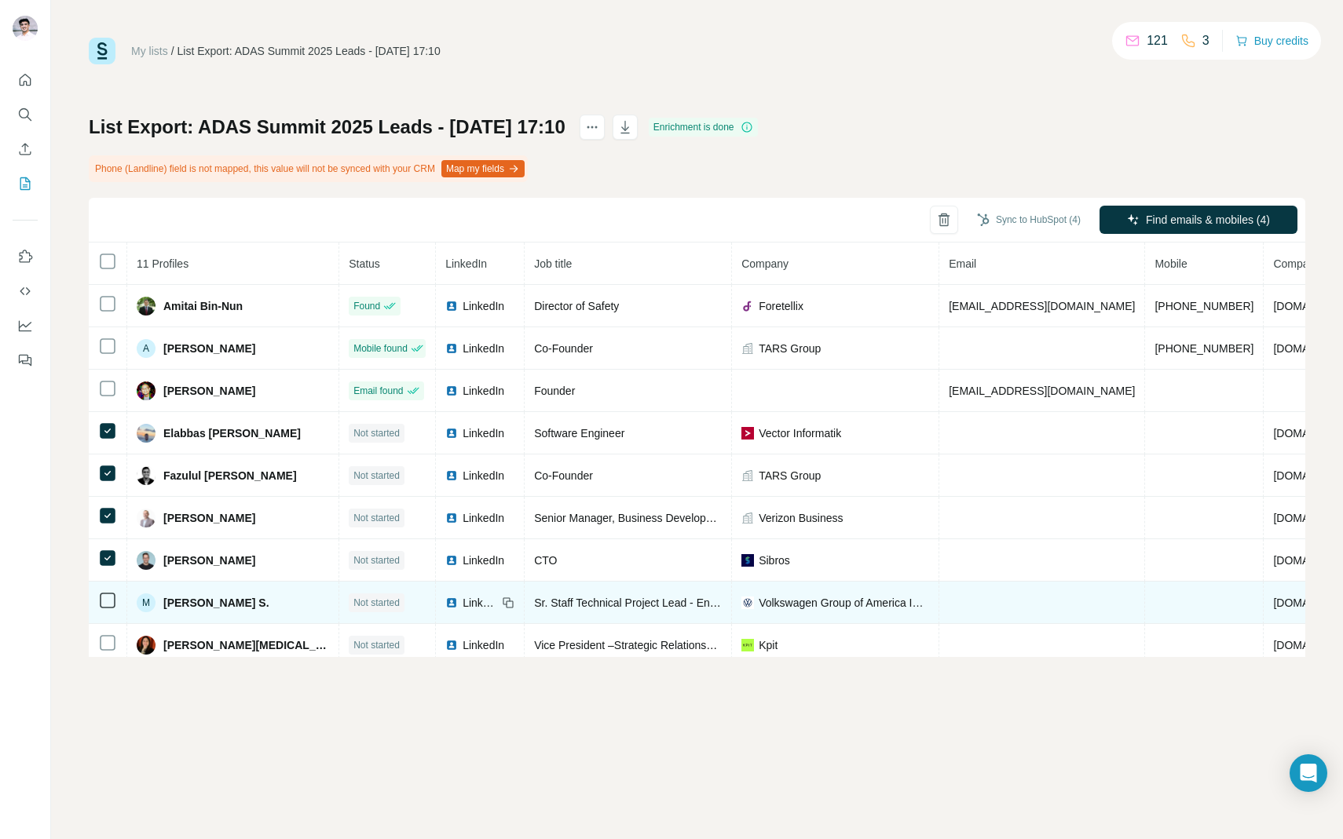
click at [107, 609] on icon at bounding box center [107, 600] width 19 height 19
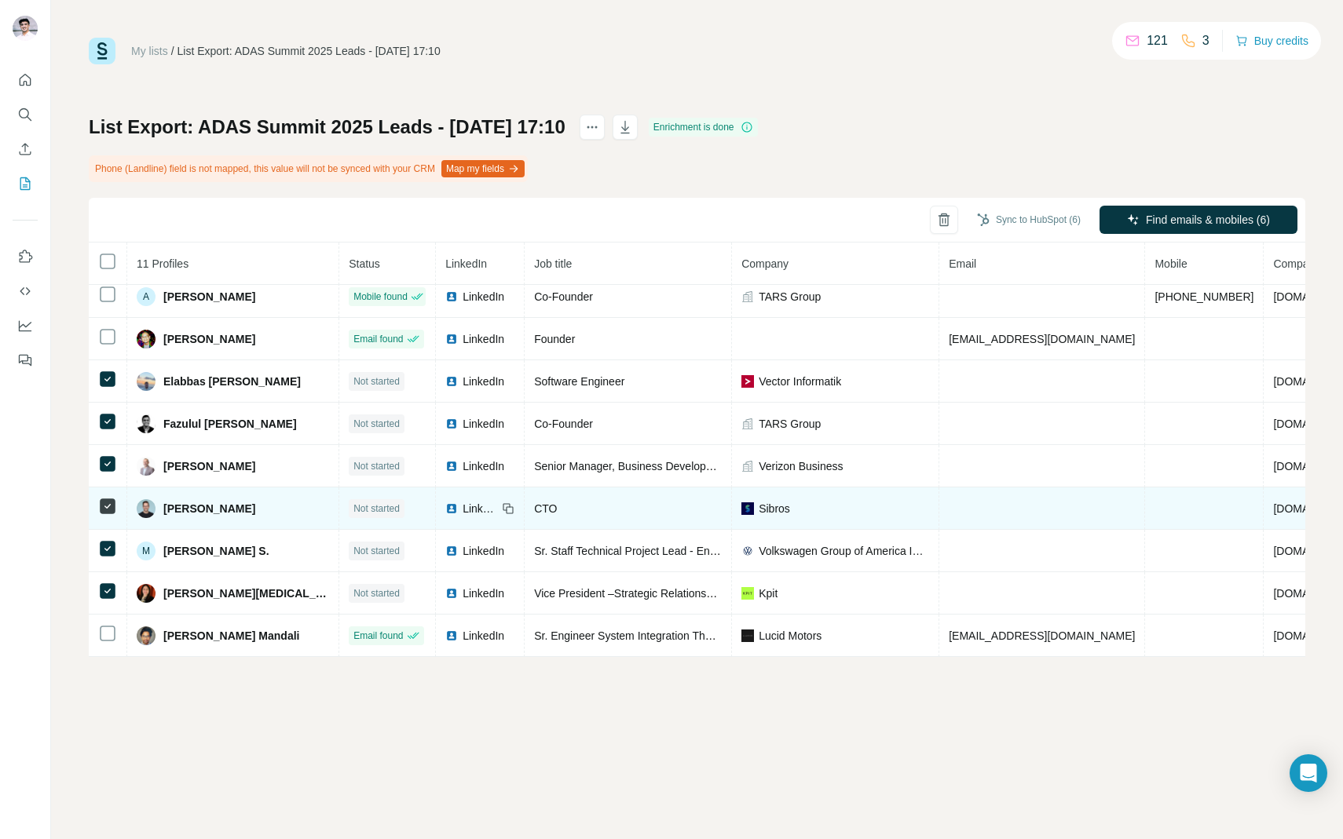
scroll to position [53, 0]
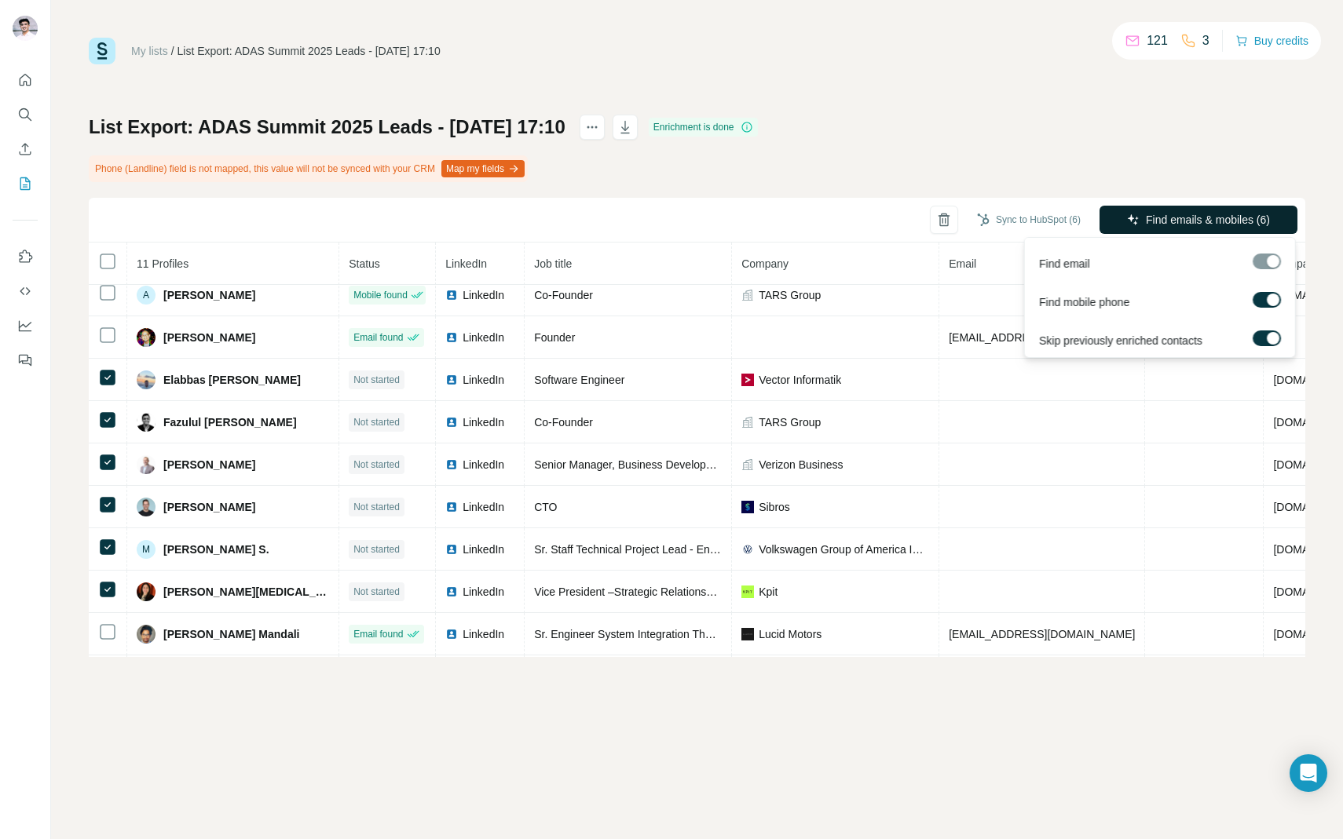
click at [1131, 228] on button "Find emails & mobiles (6)" at bounding box center [1198, 220] width 198 height 28
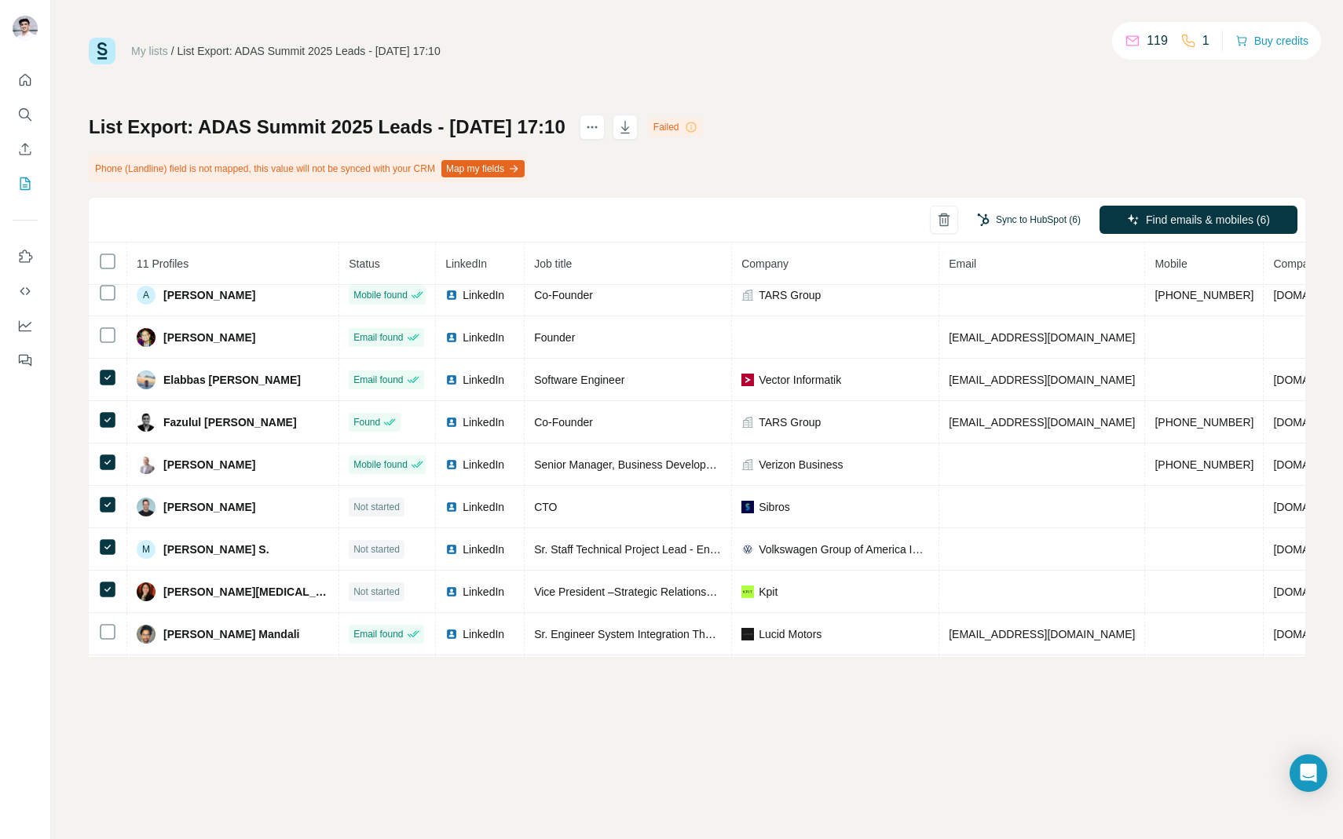
click at [1054, 222] on button "Sync to HubSpot (6)" at bounding box center [1029, 220] width 126 height 24
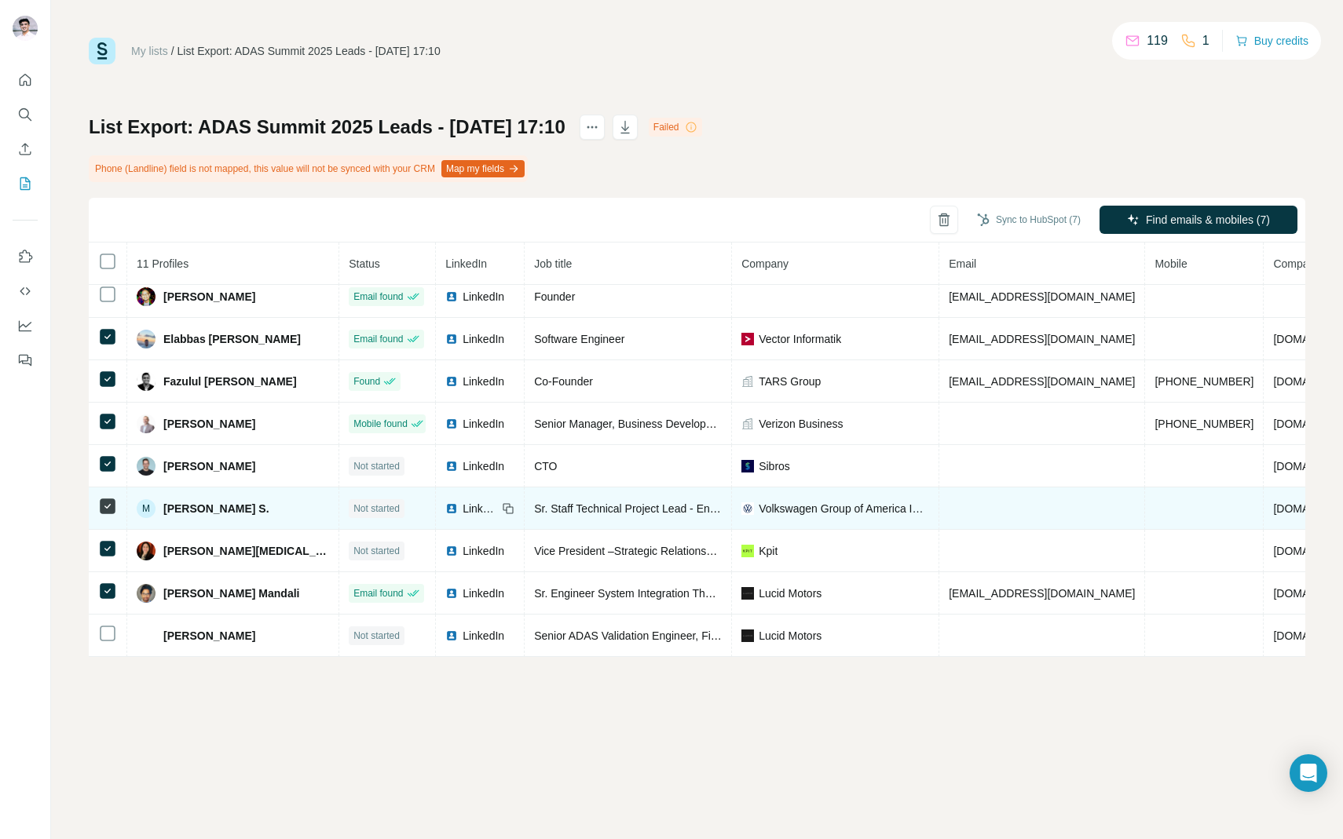
scroll to position [94, 1]
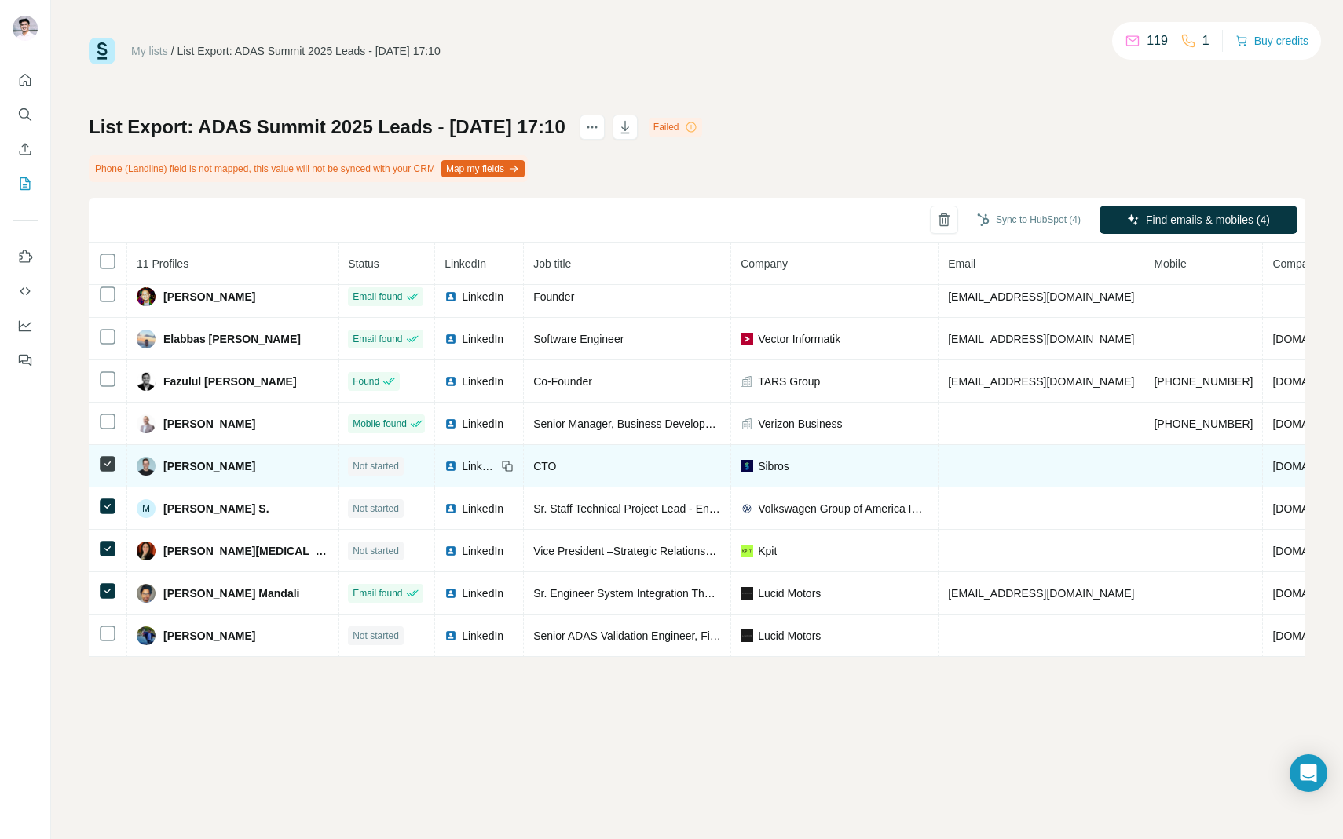
click at [108, 455] on icon at bounding box center [107, 464] width 19 height 19
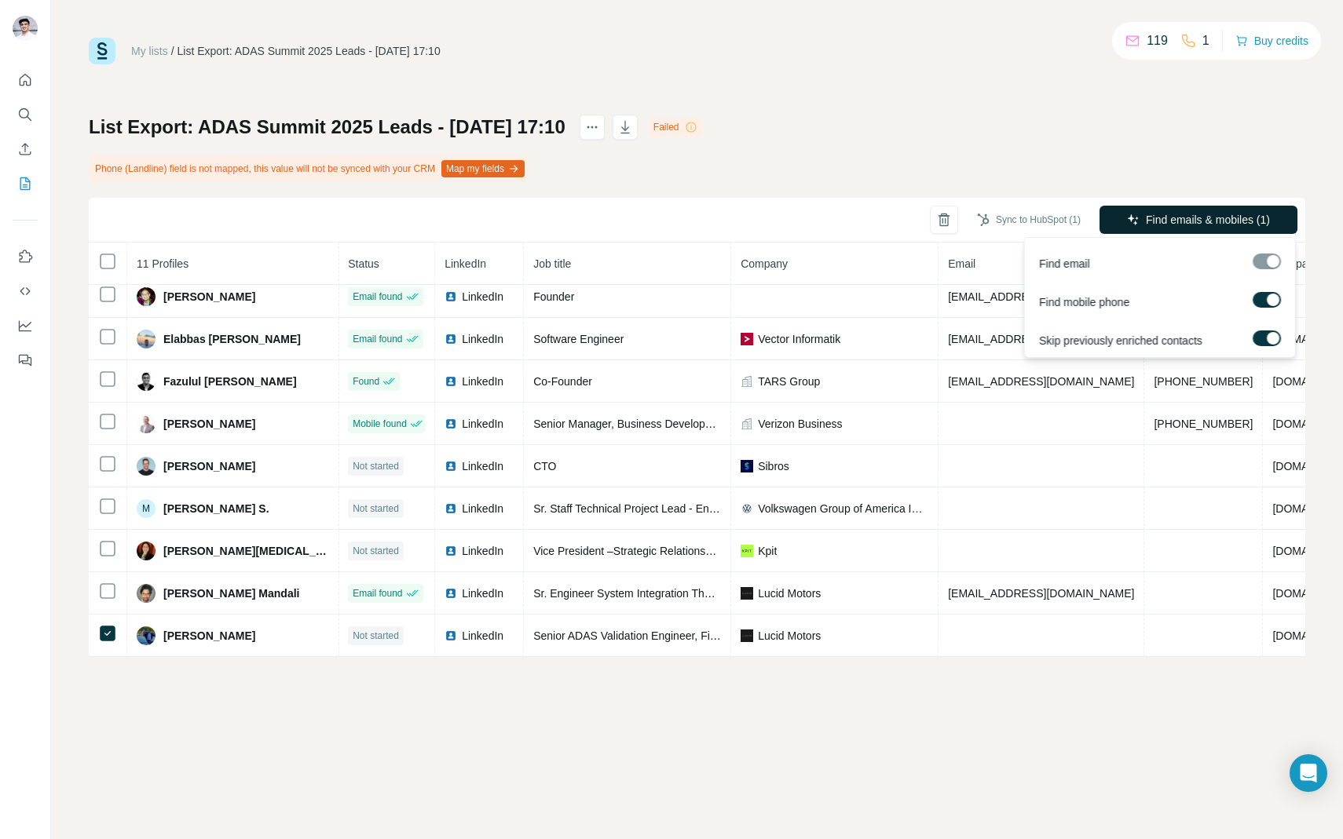
click at [1161, 225] on span "Find emails & mobiles (1)" at bounding box center [1208, 220] width 124 height 16
click at [1219, 221] on span "Find emails (1)" at bounding box center [1234, 220] width 73 height 16
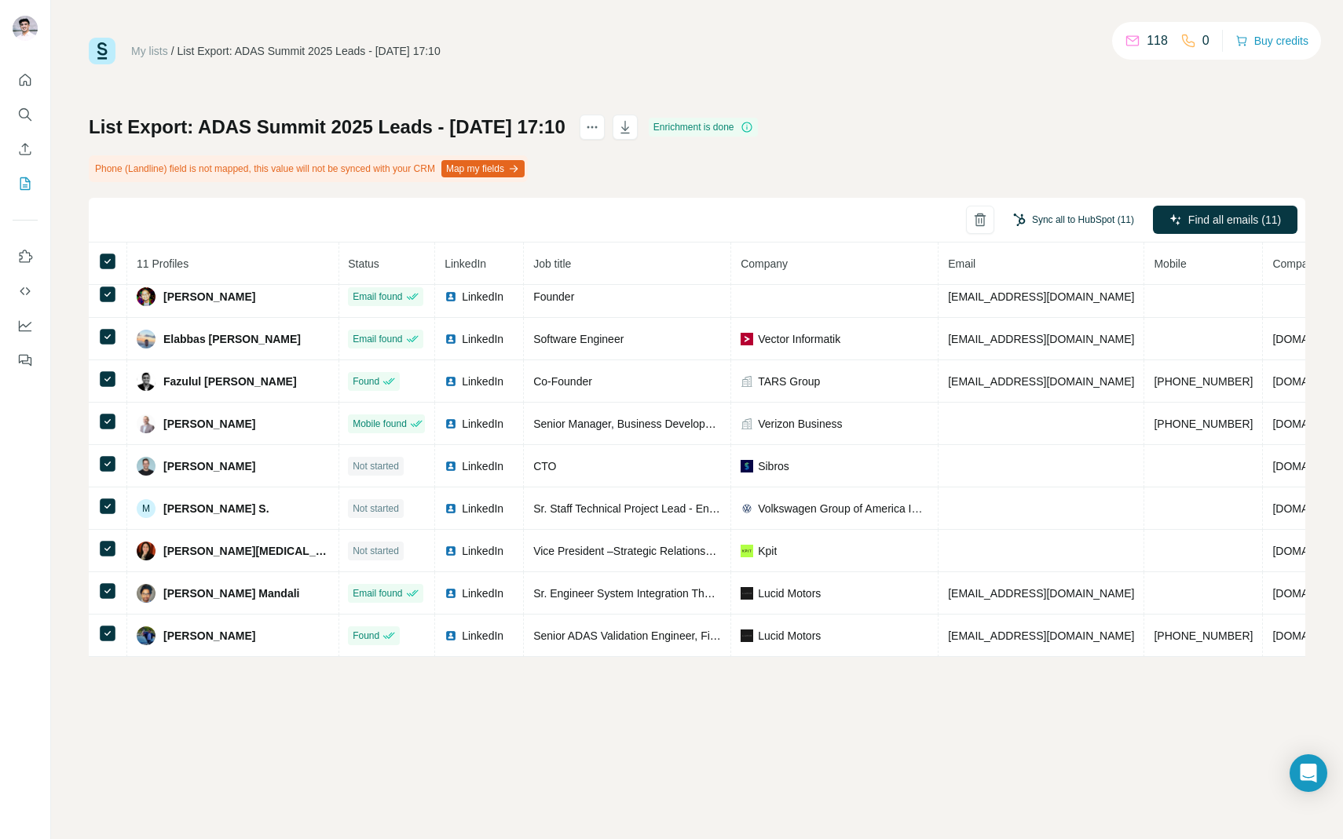
click at [1062, 226] on button "Sync all to HubSpot (11)" at bounding box center [1073, 220] width 143 height 24
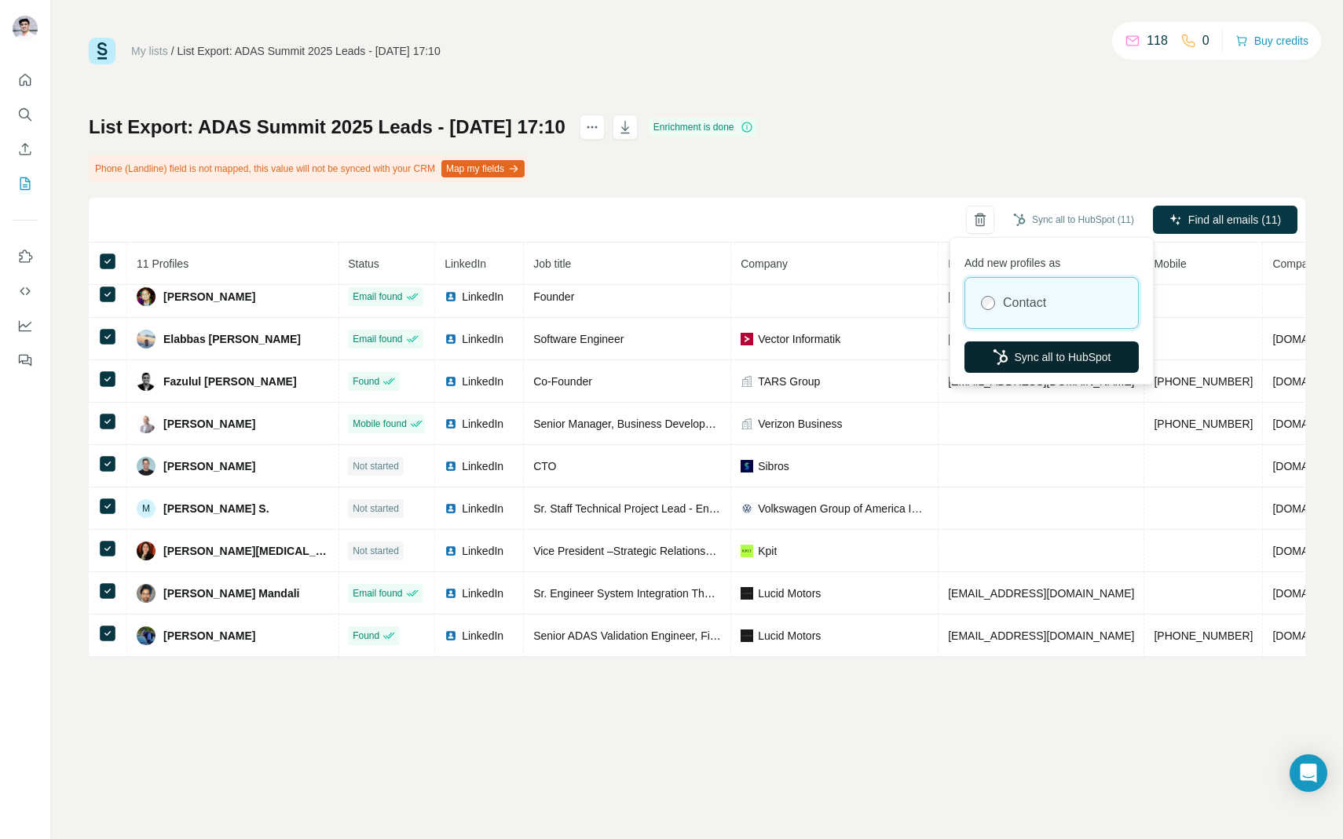
click at [1049, 349] on button "Sync all to HubSpot" at bounding box center [1051, 357] width 174 height 31
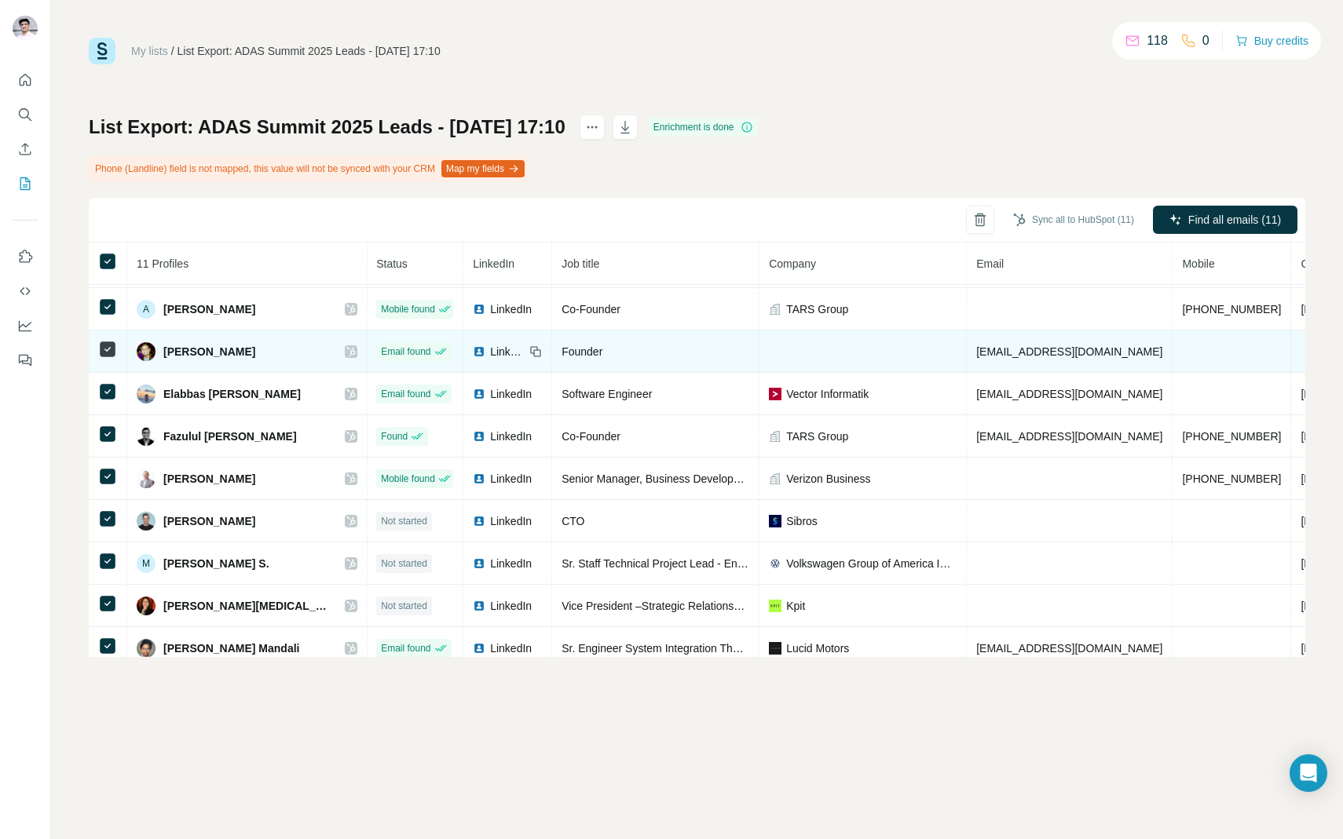
scroll to position [41, 1]
